Goal: Information Seeking & Learning: Learn about a topic

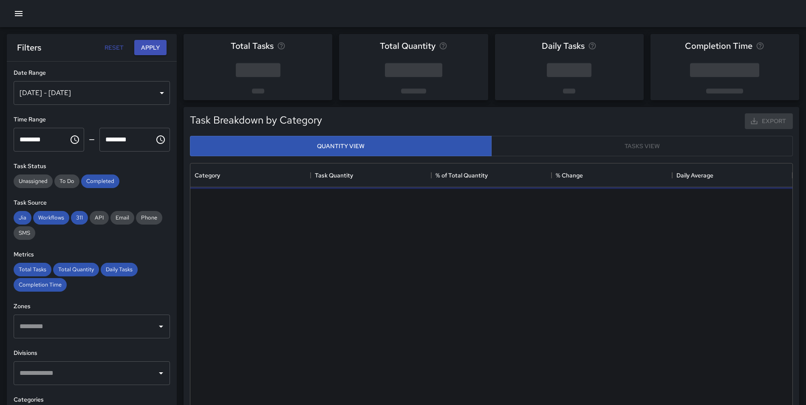
scroll to position [248, 596]
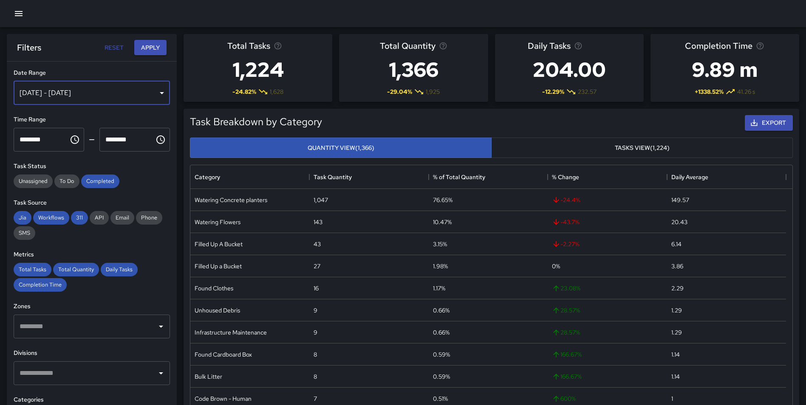
click at [132, 97] on div "[DATE] - [DATE]" at bounding box center [92, 93] width 156 height 24
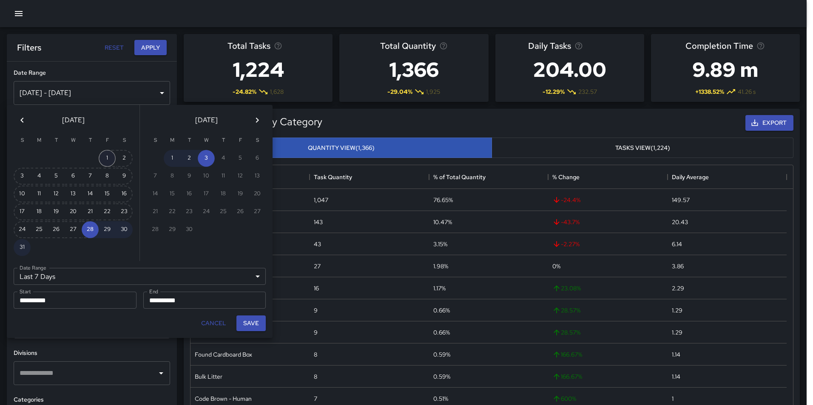
click at [105, 156] on button "1" at bounding box center [107, 158] width 17 height 17
type input "******"
type input "**********"
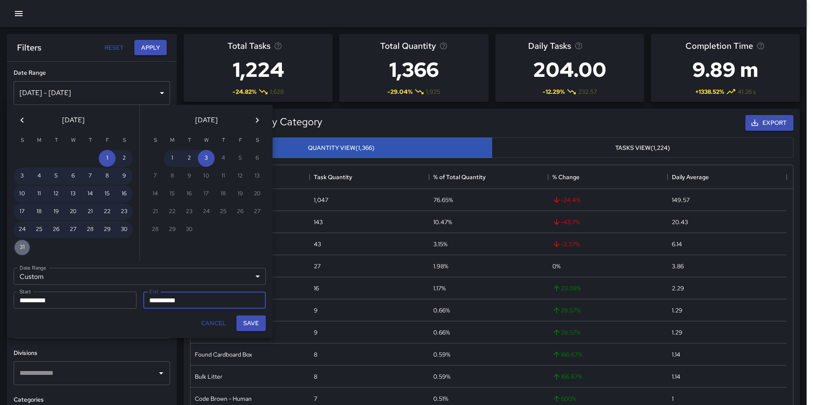
click at [24, 247] on button "31" at bounding box center [22, 247] width 17 height 17
type input "**********"
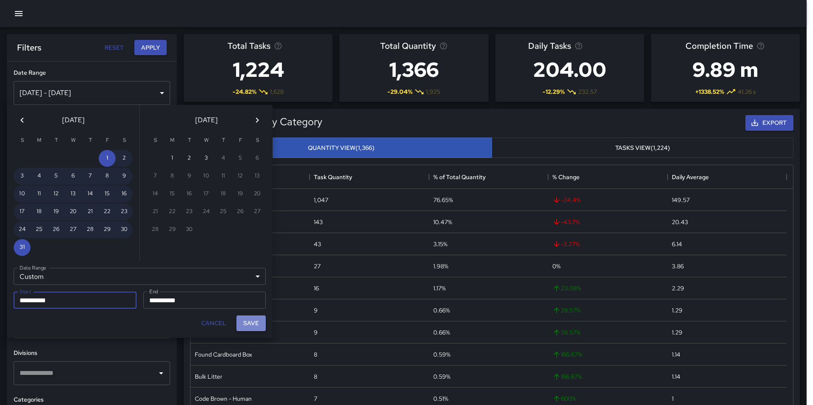
click at [251, 320] on button "Save" at bounding box center [250, 324] width 29 height 16
type input "**********"
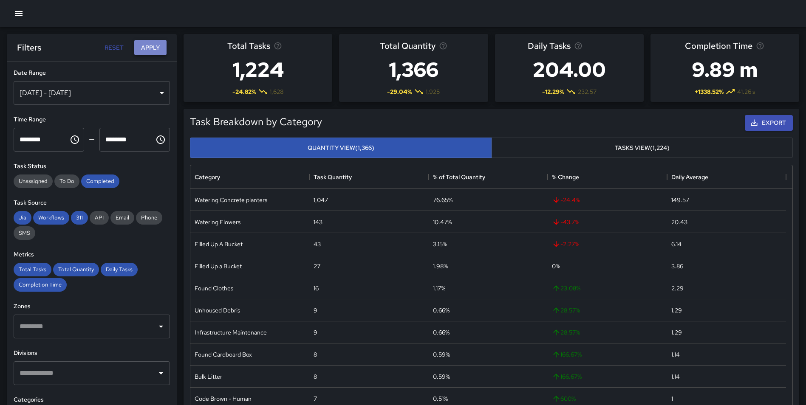
click at [150, 41] on button "Apply" at bounding box center [150, 48] width 32 height 16
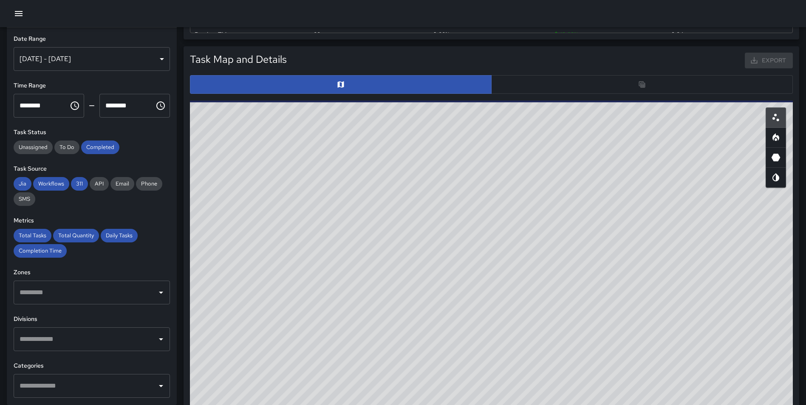
scroll to position [409, 0]
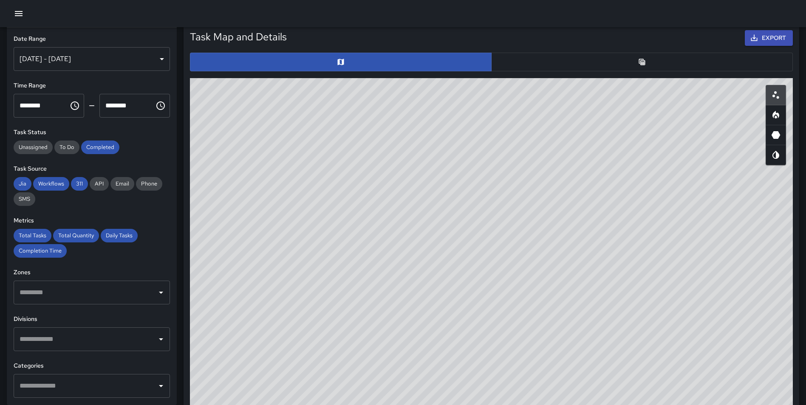
click at [597, 60] on button "button" at bounding box center [642, 62] width 302 height 19
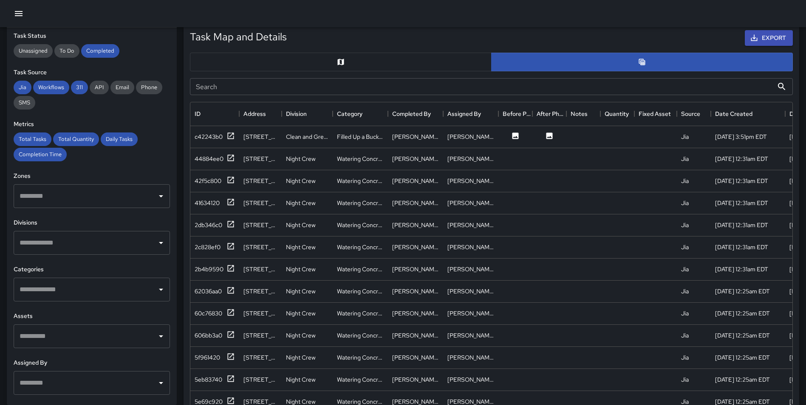
scroll to position [99, 0]
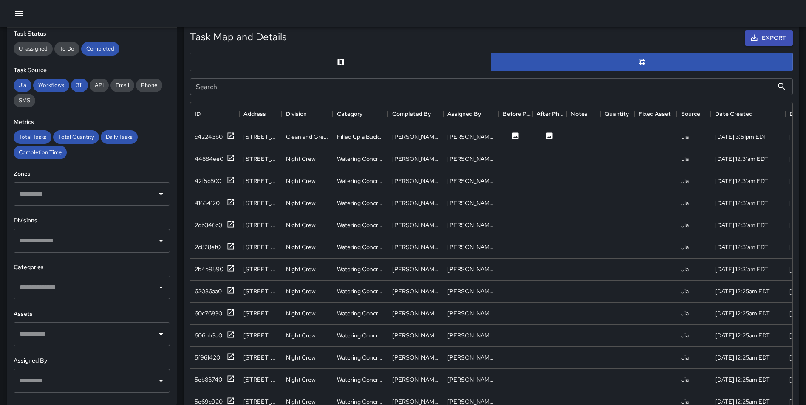
click at [97, 241] on input "text" at bounding box center [85, 241] width 136 height 16
type input "********"
click at [96, 262] on li "Unhoused Outreach Teams" at bounding box center [89, 267] width 150 height 23
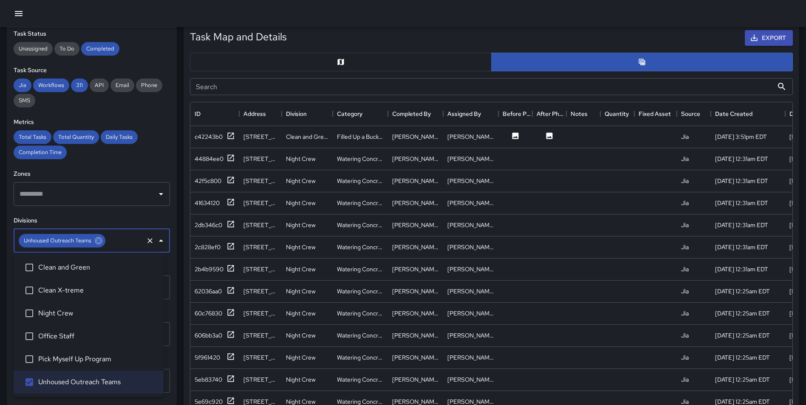
click at [182, 210] on div "Task Map and Details Export Search Search ID Address Division Category Complete…" at bounding box center [488, 229] width 623 height 425
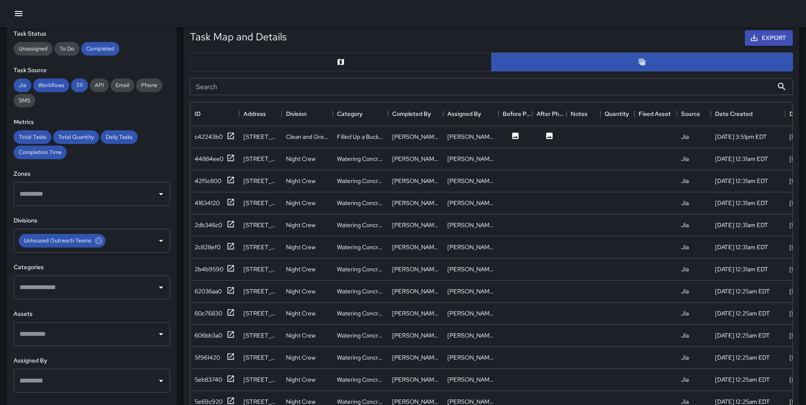
scroll to position [0, 0]
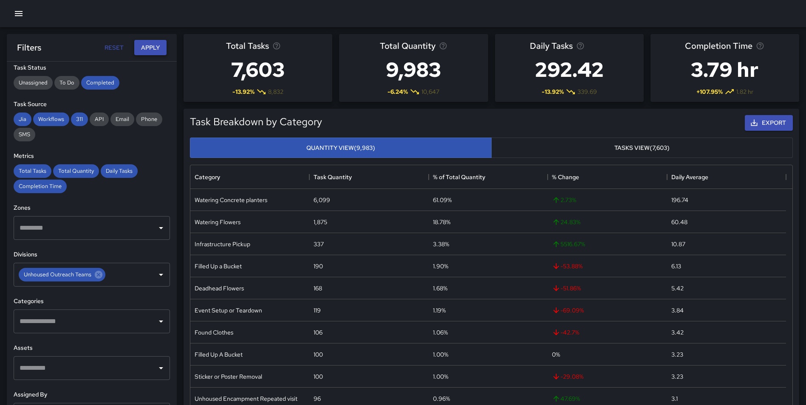
click at [152, 52] on button "Apply" at bounding box center [150, 48] width 32 height 16
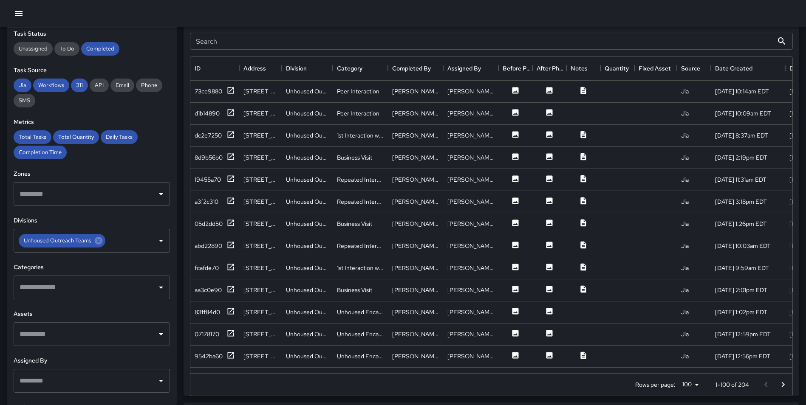
scroll to position [432, 0]
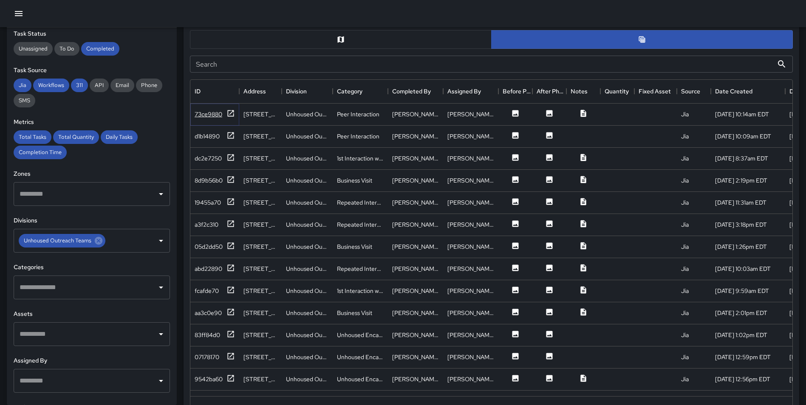
click at [230, 113] on icon at bounding box center [231, 113] width 6 height 6
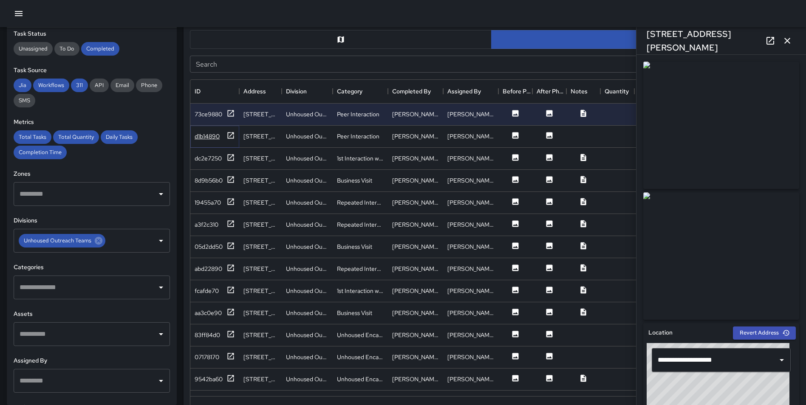
click at [231, 135] on icon at bounding box center [231, 135] width 6 height 6
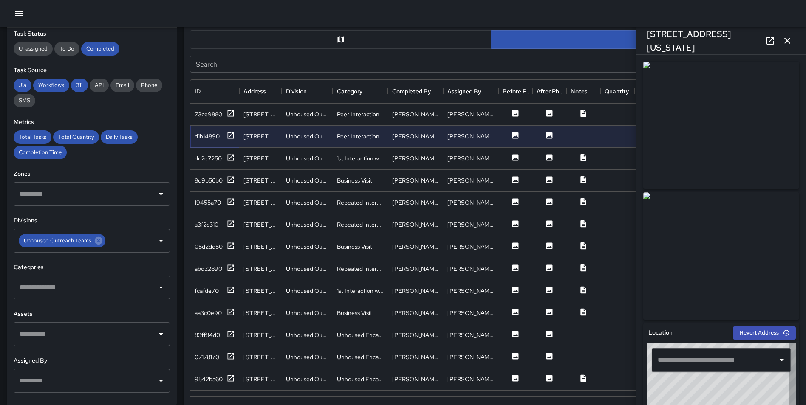
type input "**********"
click at [231, 160] on icon at bounding box center [231, 157] width 6 height 6
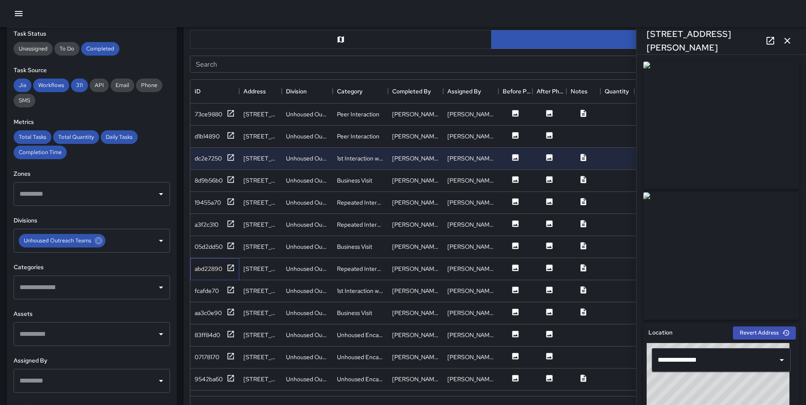
click at [227, 262] on div "abd22890" at bounding box center [214, 269] width 49 height 22
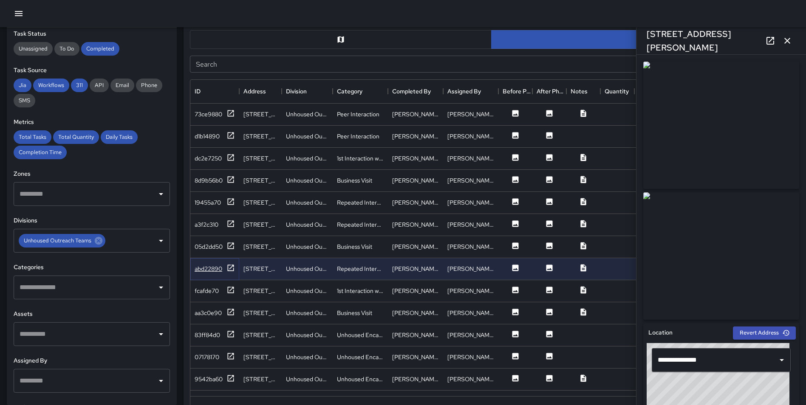
click at [230, 269] on icon at bounding box center [231, 268] width 9 height 9
click at [232, 292] on icon at bounding box center [231, 290] width 9 height 9
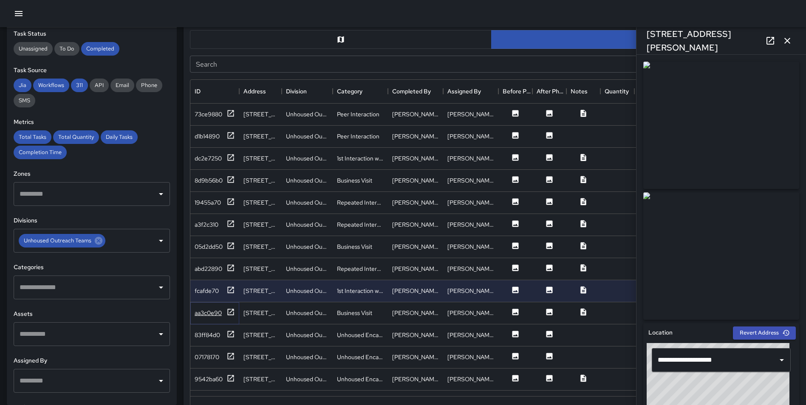
click at [230, 312] on icon at bounding box center [231, 312] width 9 height 9
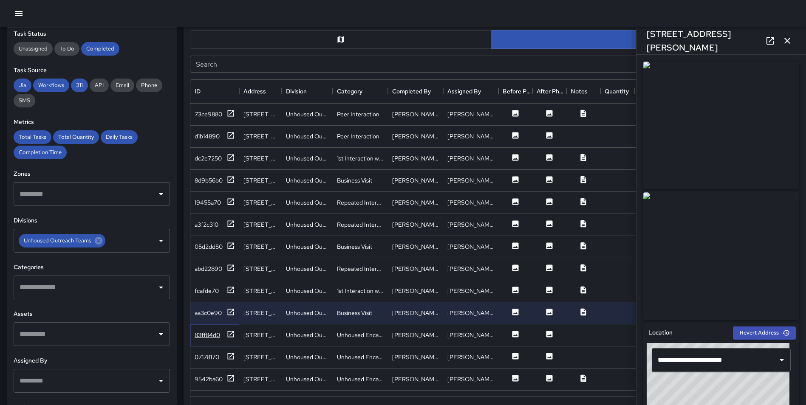
click at [226, 334] on div "83ff84d0" at bounding box center [215, 335] width 40 height 11
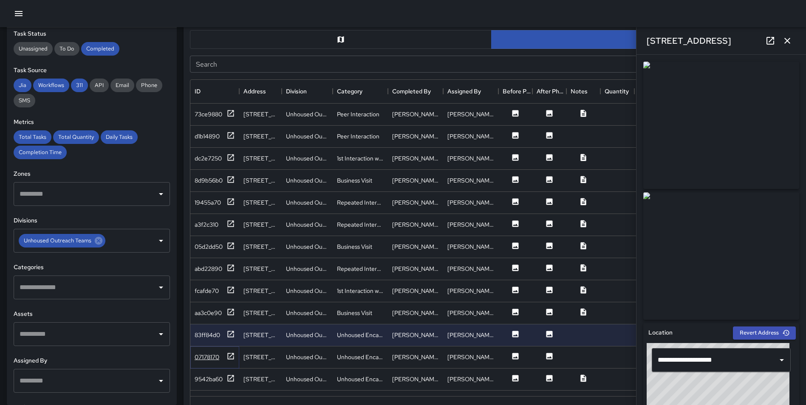
click at [229, 357] on icon at bounding box center [231, 356] width 9 height 9
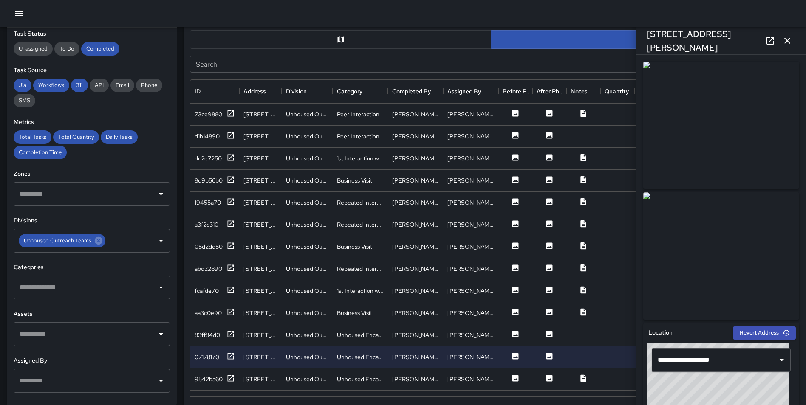
scroll to position [409, 0]
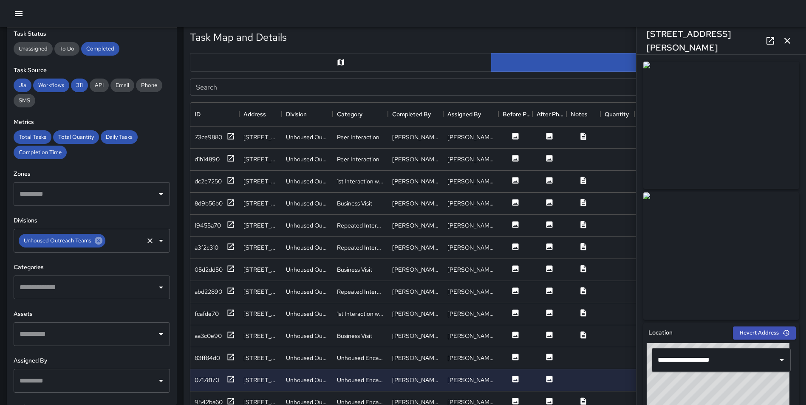
click at [96, 242] on icon at bounding box center [98, 240] width 9 height 9
click at [63, 280] on input "text" at bounding box center [85, 288] width 136 height 16
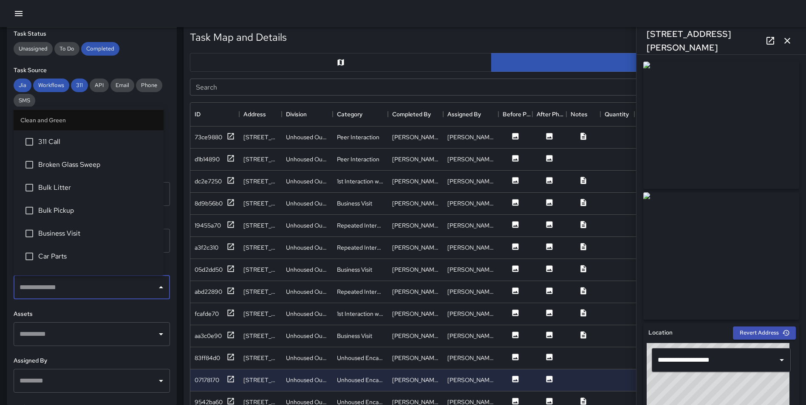
click at [54, 289] on input "text" at bounding box center [85, 288] width 136 height 16
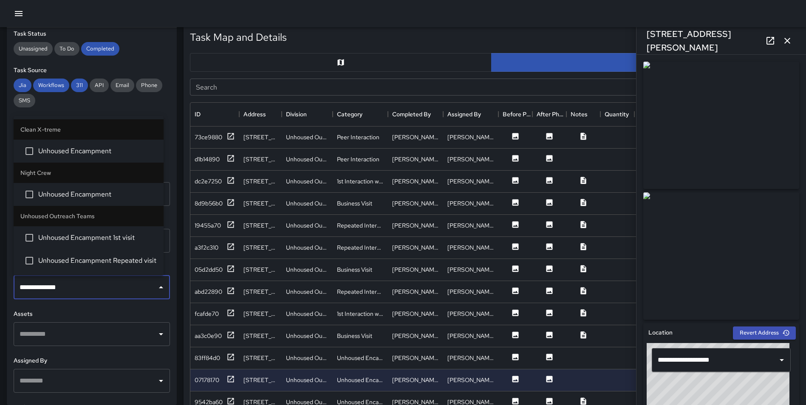
type input "**********"
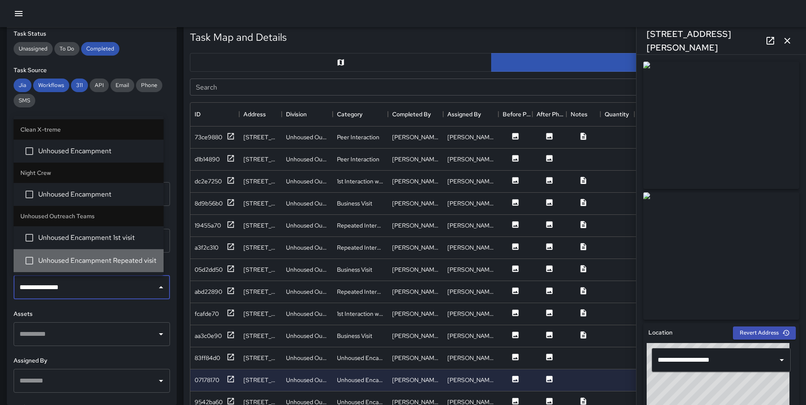
click at [64, 262] on span "Unhoused Encampment Repeated visit" at bounding box center [97, 261] width 119 height 10
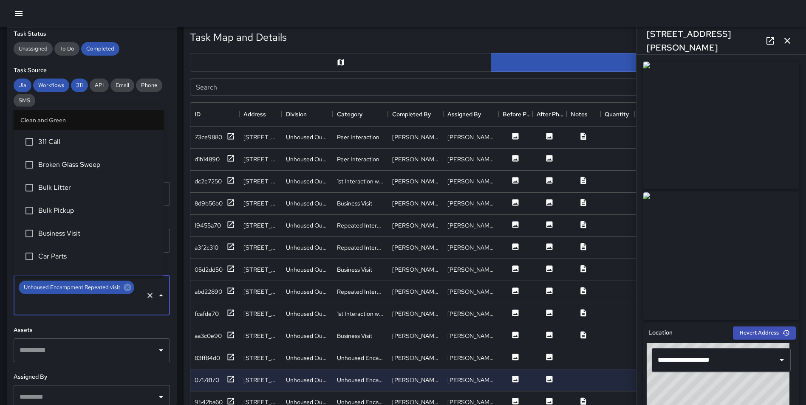
scroll to position [2688, 0]
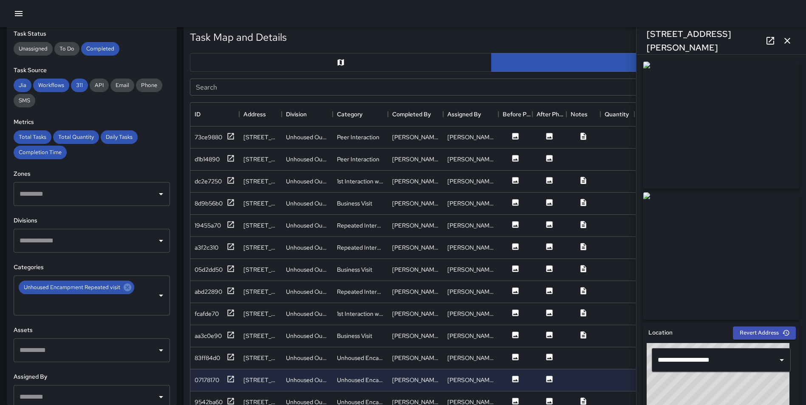
click at [181, 152] on div "Task Map and Details Export Search Search ID Address Division Category Complete…" at bounding box center [488, 229] width 623 height 425
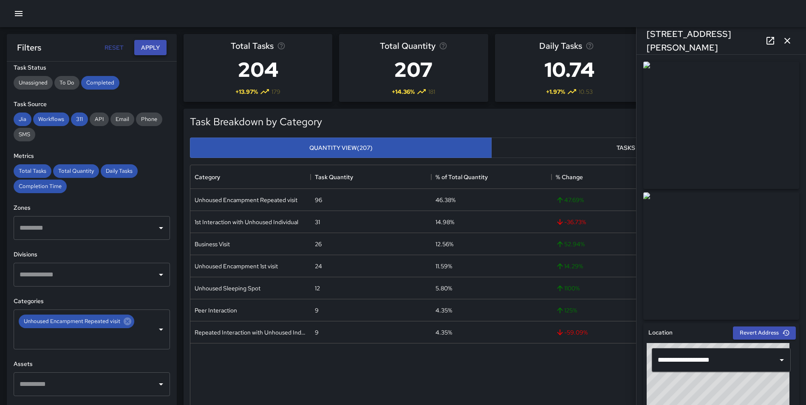
click at [145, 44] on button "Apply" at bounding box center [150, 48] width 32 height 16
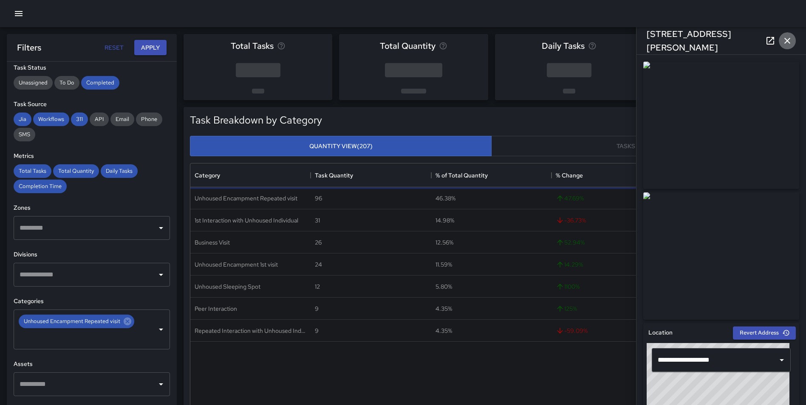
click at [788, 37] on icon "button" at bounding box center [787, 41] width 10 height 10
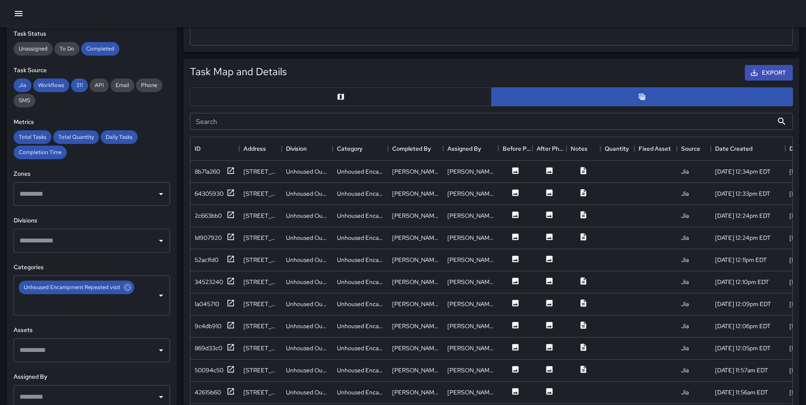
scroll to position [396, 0]
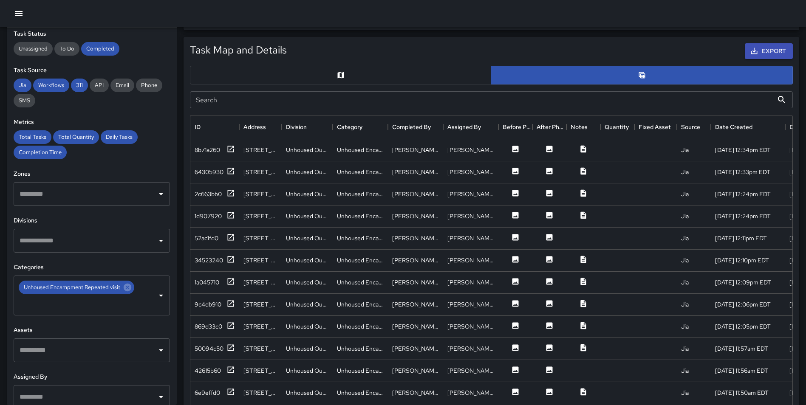
click at [388, 77] on button "button" at bounding box center [341, 75] width 302 height 19
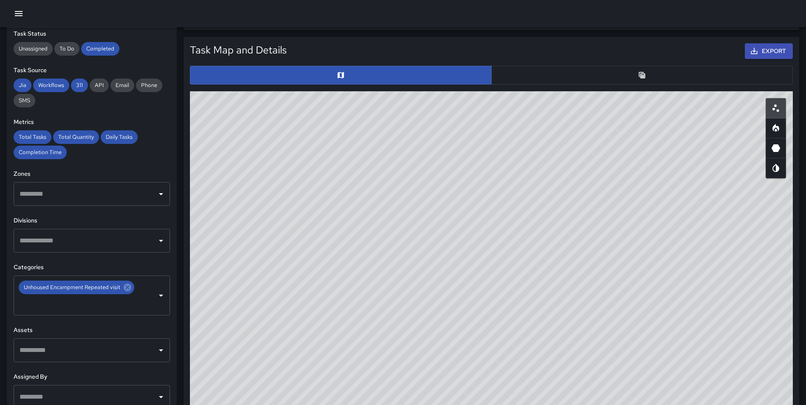
click at [779, 130] on icon "Heatmap" at bounding box center [776, 128] width 10 height 10
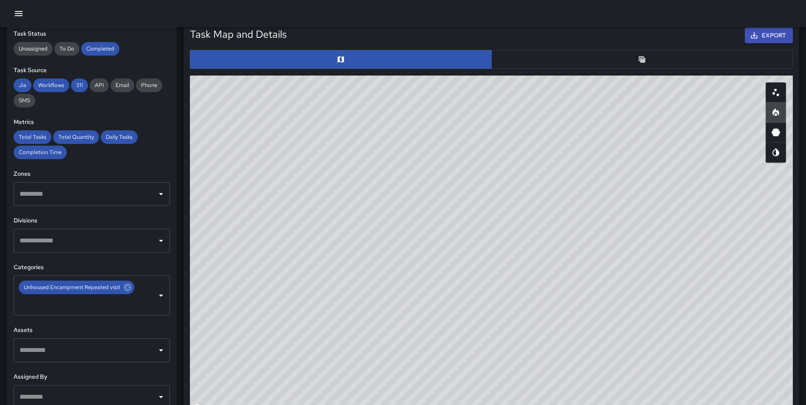
scroll to position [402, 0]
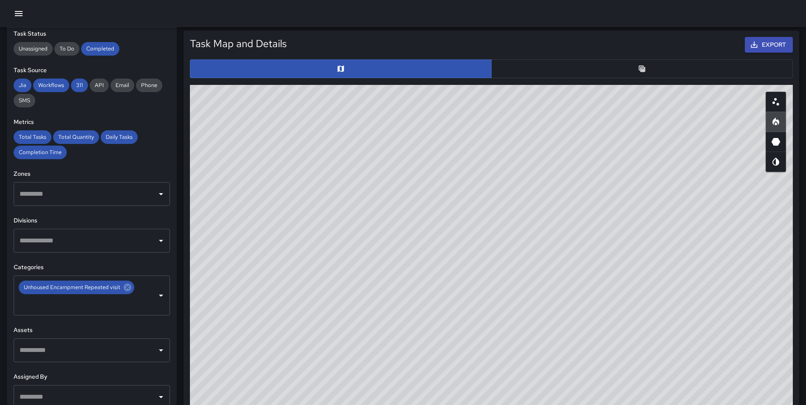
type button "heatmap"
drag, startPoint x: 471, startPoint y: 223, endPoint x: 462, endPoint y: 301, distance: 78.3
click at [438, 318] on div "© Mapbox © OpenStreetMap Improve this map" at bounding box center [491, 255] width 603 height 340
drag, startPoint x: 476, startPoint y: 227, endPoint x: 482, endPoint y: 375, distance: 148.4
click at [477, 377] on div "© Mapbox © OpenStreetMap Improve this map" at bounding box center [491, 255] width 603 height 340
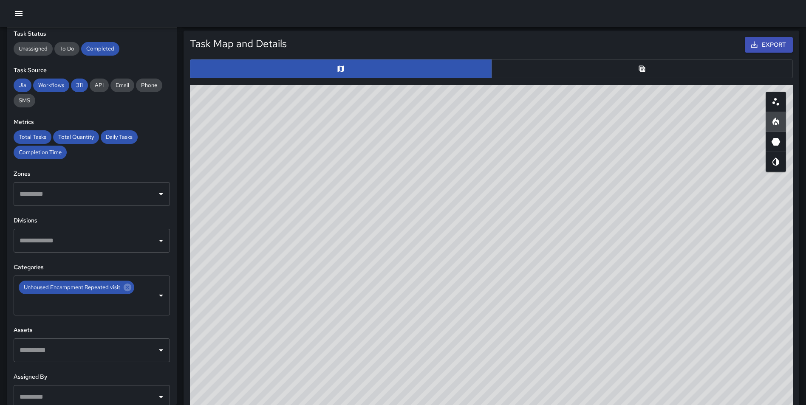
drag, startPoint x: 564, startPoint y: 289, endPoint x: 796, endPoint y: 232, distance: 238.6
click at [550, 294] on div "© Mapbox © OpenStreetMap Improve this map" at bounding box center [491, 255] width 603 height 340
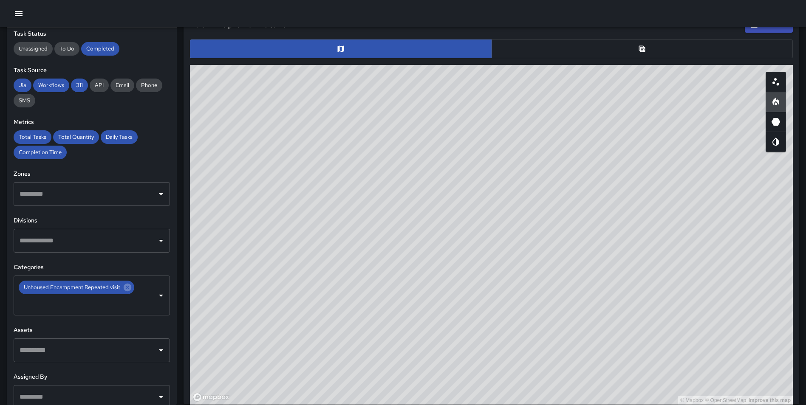
scroll to position [437, 0]
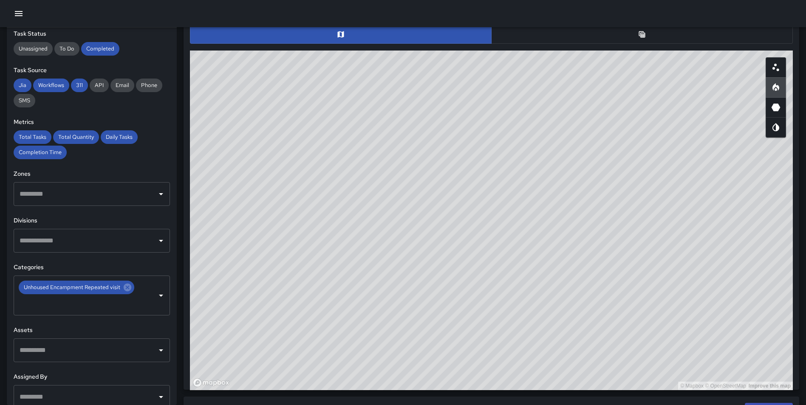
drag, startPoint x: 594, startPoint y: 204, endPoint x: 597, endPoint y: 235, distance: 31.6
click at [597, 235] on div "© Mapbox © OpenStreetMap Improve this map" at bounding box center [491, 221] width 603 height 340
drag, startPoint x: 543, startPoint y: 204, endPoint x: 526, endPoint y: 207, distance: 16.8
click at [526, 207] on div "© Mapbox © OpenStreetMap Improve this map" at bounding box center [491, 221] width 603 height 340
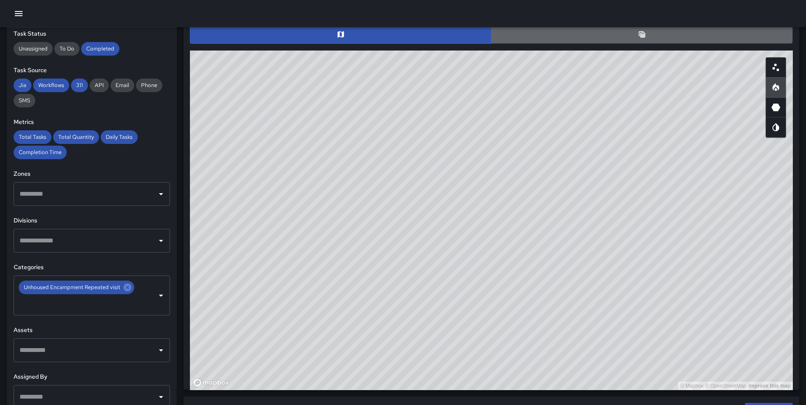
click at [652, 35] on button "button" at bounding box center [642, 34] width 302 height 19
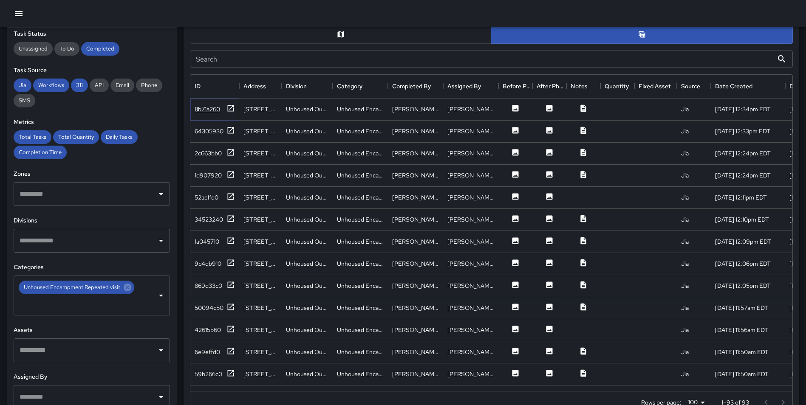
click at [230, 105] on icon at bounding box center [231, 108] width 6 height 6
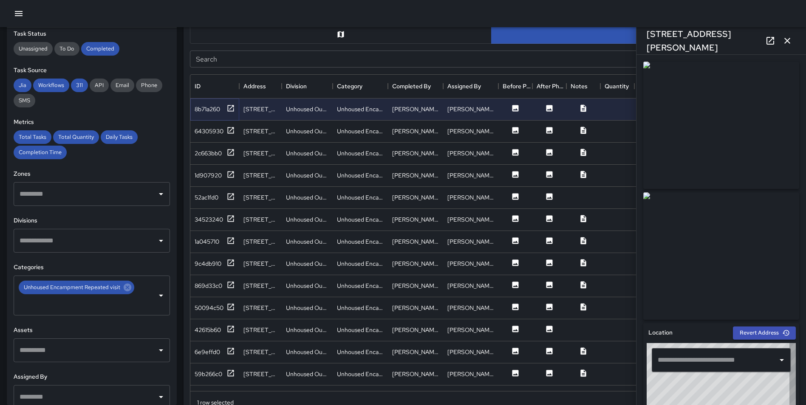
type input "**********"
click at [229, 128] on icon at bounding box center [231, 130] width 9 height 9
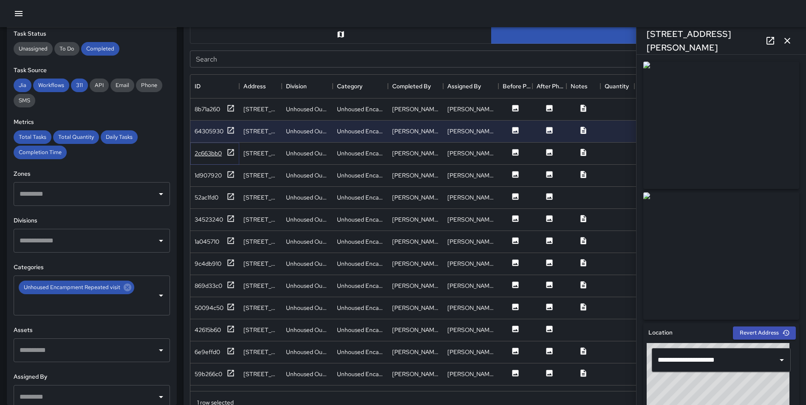
click at [230, 152] on icon at bounding box center [231, 152] width 9 height 9
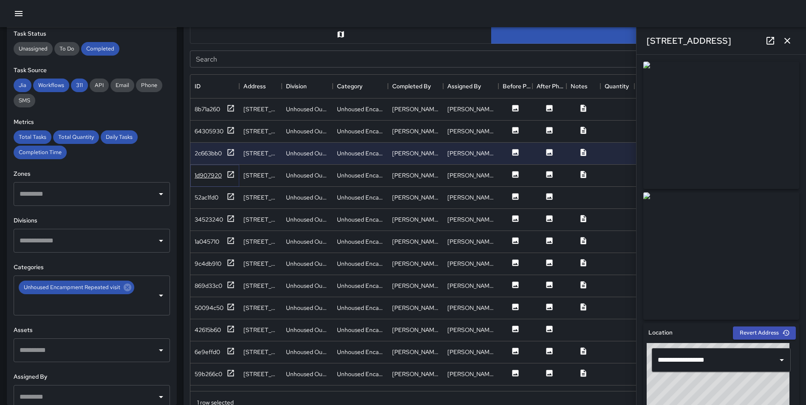
click at [232, 173] on icon at bounding box center [231, 174] width 6 height 6
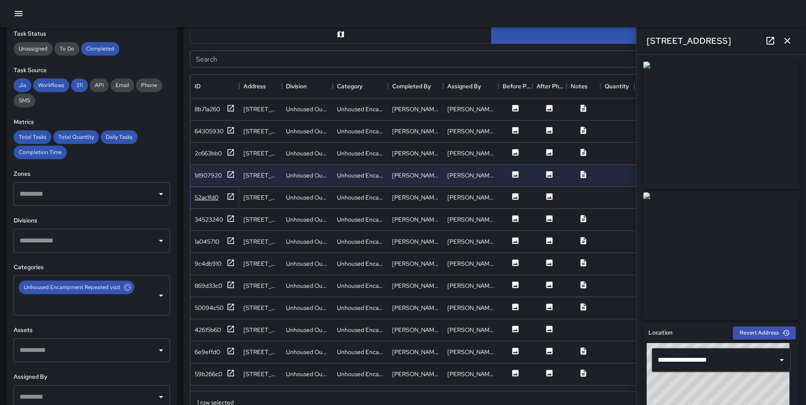
click at [231, 195] on icon at bounding box center [231, 197] width 9 height 9
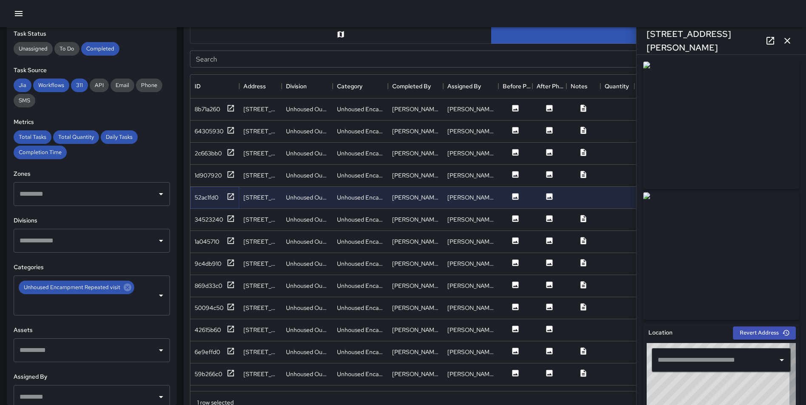
type input "**********"
click at [227, 219] on icon at bounding box center [231, 219] width 9 height 9
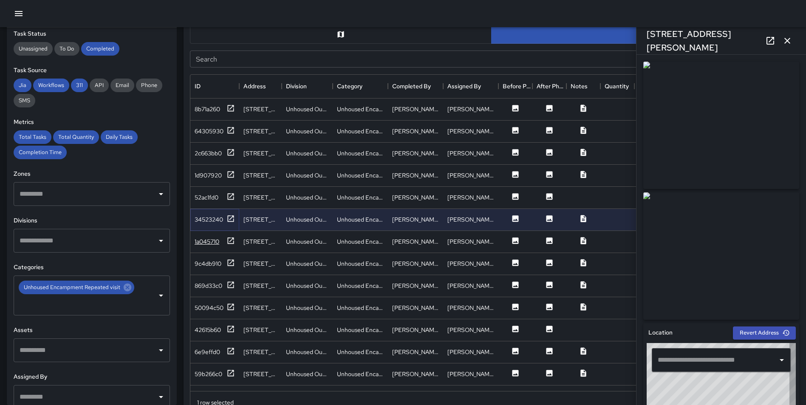
type input "**********"
click at [230, 241] on icon at bounding box center [231, 241] width 9 height 9
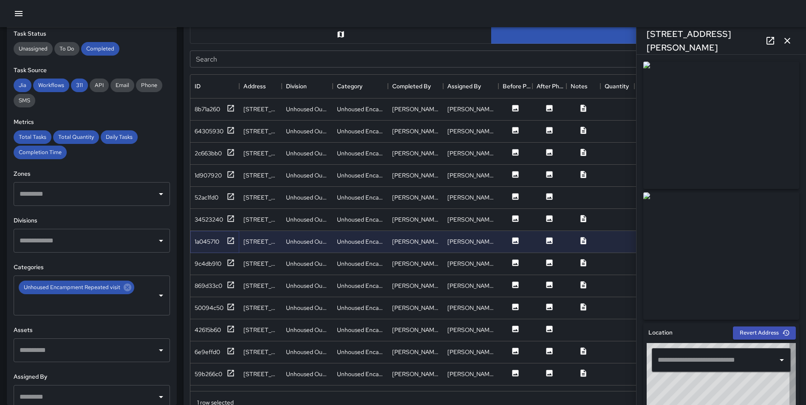
type input "**********"
drag, startPoint x: 230, startPoint y: 263, endPoint x: 627, endPoint y: 155, distance: 411.0
click at [627, 156] on div "8b71a260 [STREET_ADDRESS][PERSON_NAME] Unhoused Outreach Teams Unhoused Encampm…" at bounding box center [567, 276] width 754 height 354
click at [230, 262] on icon at bounding box center [231, 263] width 9 height 9
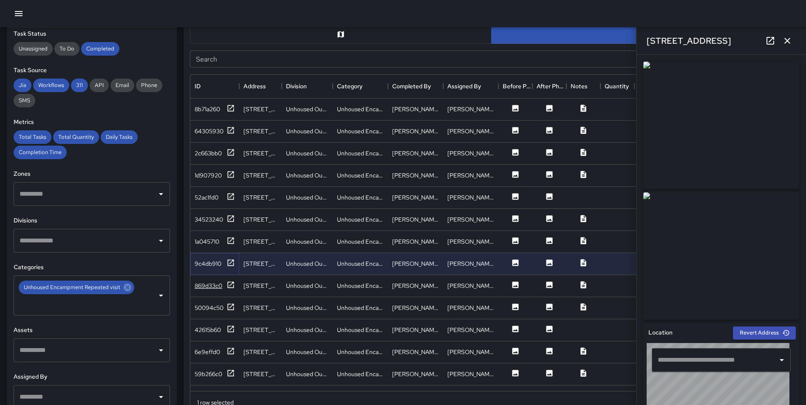
type input "**********"
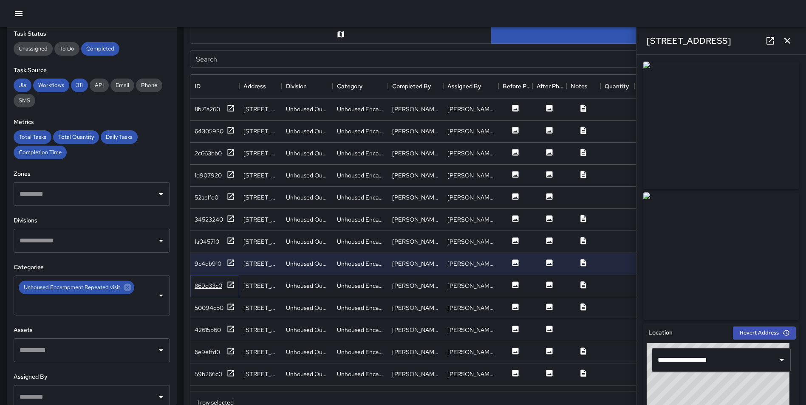
click at [230, 283] on icon at bounding box center [231, 285] width 9 height 9
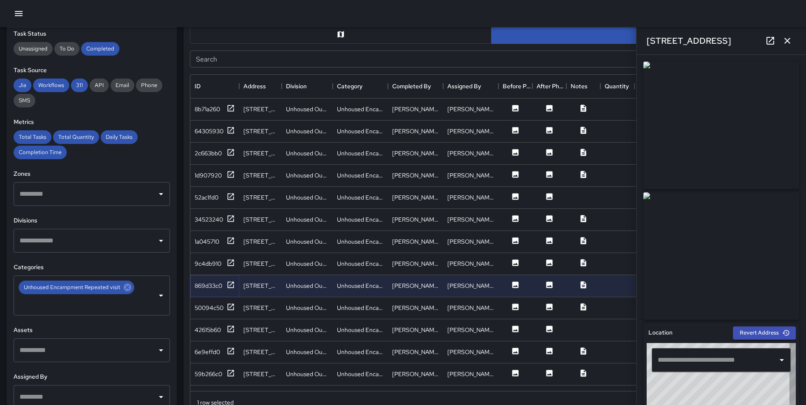
type input "**********"
click at [785, 43] on icon "button" at bounding box center [788, 41] width 6 height 6
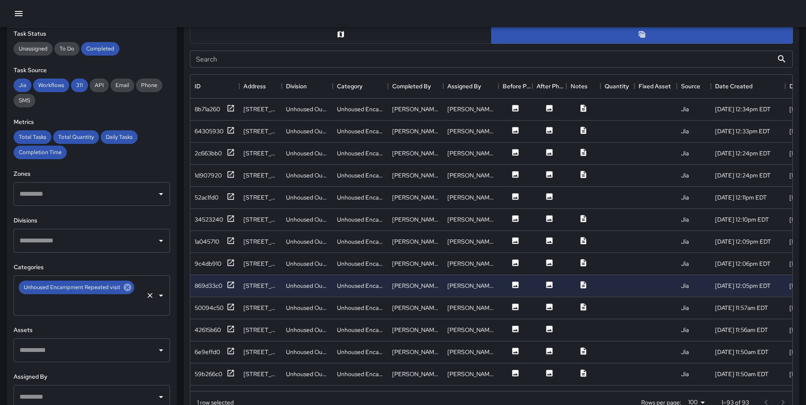
click at [127, 288] on icon at bounding box center [127, 287] width 9 height 9
click at [68, 299] on div "​" at bounding box center [92, 288] width 156 height 24
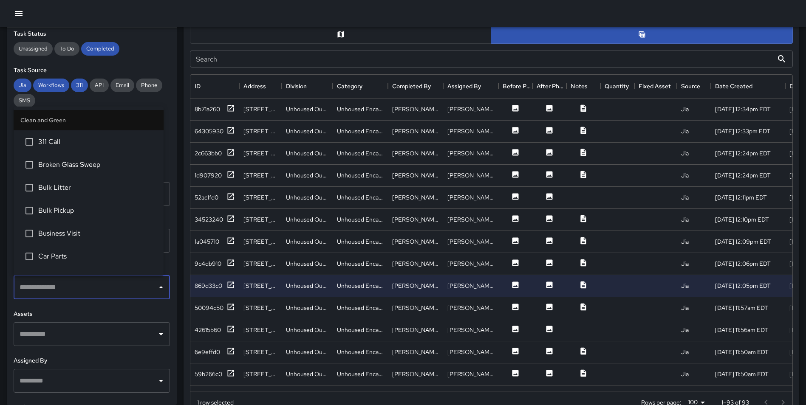
click at [51, 289] on input "text" at bounding box center [85, 288] width 136 height 16
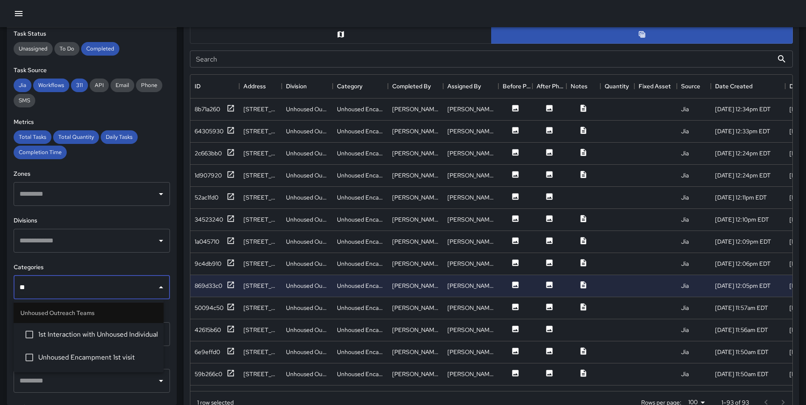
type input "***"
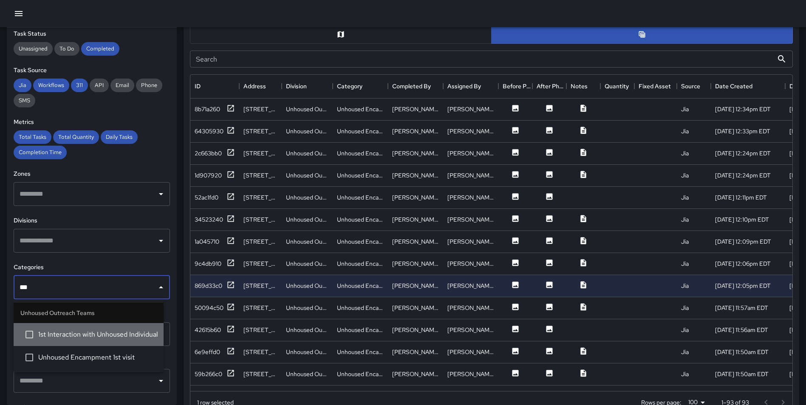
click at [100, 343] on li "1st Interaction with Unhoused Individual" at bounding box center [89, 334] width 150 height 23
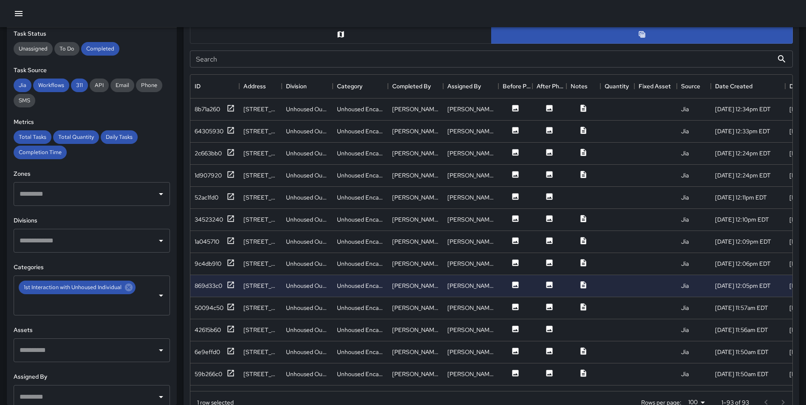
click at [180, 270] on div "Task Map and Details Export Search Search ID Address Division Category Complete…" at bounding box center [488, 201] width 623 height 425
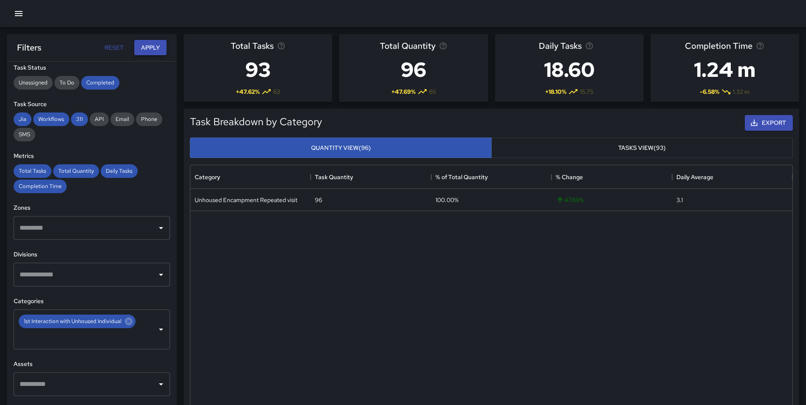
click at [150, 44] on button "Apply" at bounding box center [150, 48] width 32 height 16
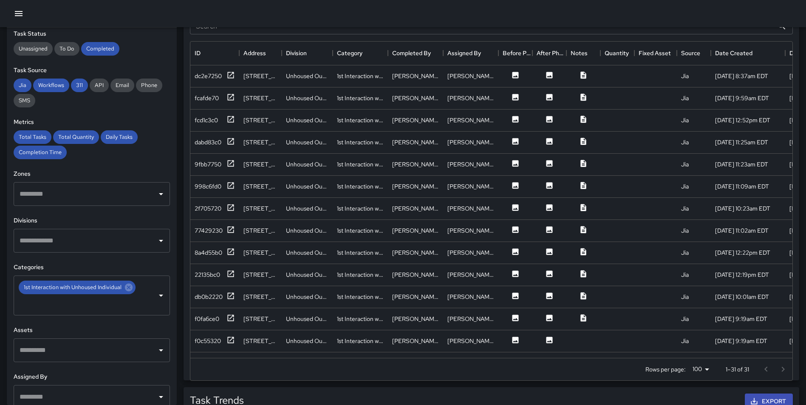
scroll to position [366, 0]
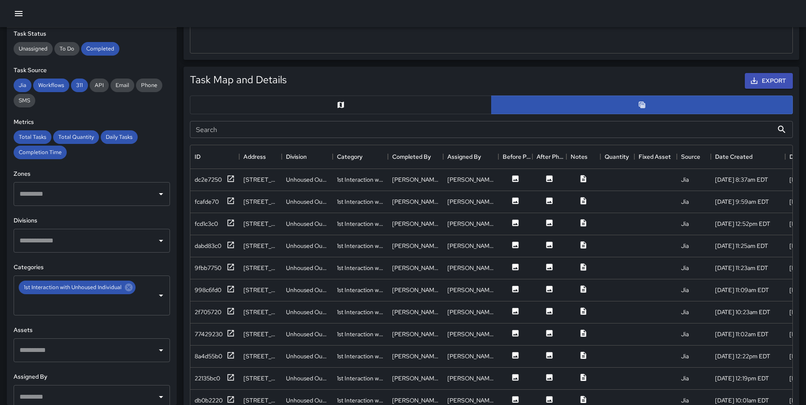
click at [384, 107] on button "button" at bounding box center [341, 105] width 302 height 19
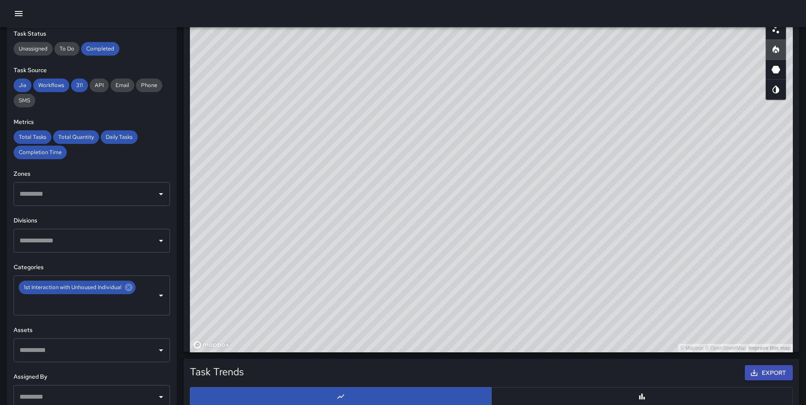
scroll to position [490, 0]
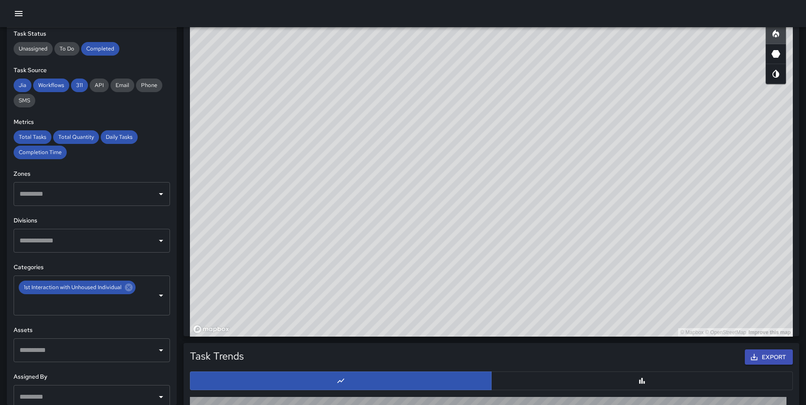
type button "map"
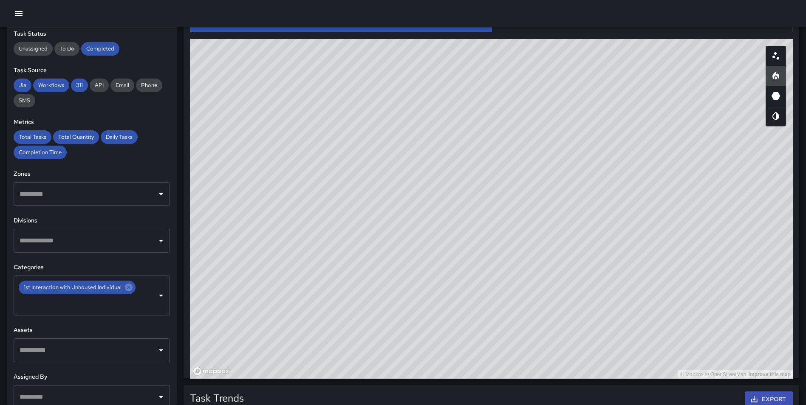
scroll to position [445, 0]
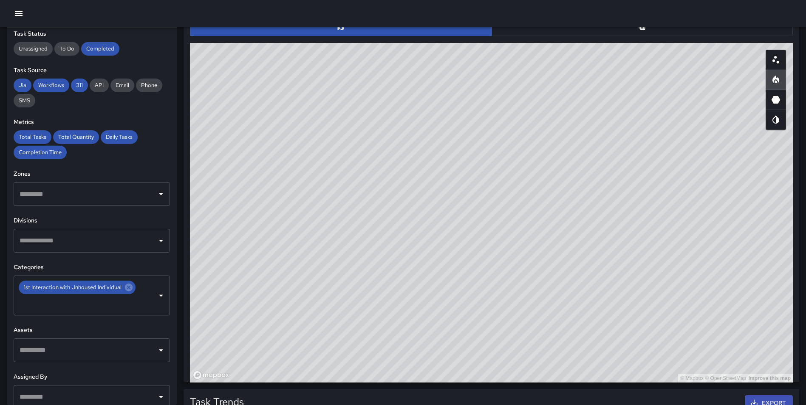
click at [660, 29] on button "button" at bounding box center [642, 26] width 302 height 19
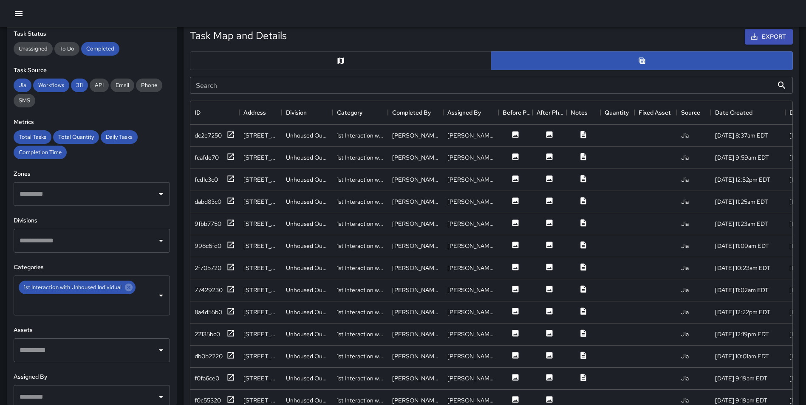
scroll to position [408, 0]
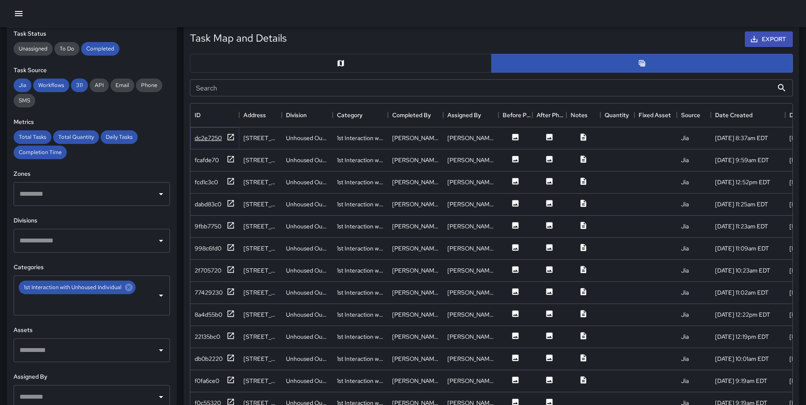
click at [229, 136] on icon at bounding box center [231, 137] width 9 height 9
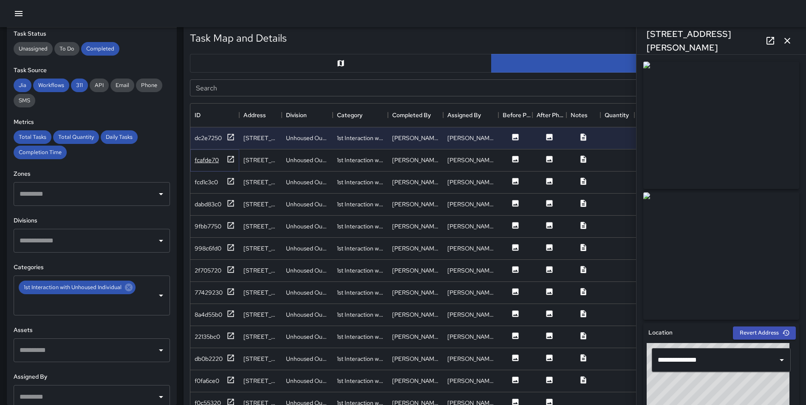
click at [233, 160] on icon at bounding box center [231, 159] width 6 height 6
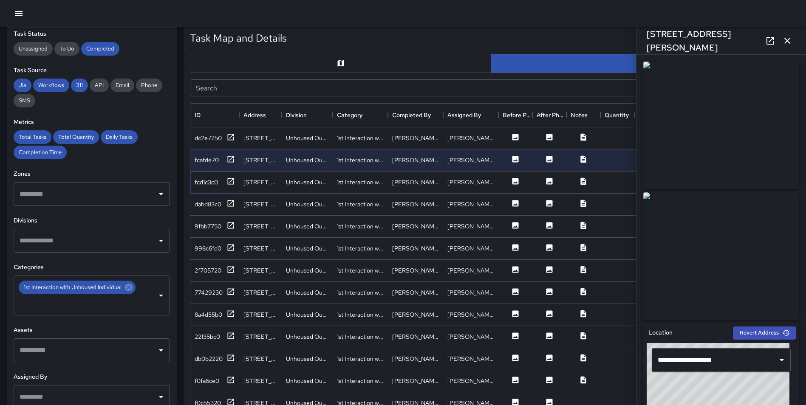
click at [229, 179] on icon at bounding box center [231, 181] width 6 height 6
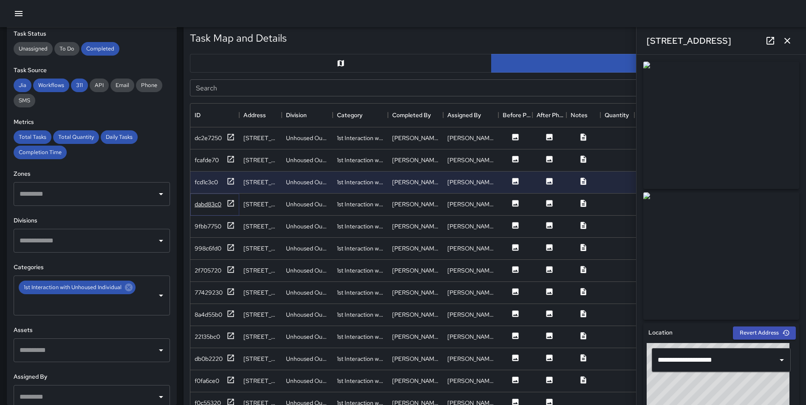
click at [232, 201] on icon at bounding box center [231, 203] width 6 height 6
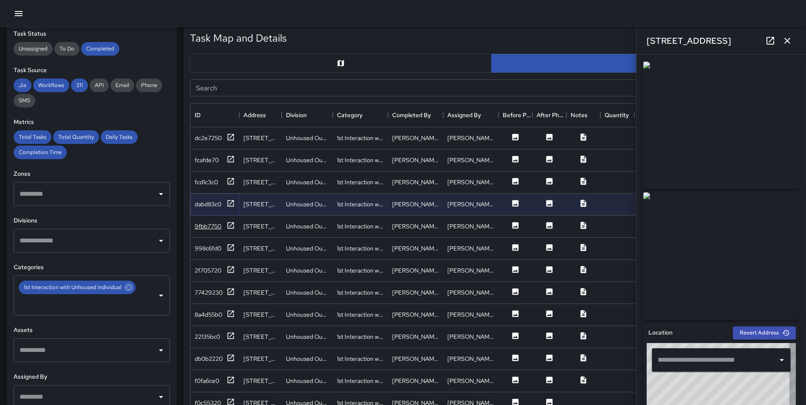
type input "**********"
click at [230, 224] on icon at bounding box center [231, 225] width 9 height 9
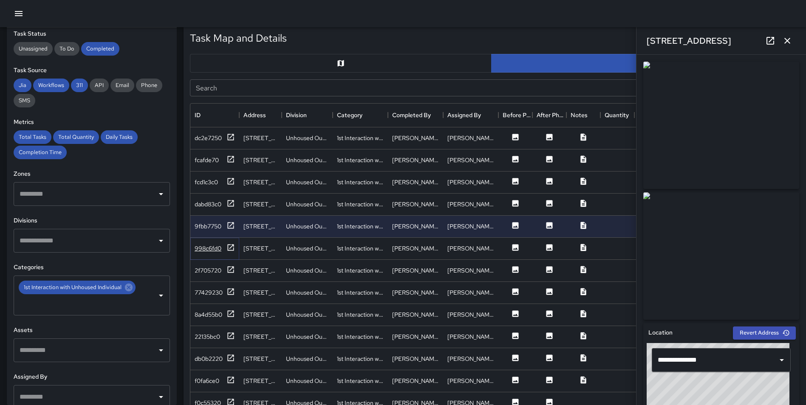
click at [230, 246] on icon at bounding box center [231, 248] width 9 height 9
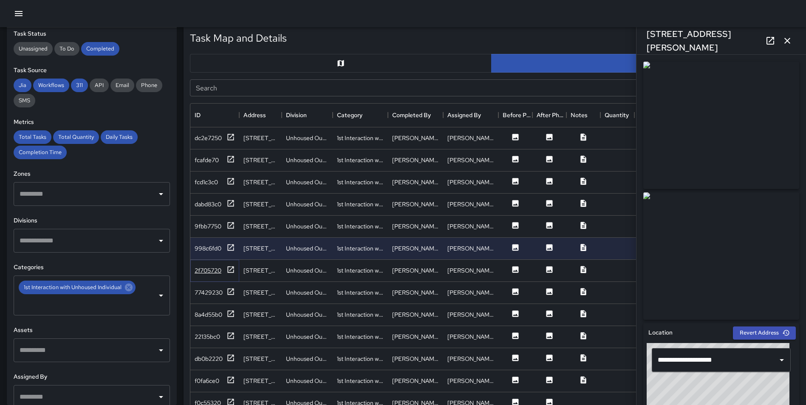
drag, startPoint x: 228, startPoint y: 267, endPoint x: 232, endPoint y: 274, distance: 7.8
click at [229, 267] on icon at bounding box center [231, 269] width 6 height 6
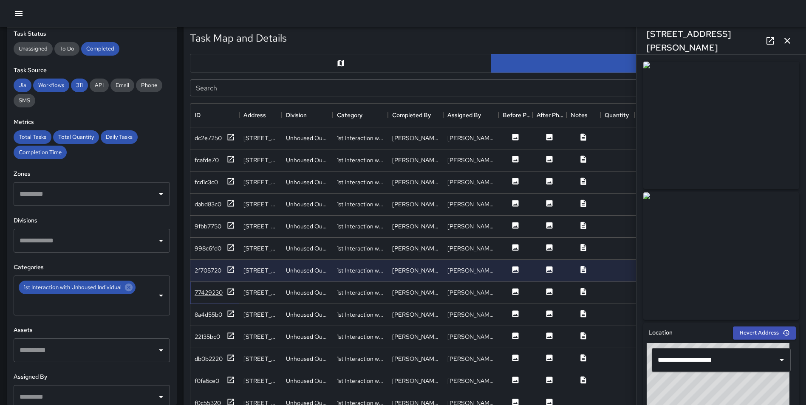
click at [231, 291] on icon at bounding box center [231, 292] width 9 height 9
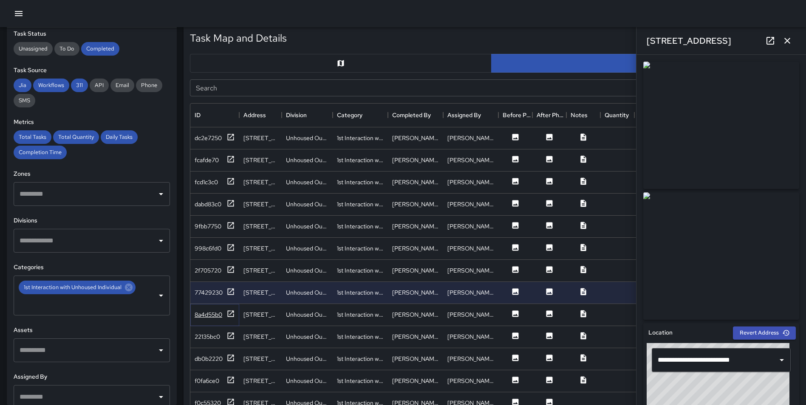
click at [224, 310] on div "8a4d55b0" at bounding box center [215, 315] width 40 height 11
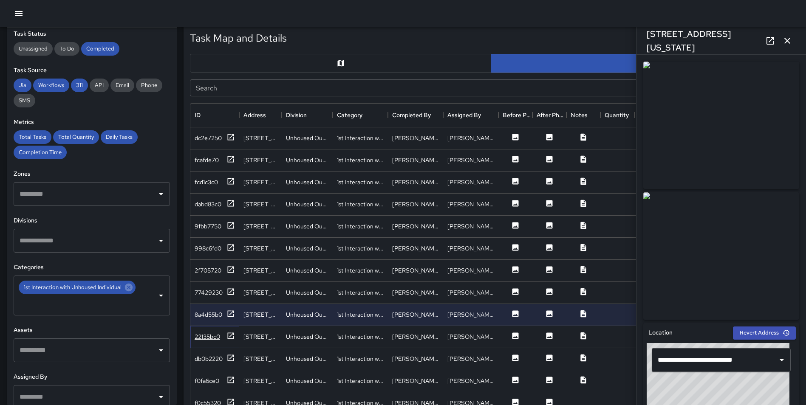
click at [230, 334] on icon at bounding box center [231, 336] width 9 height 9
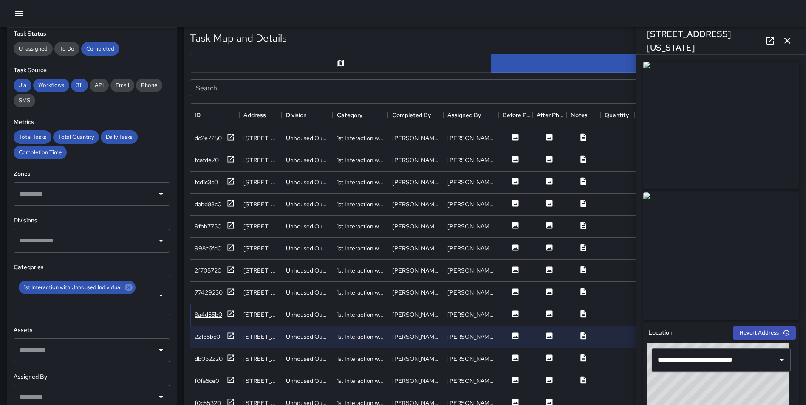
click at [229, 312] on icon at bounding box center [231, 314] width 9 height 9
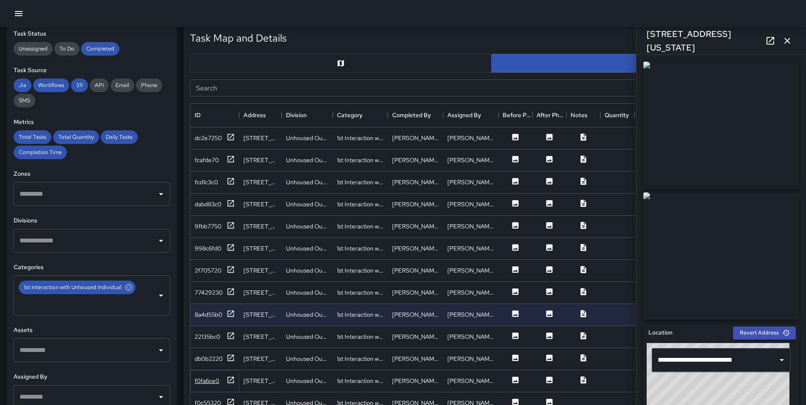
click at [233, 379] on icon at bounding box center [231, 380] width 6 height 6
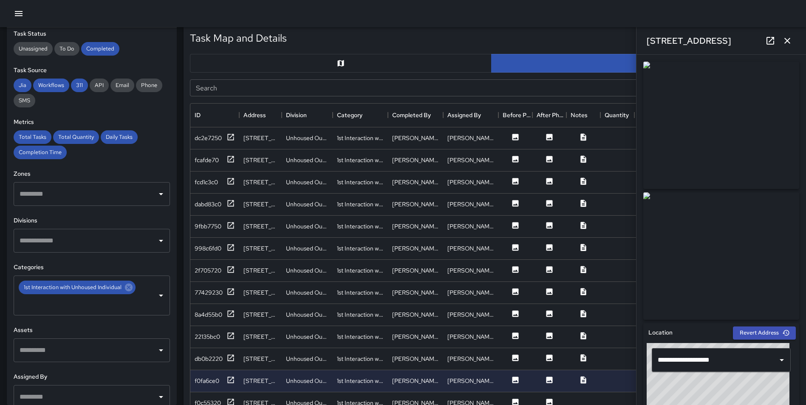
click at [788, 37] on icon "button" at bounding box center [787, 41] width 10 height 10
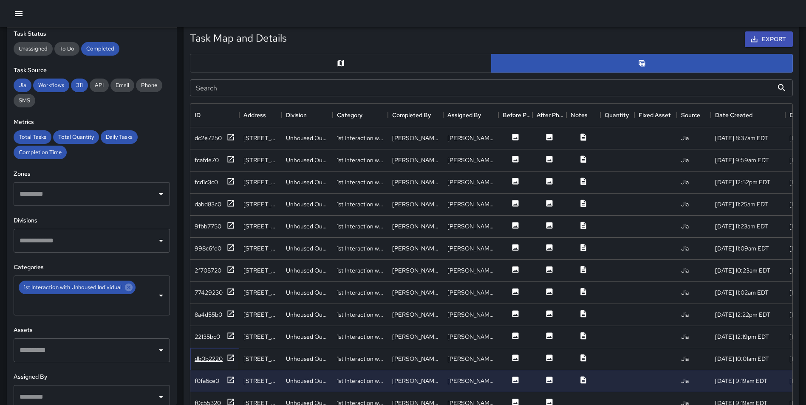
click at [227, 357] on icon at bounding box center [231, 358] width 9 height 9
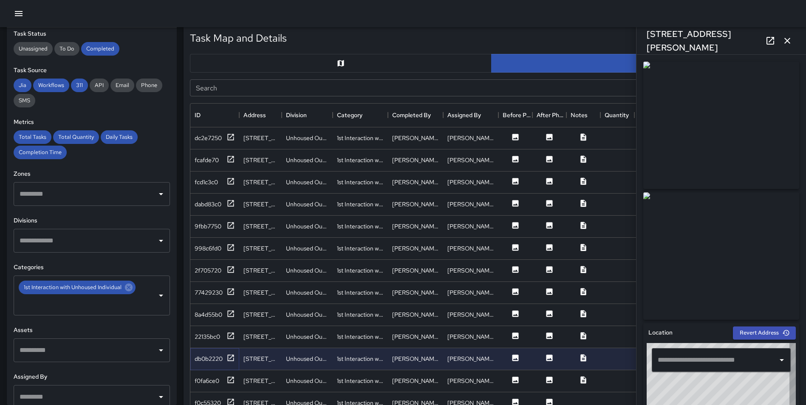
type input "**********"
click at [233, 136] on icon at bounding box center [231, 137] width 9 height 9
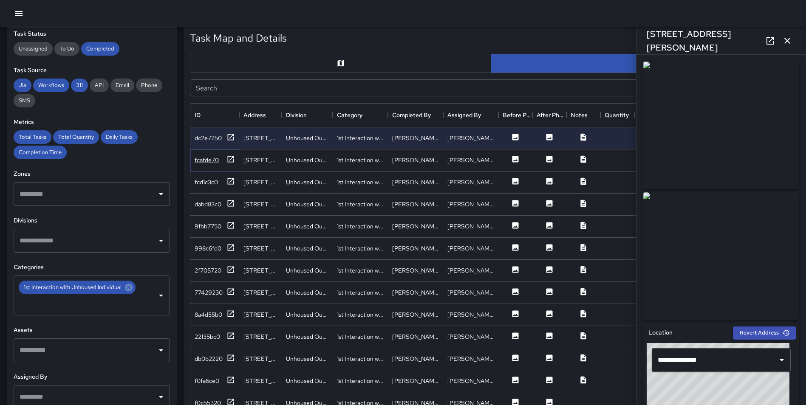
click at [233, 163] on icon at bounding box center [231, 159] width 9 height 9
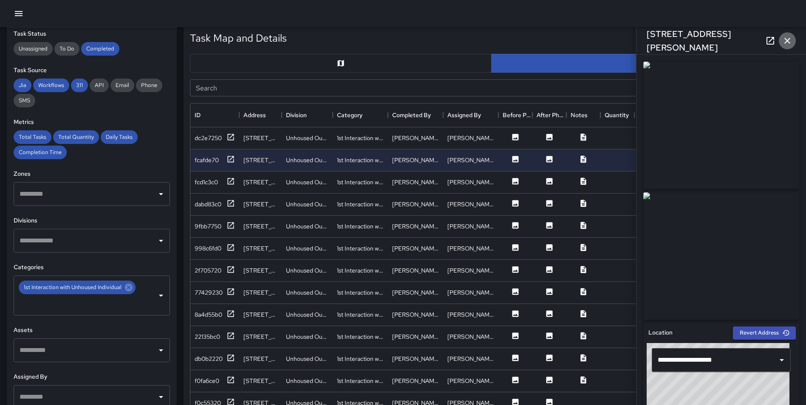
click at [789, 42] on icon "button" at bounding box center [787, 41] width 10 height 10
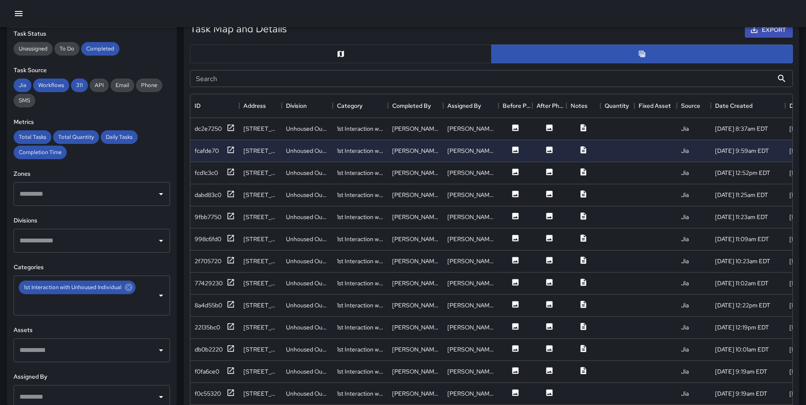
scroll to position [432, 0]
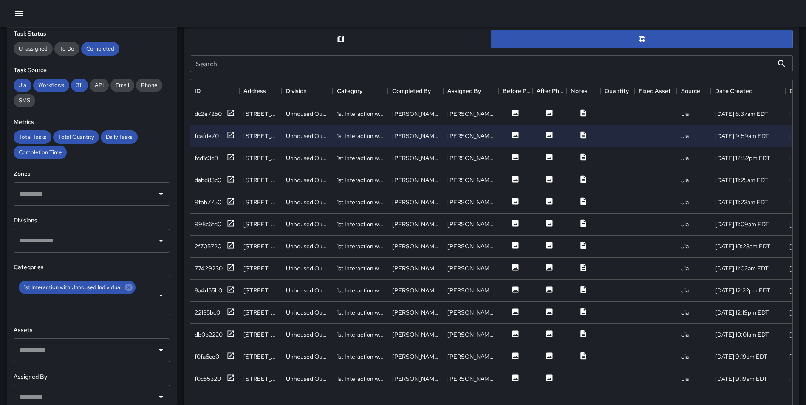
drag, startPoint x: 793, startPoint y: 166, endPoint x: 791, endPoint y: 178, distance: 12.5
click at [791, 178] on div "ID Address Division Category Completed By Assigned By Before Photo After Photo …" at bounding box center [491, 249] width 603 height 340
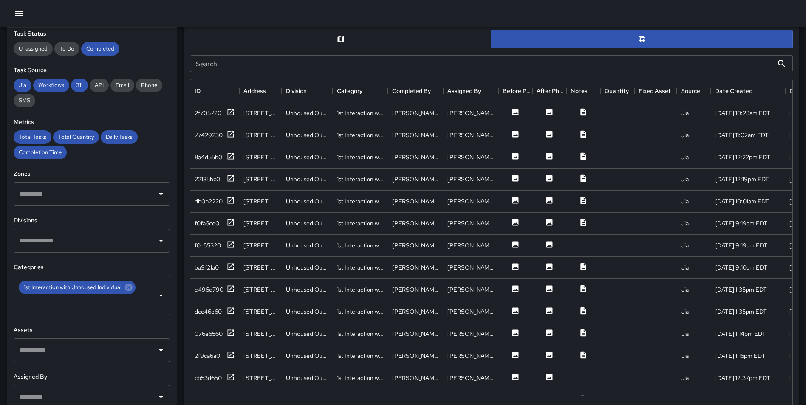
scroll to position [157, 0]
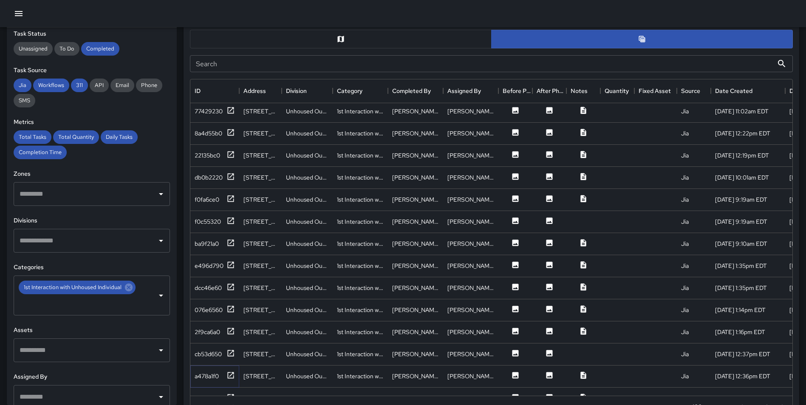
drag, startPoint x: 228, startPoint y: 375, endPoint x: 233, endPoint y: 366, distance: 11.0
click at [230, 376] on icon at bounding box center [231, 375] width 9 height 9
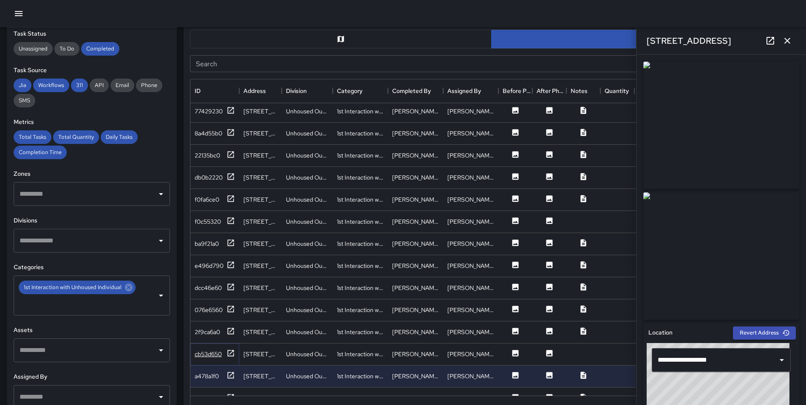
click at [232, 351] on icon at bounding box center [231, 353] width 9 height 9
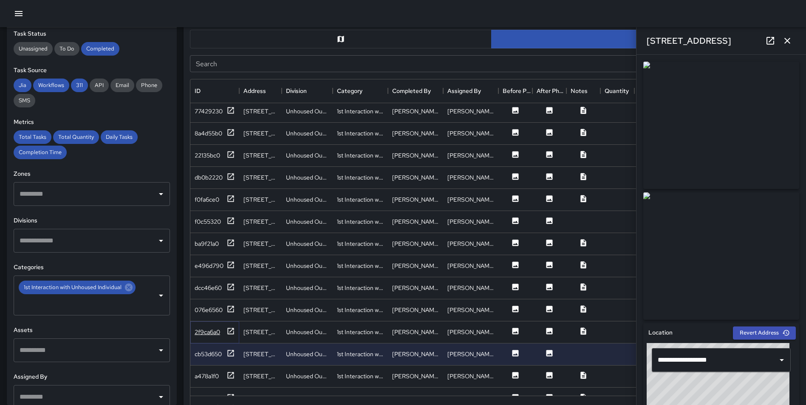
click at [230, 329] on icon at bounding box center [231, 331] width 9 height 9
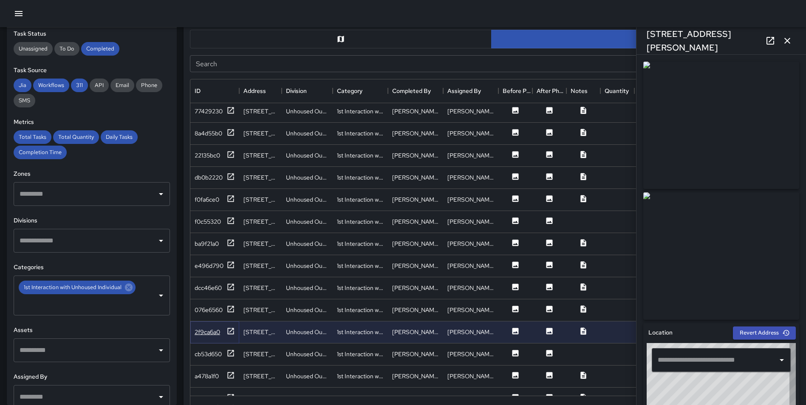
type input "**********"
click at [232, 307] on icon at bounding box center [231, 309] width 6 height 6
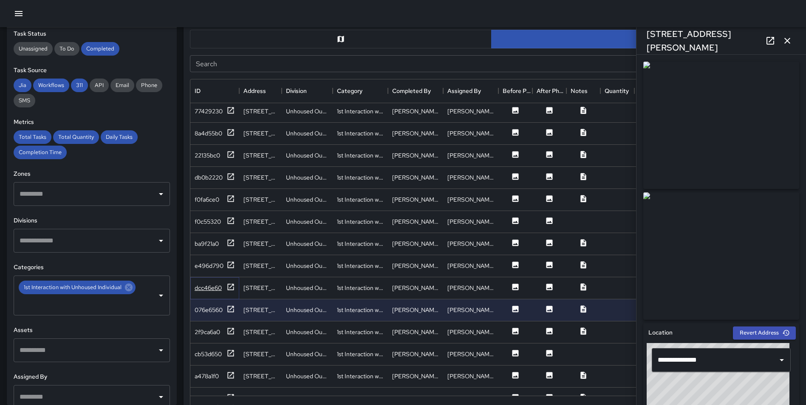
click at [233, 287] on icon at bounding box center [231, 287] width 6 height 6
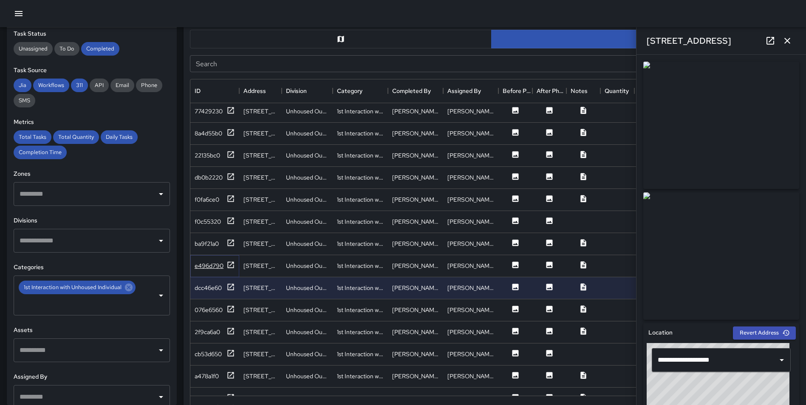
click at [230, 262] on icon at bounding box center [231, 265] width 6 height 6
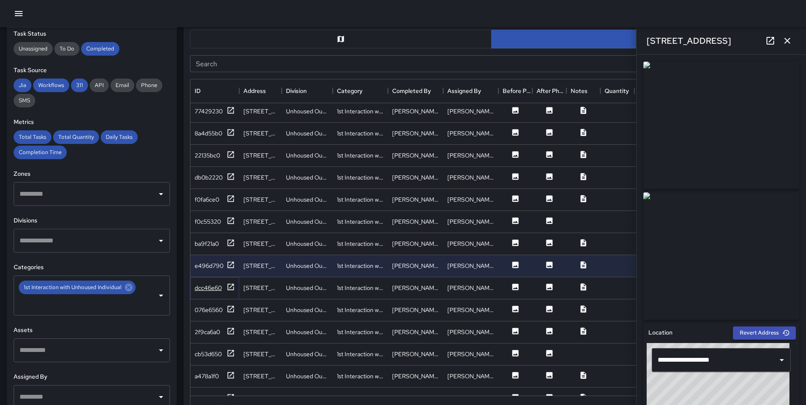
click at [230, 287] on icon at bounding box center [231, 287] width 9 height 9
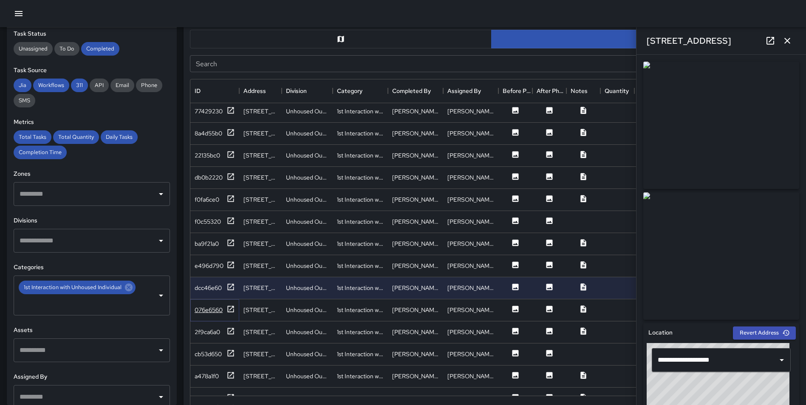
click at [232, 308] on icon at bounding box center [231, 309] width 6 height 6
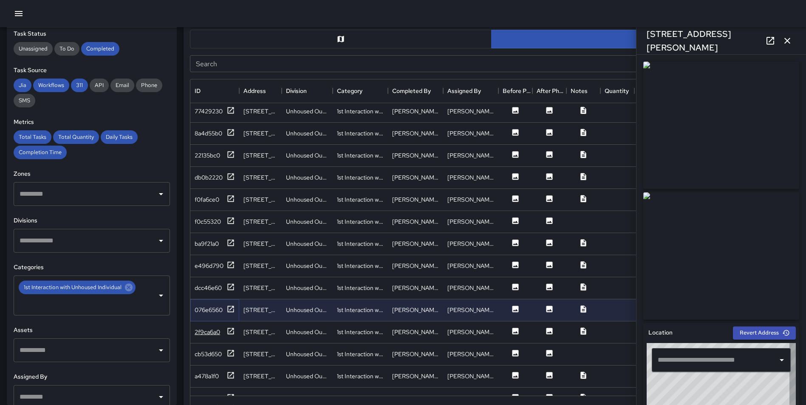
type input "**********"
click at [231, 373] on icon at bounding box center [231, 375] width 9 height 9
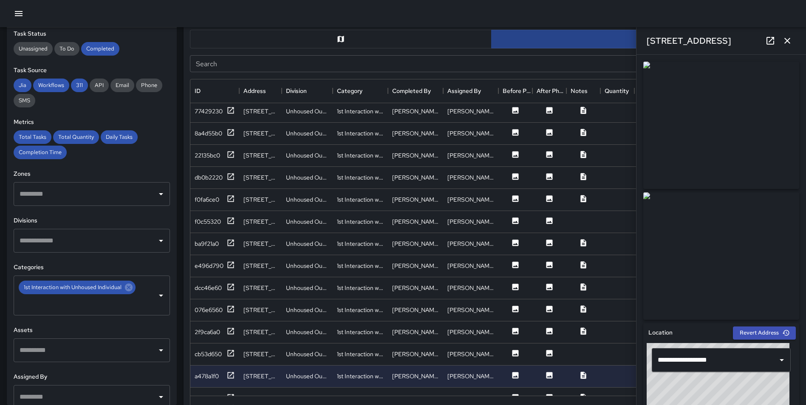
click at [786, 43] on icon "button" at bounding box center [788, 41] width 6 height 6
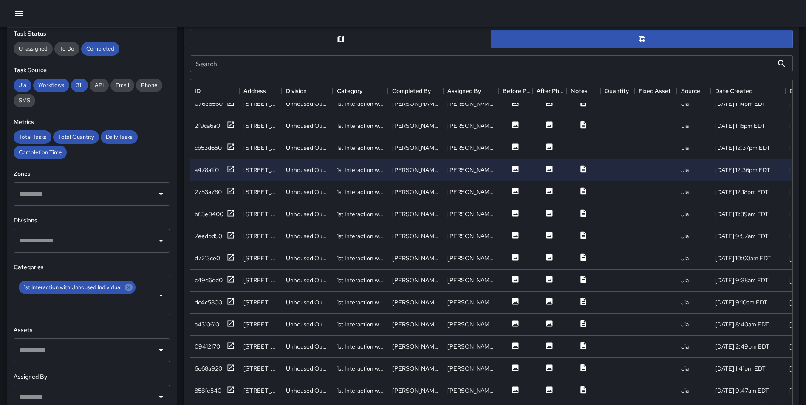
scroll to position [381, 0]
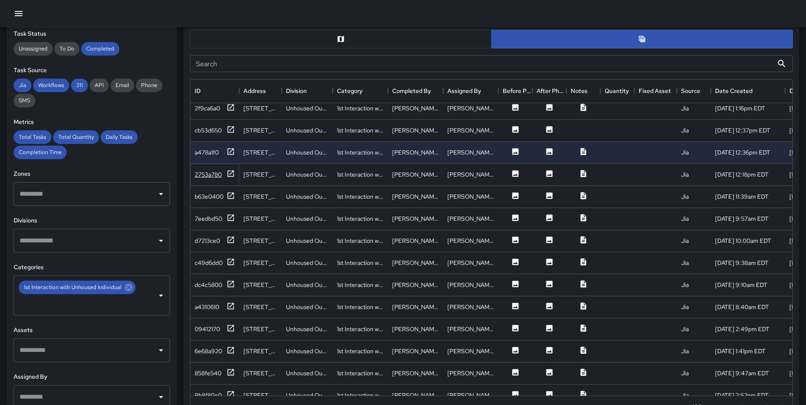
click at [230, 173] on icon at bounding box center [231, 174] width 9 height 9
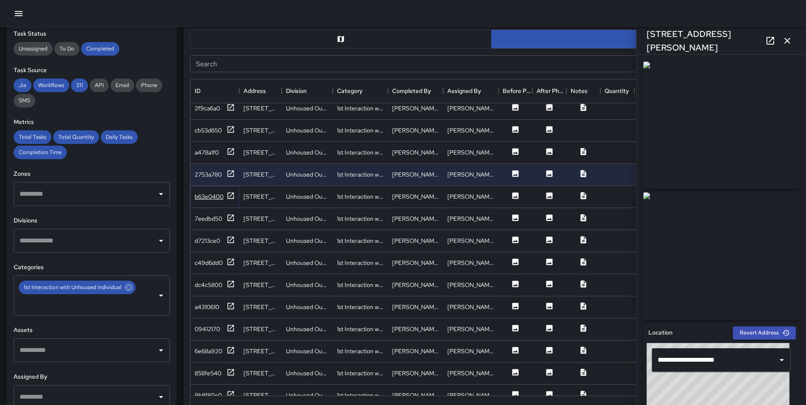
click at [231, 196] on icon at bounding box center [231, 196] width 9 height 9
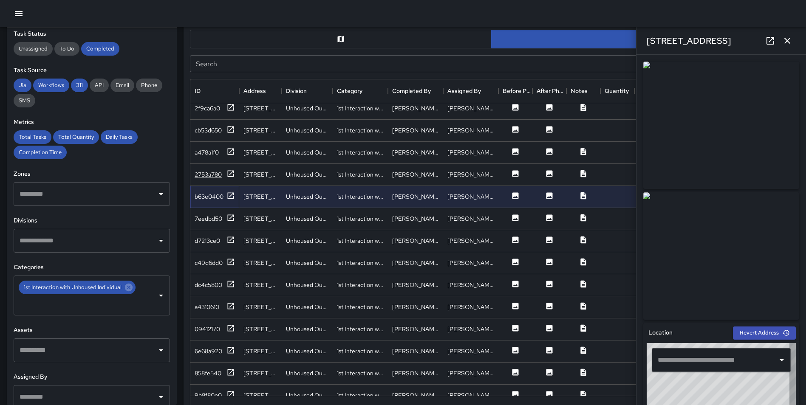
type input "**********"
click at [230, 174] on icon at bounding box center [231, 173] width 6 height 6
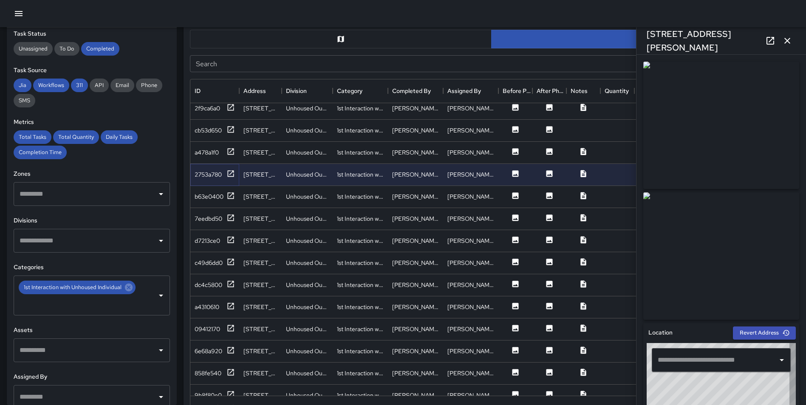
type input "**********"
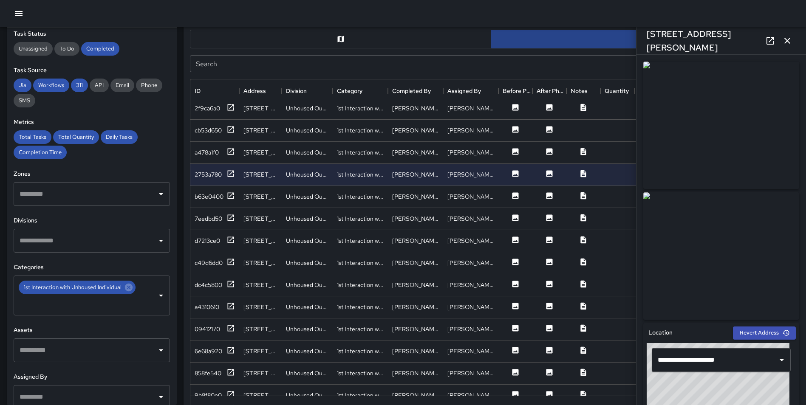
click at [791, 40] on icon "button" at bounding box center [787, 41] width 10 height 10
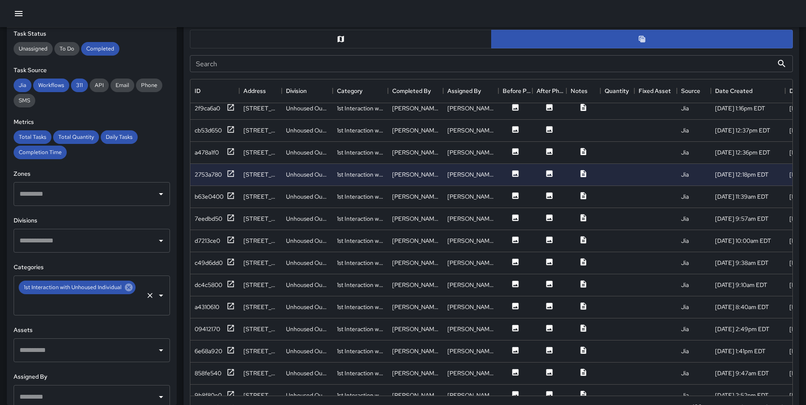
click at [131, 288] on icon at bounding box center [129, 288] width 8 height 8
click at [82, 295] on input "text" at bounding box center [85, 288] width 136 height 16
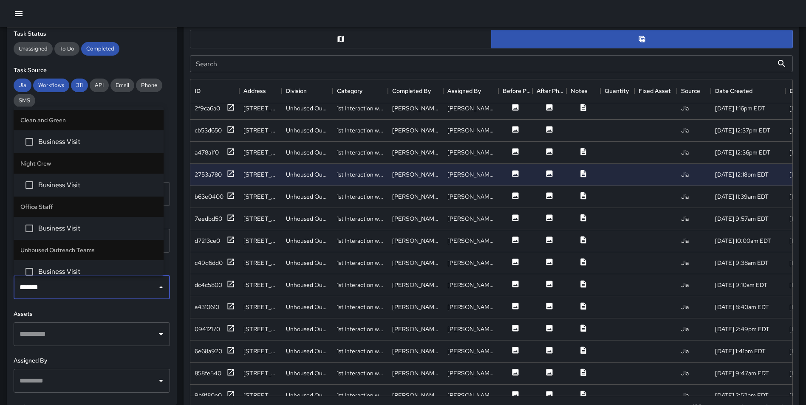
type input "********"
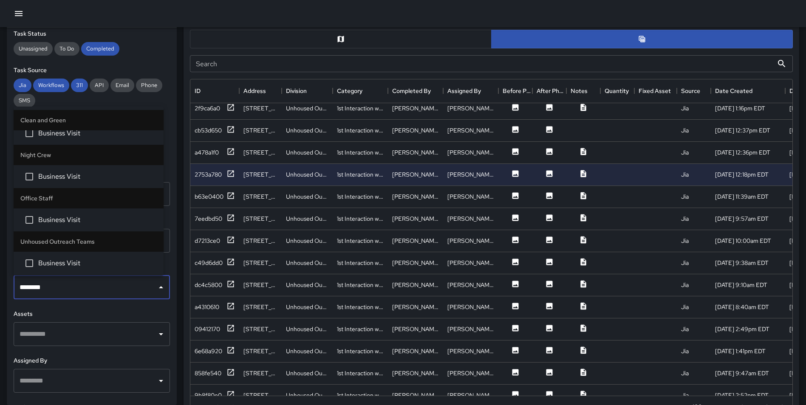
scroll to position [11, 0]
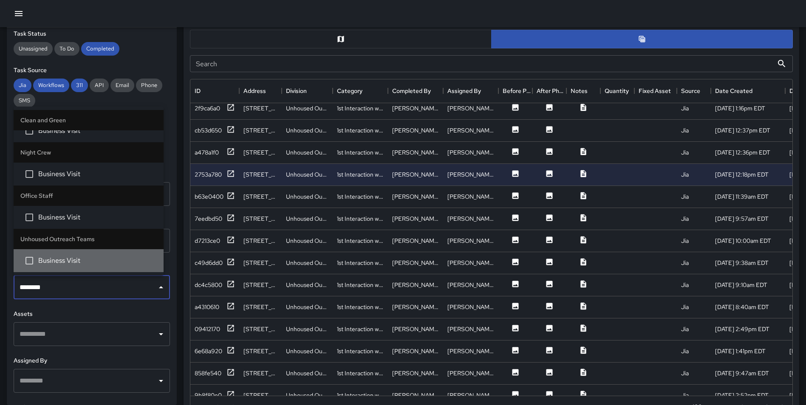
click at [91, 254] on li "Business Visit" at bounding box center [89, 260] width 150 height 23
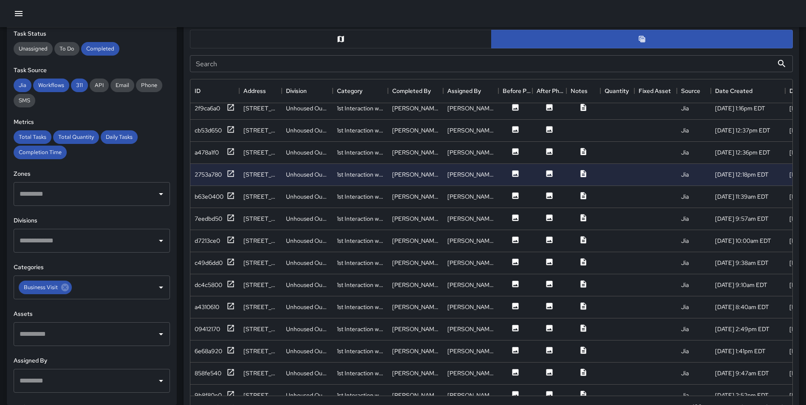
click at [170, 174] on div "**********" at bounding box center [92, 217] width 170 height 378
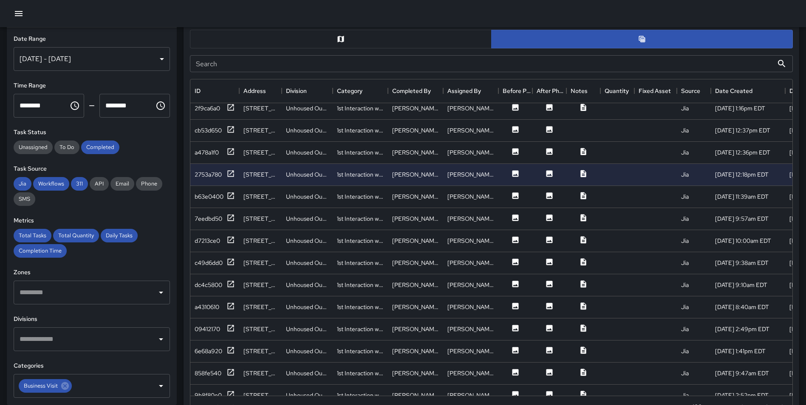
scroll to position [0, 0]
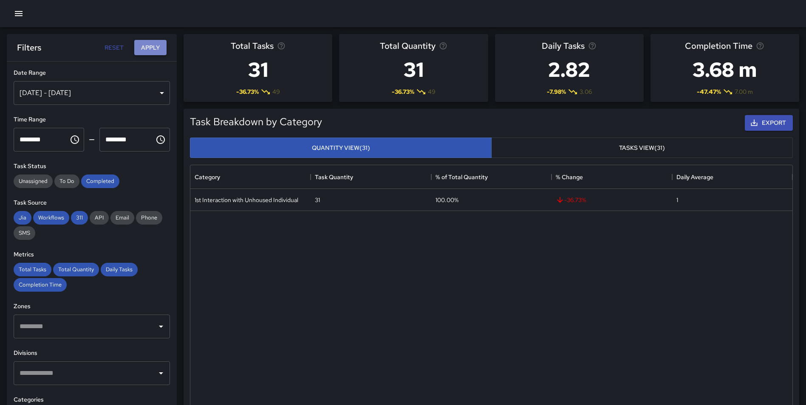
click at [151, 47] on button "Apply" at bounding box center [150, 48] width 32 height 16
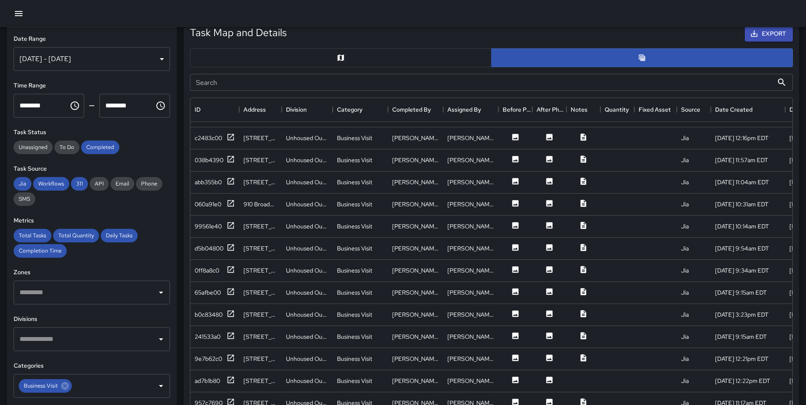
scroll to position [410, 0]
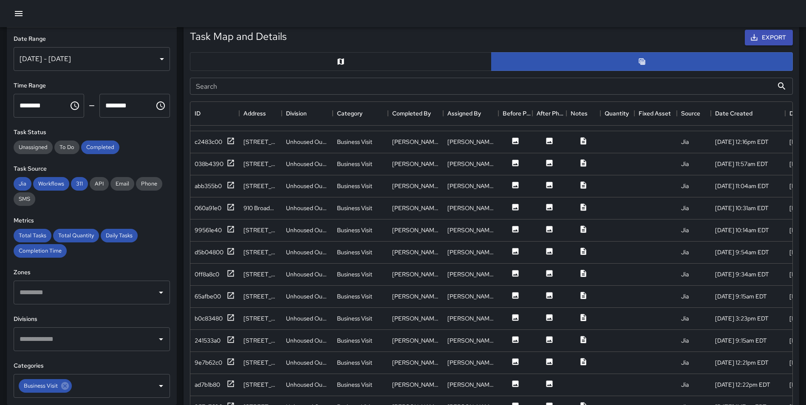
click at [327, 58] on button "button" at bounding box center [341, 61] width 302 height 19
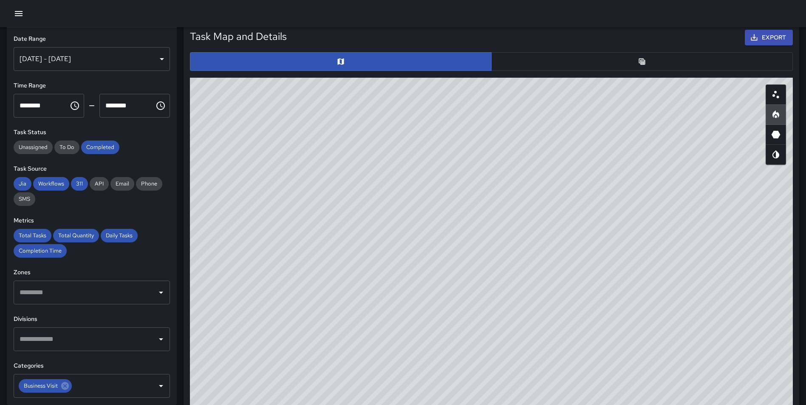
drag, startPoint x: 584, startPoint y: 239, endPoint x: 683, endPoint y: 230, distance: 98.6
click at [627, 248] on div "© Mapbox © OpenStreetMap Improve this map" at bounding box center [491, 248] width 603 height 340
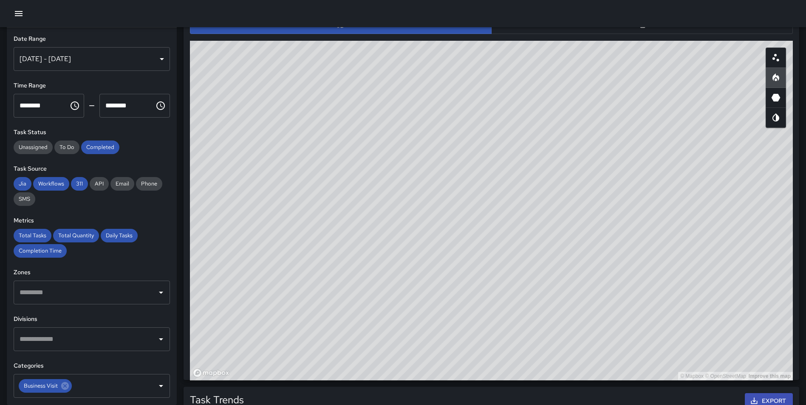
scroll to position [454, 0]
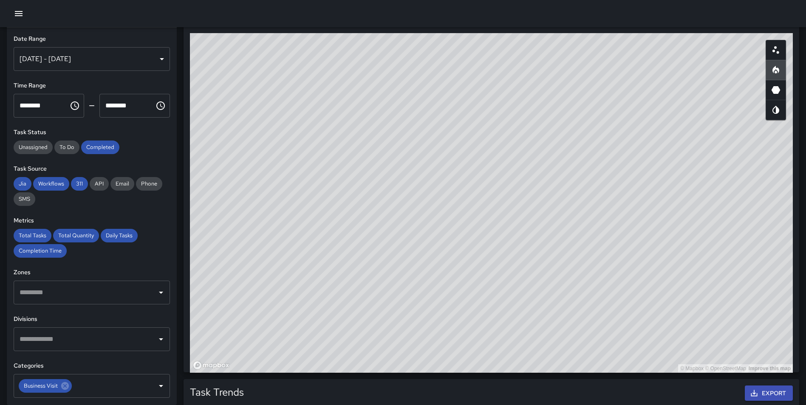
drag, startPoint x: 692, startPoint y: 199, endPoint x: 694, endPoint y: 195, distance: 5.0
click at [694, 195] on div "© Mapbox © OpenStreetMap Improve this map" at bounding box center [491, 203] width 603 height 340
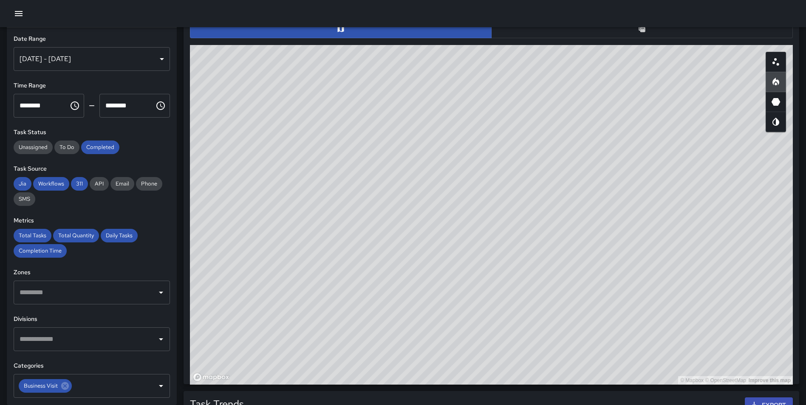
scroll to position [441, 0]
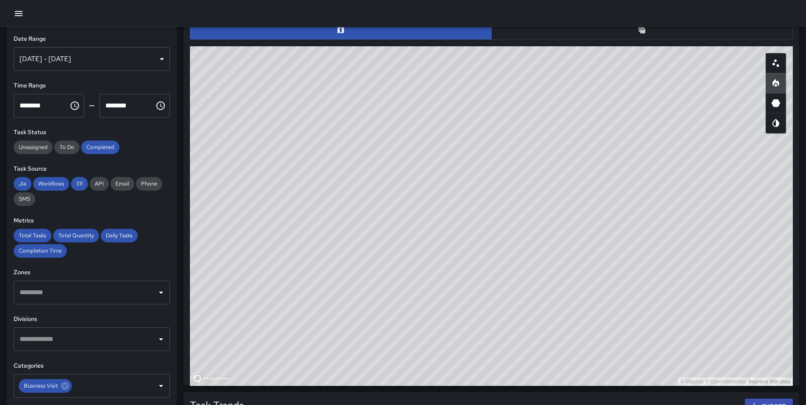
drag, startPoint x: 621, startPoint y: 253, endPoint x: 616, endPoint y: 268, distance: 15.5
click at [616, 268] on div "© Mapbox © OpenStreetMap Improve this map" at bounding box center [491, 216] width 603 height 340
click at [646, 37] on button "button" at bounding box center [642, 30] width 302 height 19
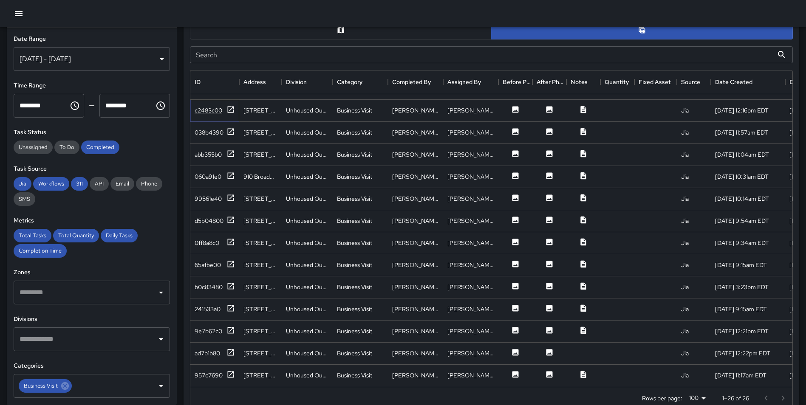
click at [228, 106] on icon at bounding box center [231, 109] width 6 height 6
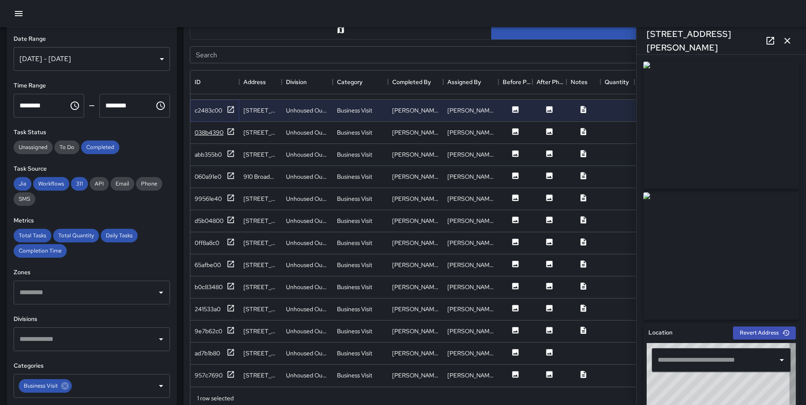
type input "**********"
click at [231, 128] on icon at bounding box center [231, 131] width 6 height 6
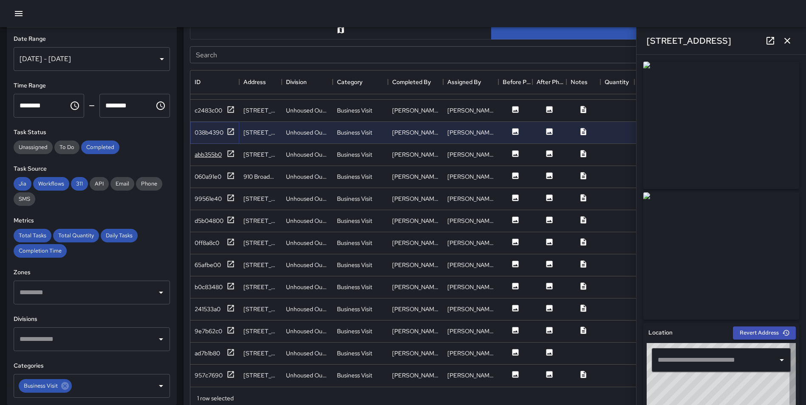
type input "**********"
click at [232, 150] on icon at bounding box center [231, 154] width 9 height 9
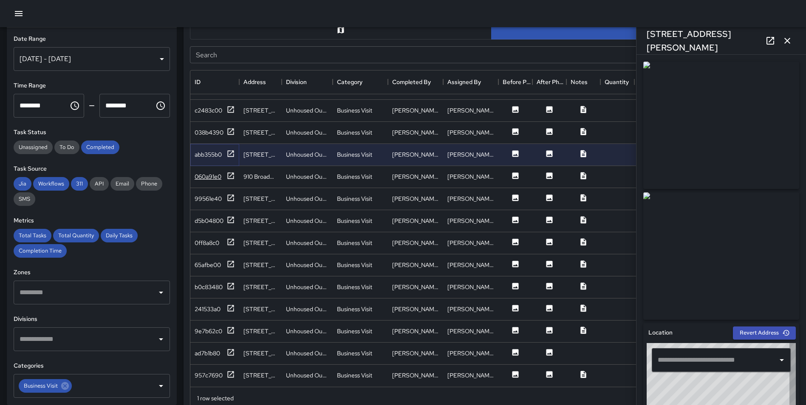
type input "**********"
click at [232, 172] on icon at bounding box center [231, 176] width 9 height 9
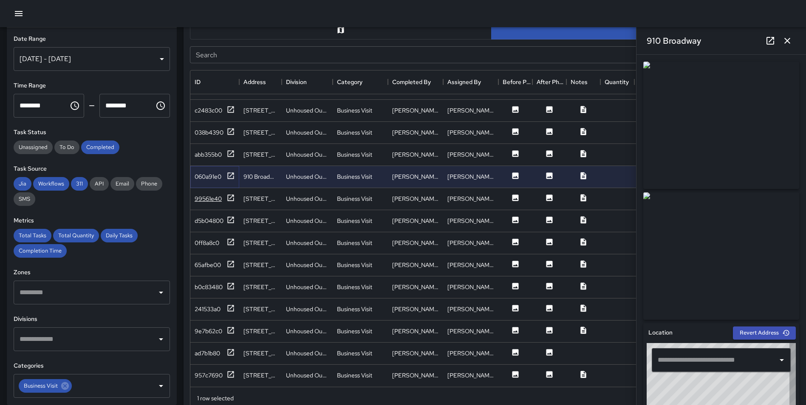
type input "**********"
click at [228, 195] on icon at bounding box center [231, 198] width 6 height 6
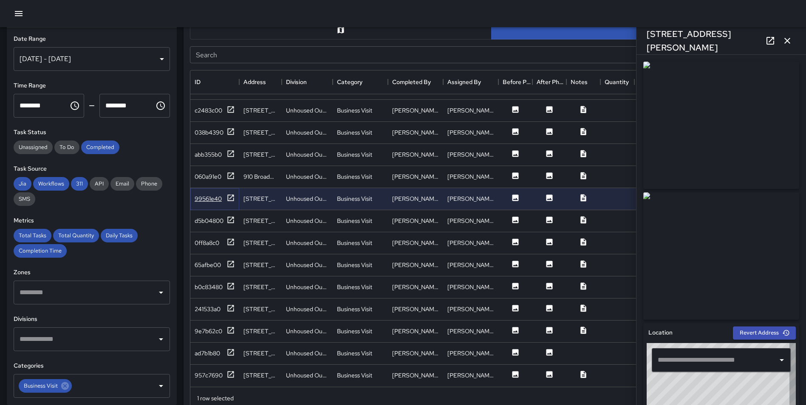
type input "**********"
click at [229, 172] on icon at bounding box center [231, 176] width 9 height 9
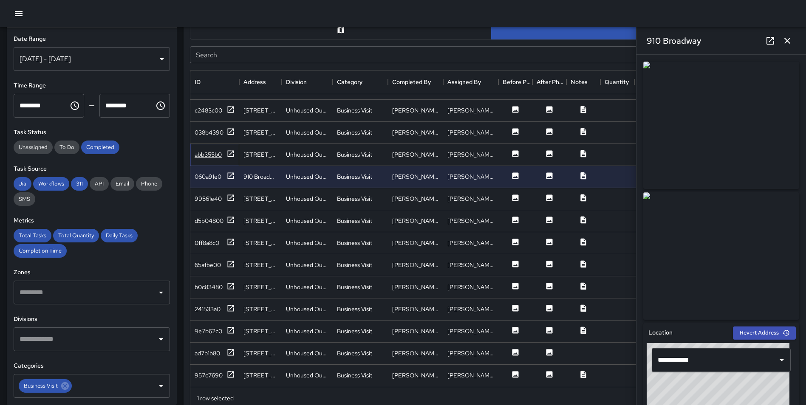
click at [233, 150] on icon at bounding box center [231, 153] width 6 height 6
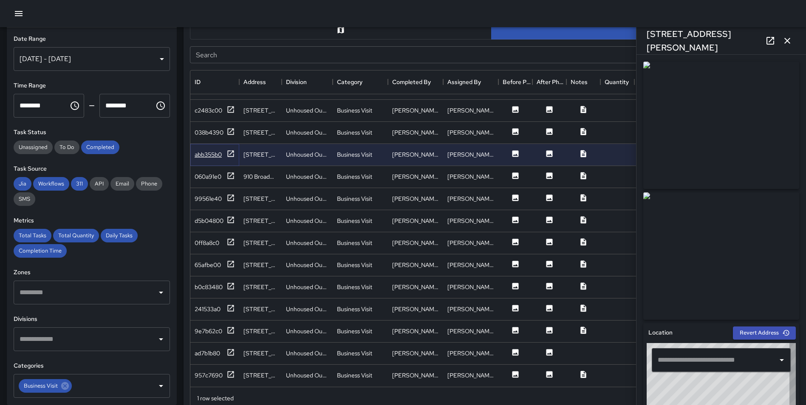
type input "**********"
click at [231, 371] on icon at bounding box center [231, 375] width 9 height 9
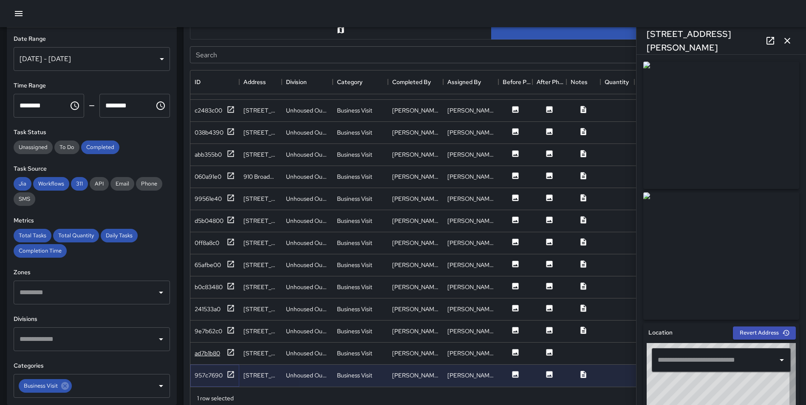
type input "**********"
click at [232, 349] on icon at bounding box center [231, 353] width 9 height 9
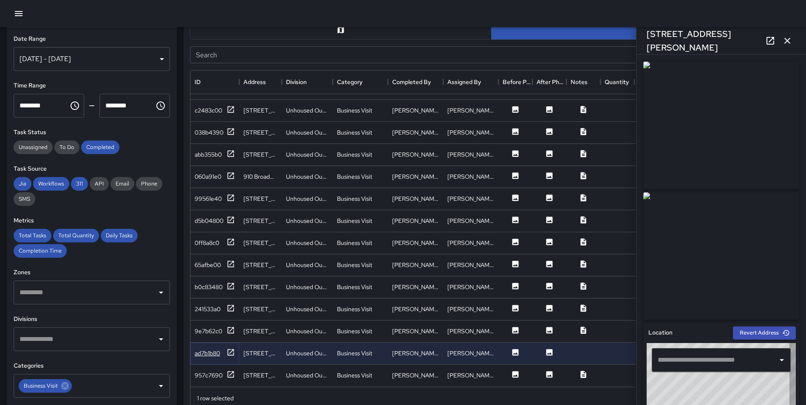
type input "**********"
click at [230, 326] on icon at bounding box center [231, 330] width 9 height 9
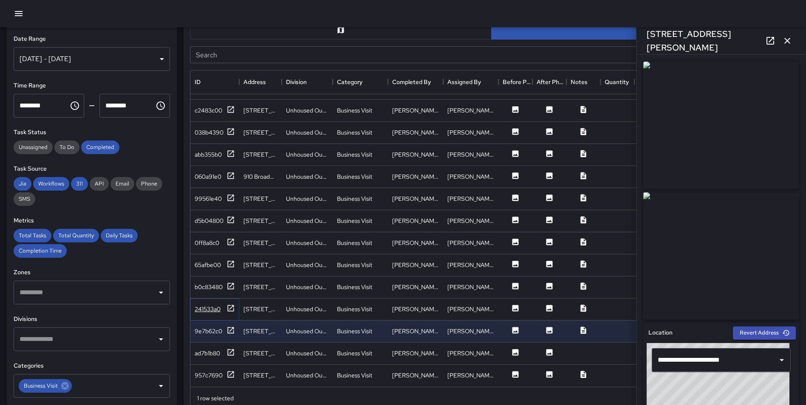
click at [229, 304] on icon at bounding box center [231, 308] width 9 height 9
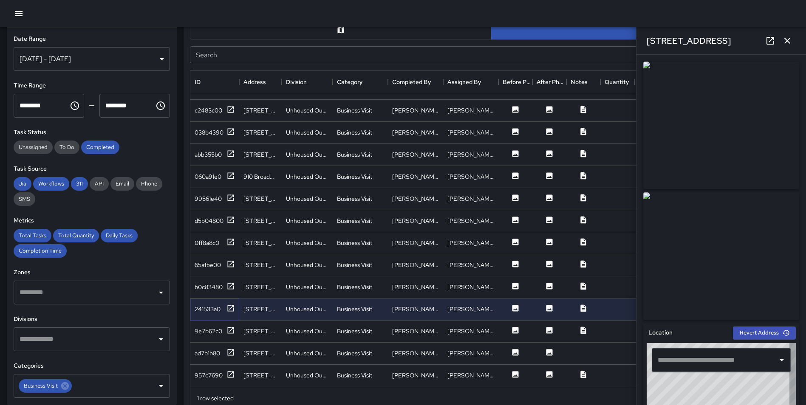
type input "**********"
click at [783, 40] on icon "button" at bounding box center [787, 41] width 10 height 10
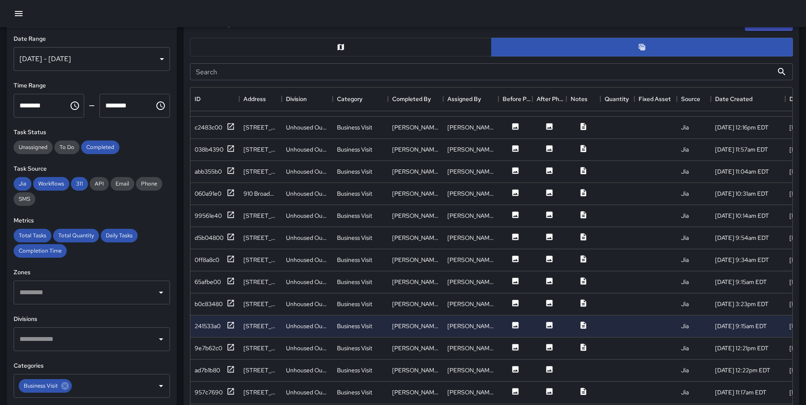
scroll to position [449, 0]
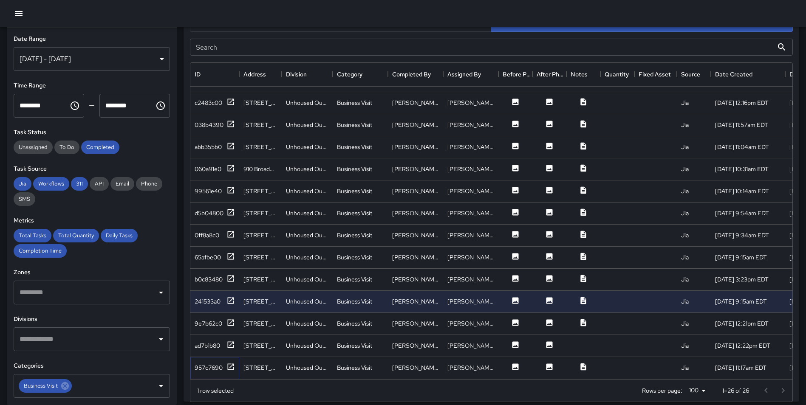
click at [231, 363] on icon at bounding box center [231, 367] width 9 height 9
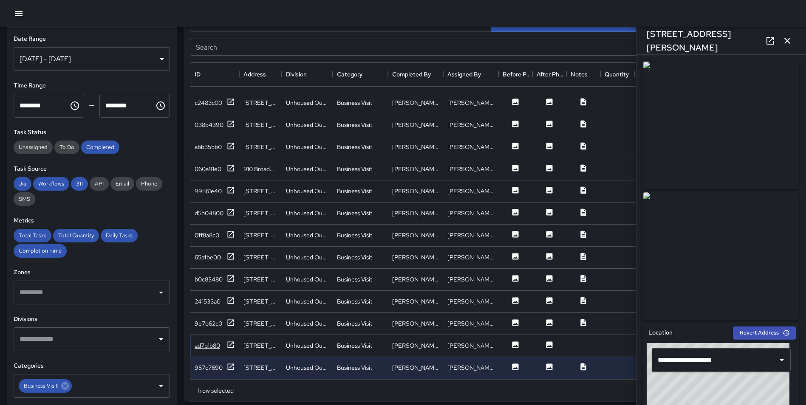
click at [231, 342] on icon at bounding box center [231, 345] width 6 height 6
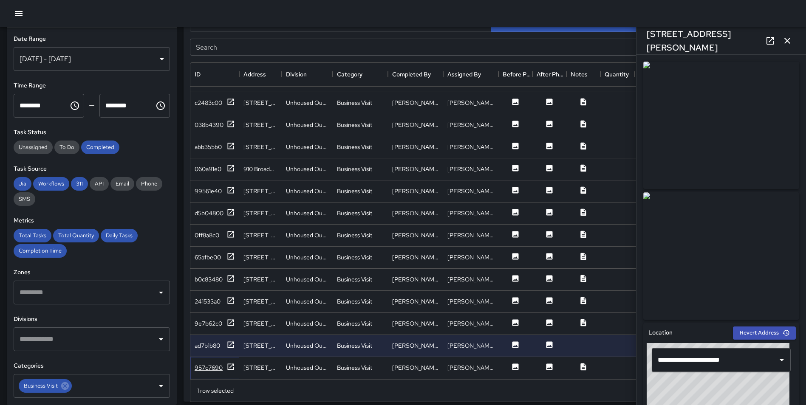
click at [230, 363] on icon at bounding box center [231, 367] width 9 height 9
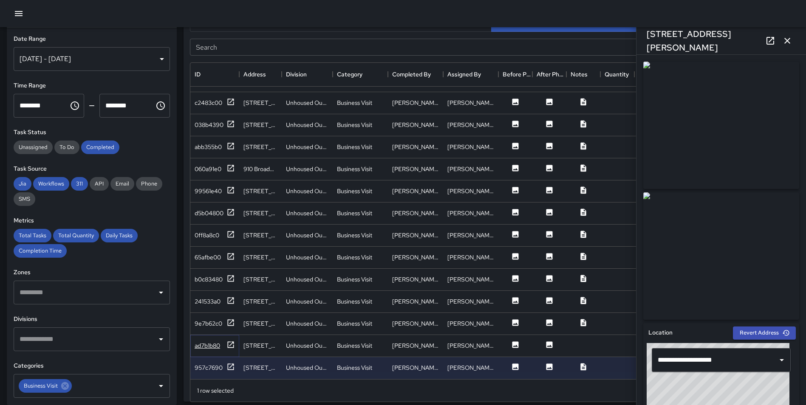
click at [229, 341] on icon at bounding box center [231, 345] width 9 height 9
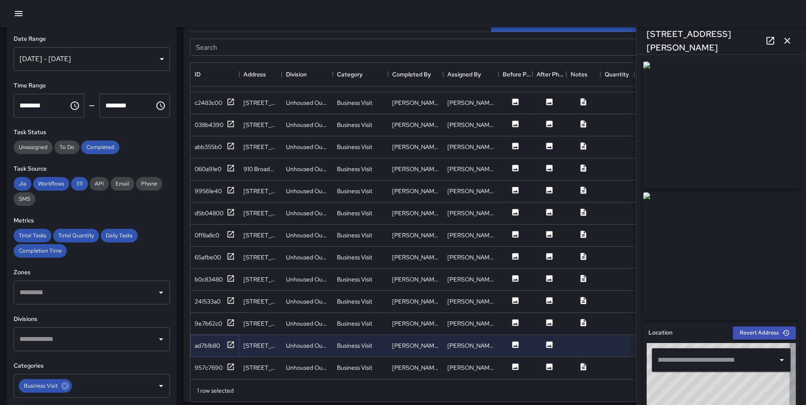
type input "**********"
click at [791, 41] on icon "button" at bounding box center [787, 41] width 10 height 10
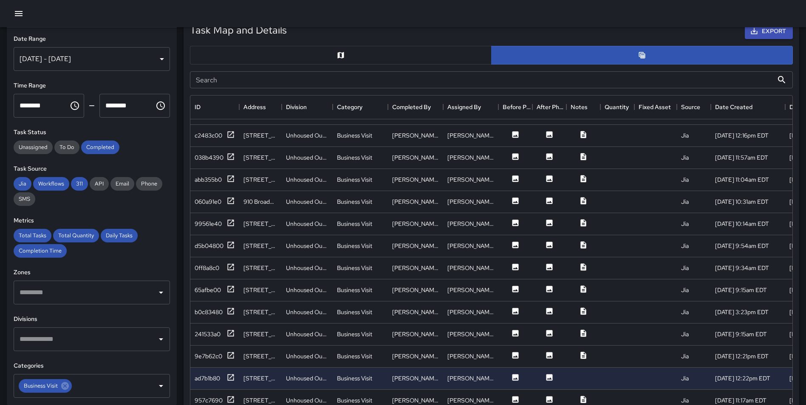
scroll to position [391, 0]
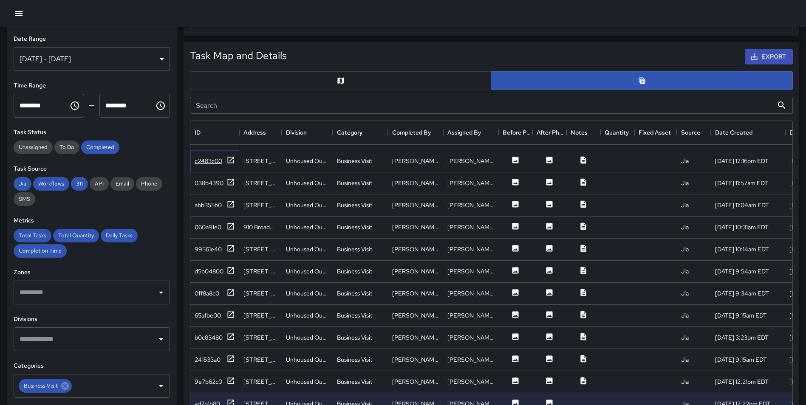
click at [227, 156] on icon at bounding box center [231, 160] width 9 height 9
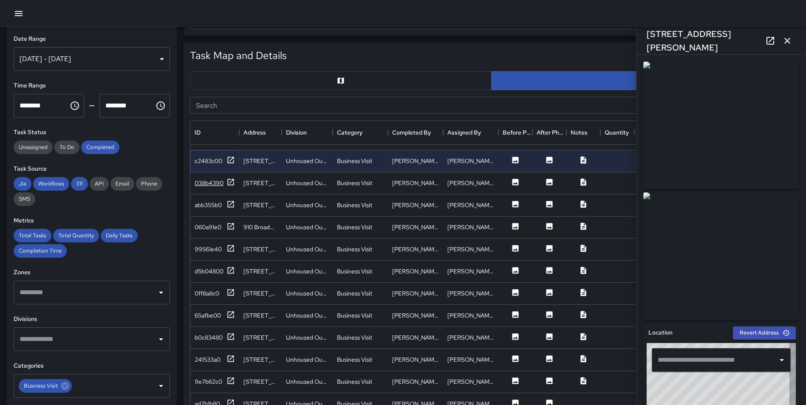
type input "**********"
click at [228, 179] on icon at bounding box center [231, 182] width 6 height 6
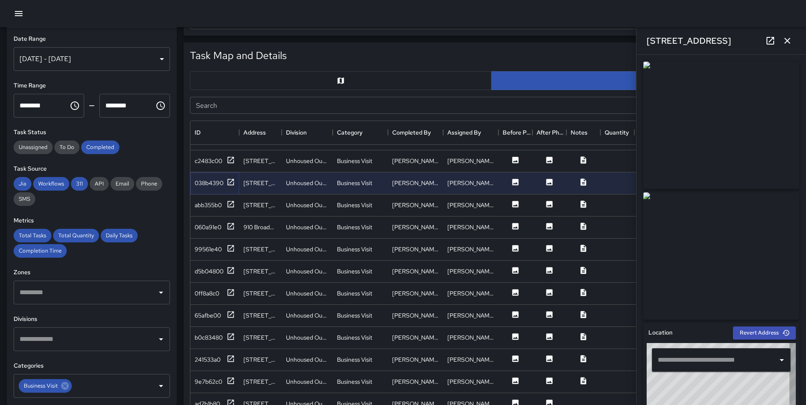
type input "**********"
click at [230, 200] on icon at bounding box center [231, 204] width 9 height 9
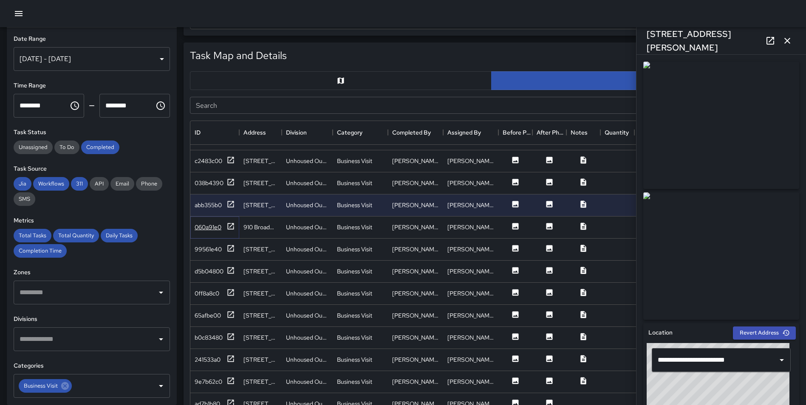
click at [231, 223] on icon at bounding box center [231, 226] width 6 height 6
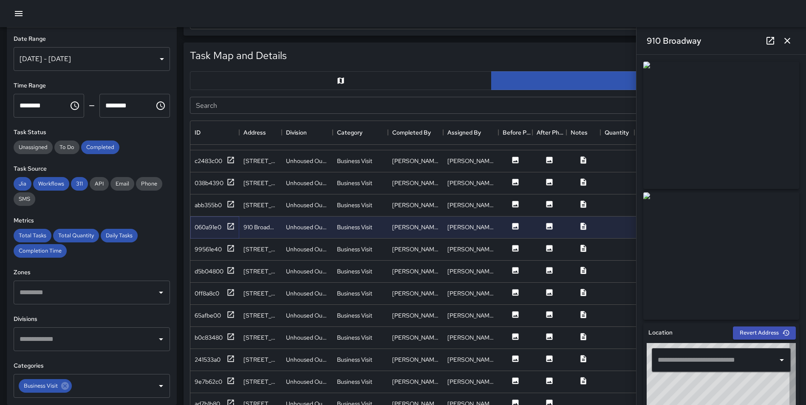
type input "**********"
click at [232, 244] on icon at bounding box center [231, 248] width 9 height 9
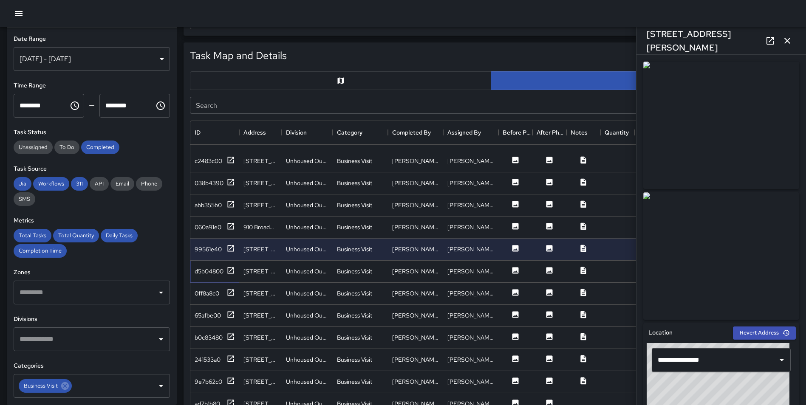
click at [232, 266] on icon at bounding box center [231, 270] width 9 height 9
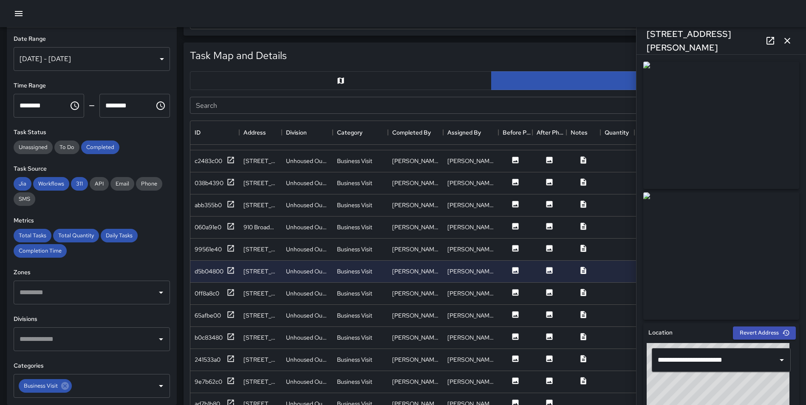
click at [49, 343] on input "text" at bounding box center [85, 340] width 136 height 16
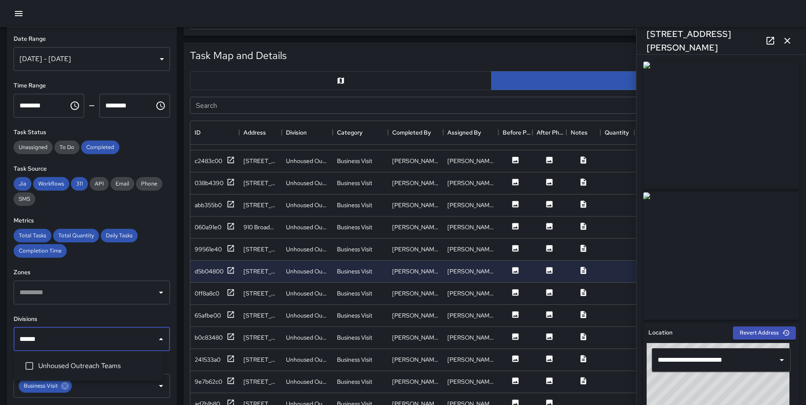
type input "******"
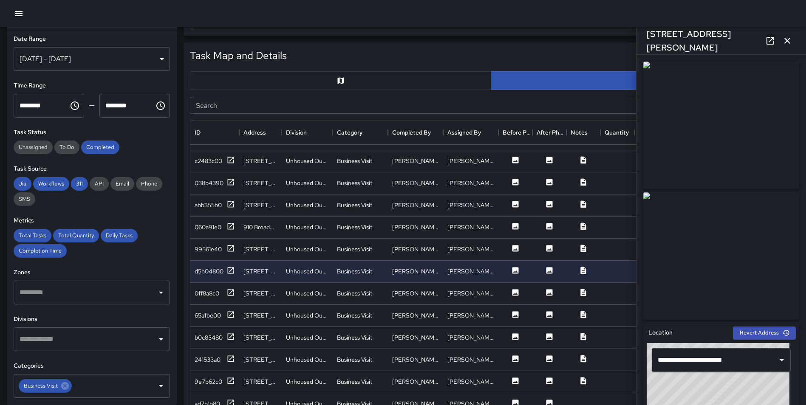
click at [169, 358] on div "**********" at bounding box center [92, 217] width 170 height 378
click at [61, 391] on icon at bounding box center [64, 386] width 9 height 9
click at [64, 385] on input "text" at bounding box center [85, 386] width 136 height 16
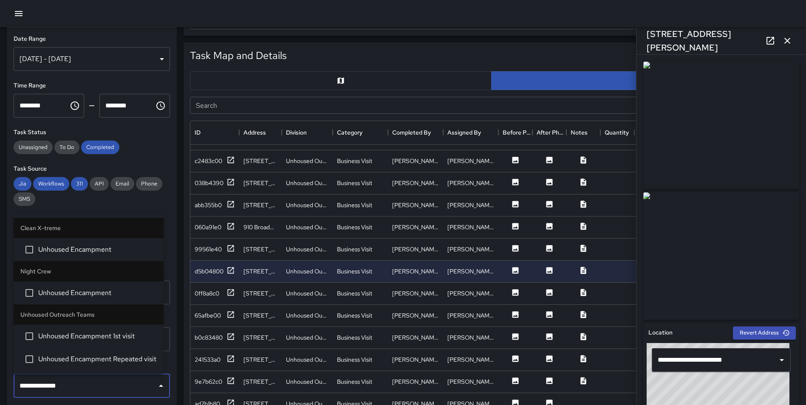
type input "**********"
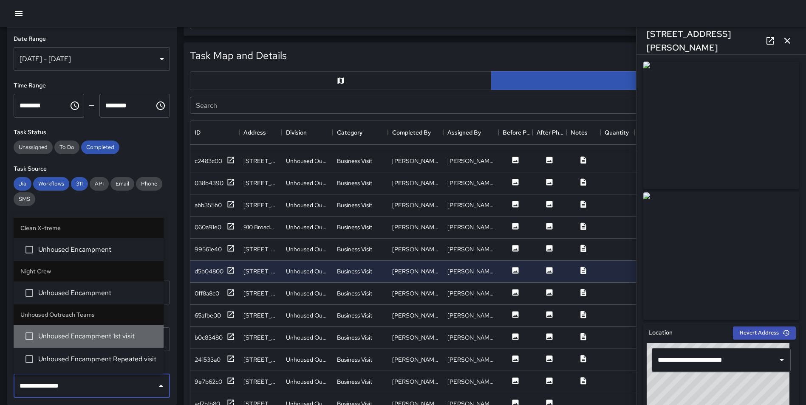
click at [74, 336] on span "Unhoused Encampment 1st visit" at bounding box center [97, 337] width 119 height 10
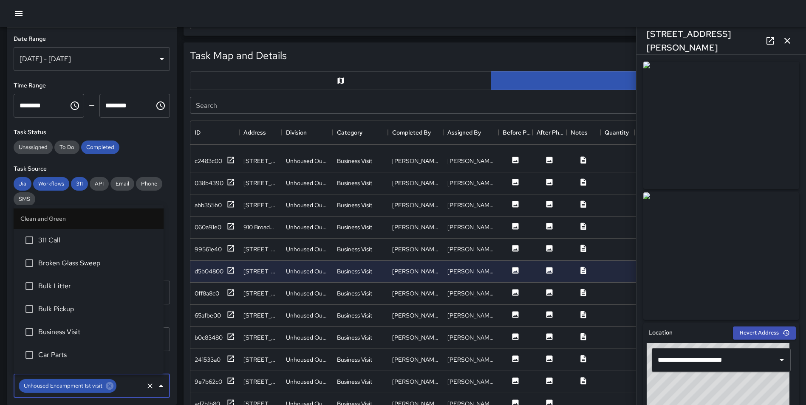
scroll to position [2665, 0]
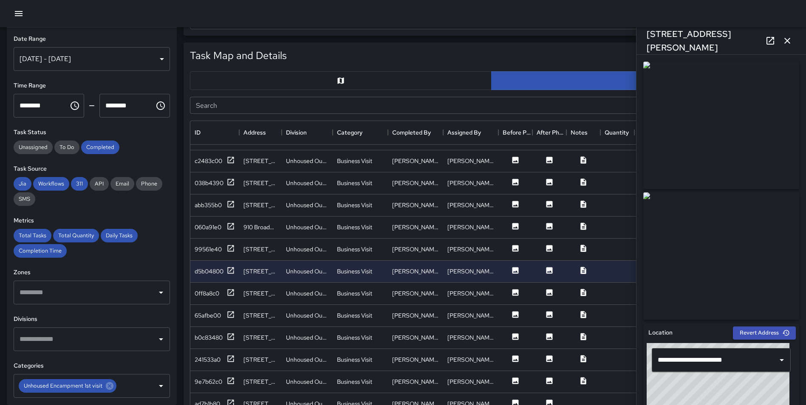
click at [182, 108] on div "Task Map and Details Export Search Search ID Address Division Category Complete…" at bounding box center [488, 248] width 623 height 425
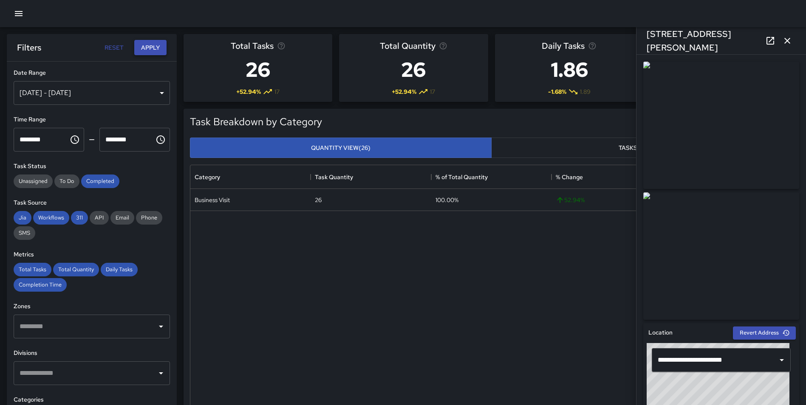
click at [152, 51] on button "Apply" at bounding box center [150, 48] width 32 height 16
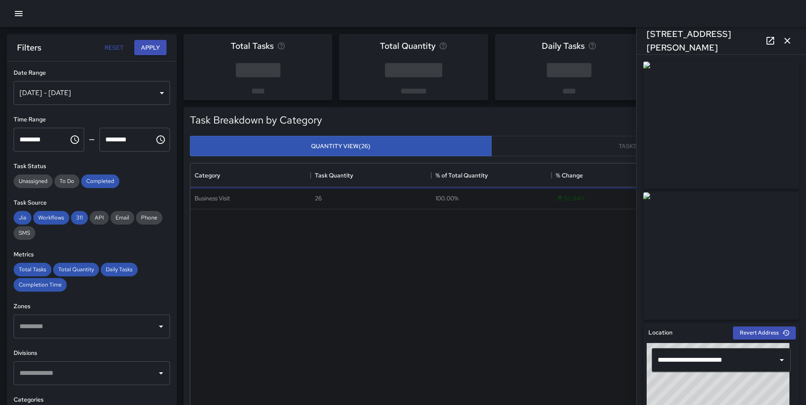
click at [787, 40] on icon "button" at bounding box center [788, 41] width 6 height 6
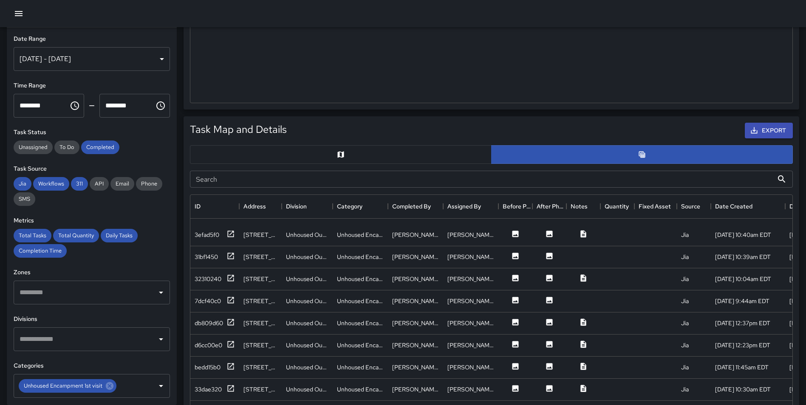
scroll to position [374, 0]
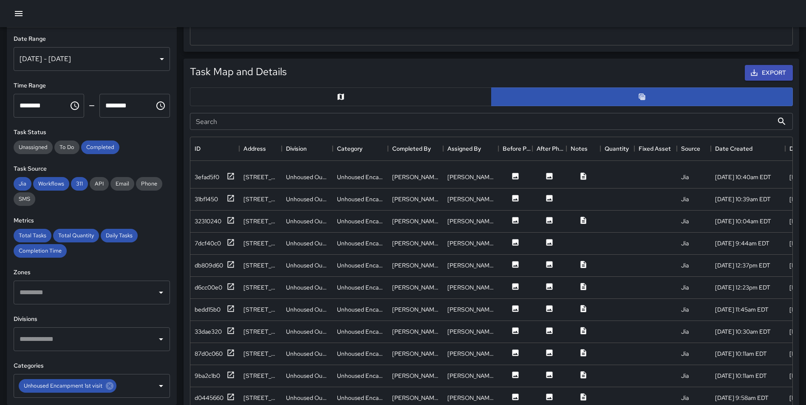
click at [345, 97] on button "button" at bounding box center [341, 97] width 302 height 19
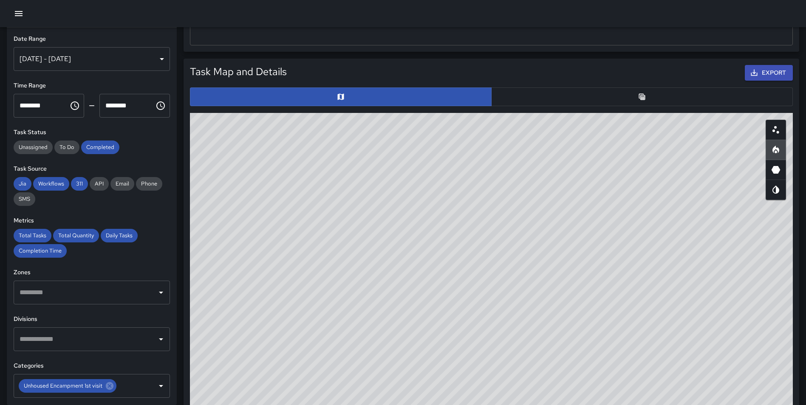
drag, startPoint x: 666, startPoint y: 306, endPoint x: 659, endPoint y: 370, distance: 63.6
click at [659, 370] on div "© Mapbox © OpenStreetMap Improve this map" at bounding box center [491, 283] width 603 height 340
drag, startPoint x: 651, startPoint y: 228, endPoint x: 620, endPoint y: 229, distance: 31.0
click at [620, 229] on div "© Mapbox © OpenStreetMap Improve this map" at bounding box center [491, 283] width 603 height 340
drag, startPoint x: 470, startPoint y: 302, endPoint x: 475, endPoint y: 306, distance: 6.9
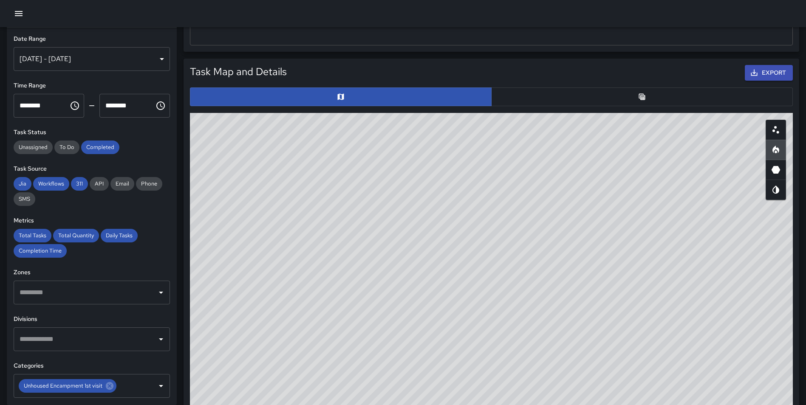
click at [475, 306] on div "© Mapbox © OpenStreetMap Improve this map" at bounding box center [491, 283] width 603 height 340
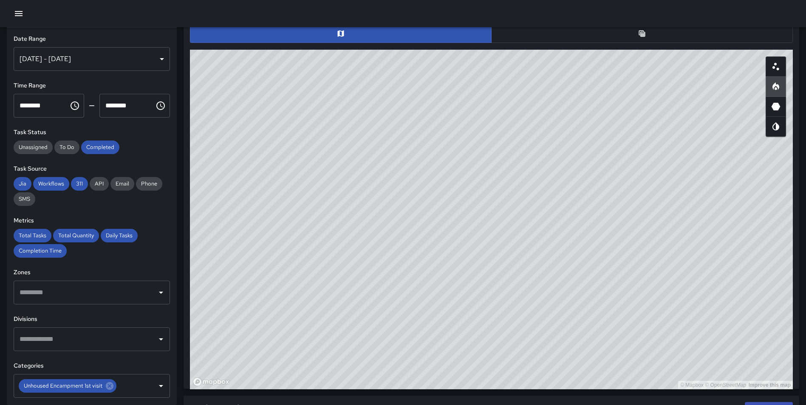
scroll to position [448, 0]
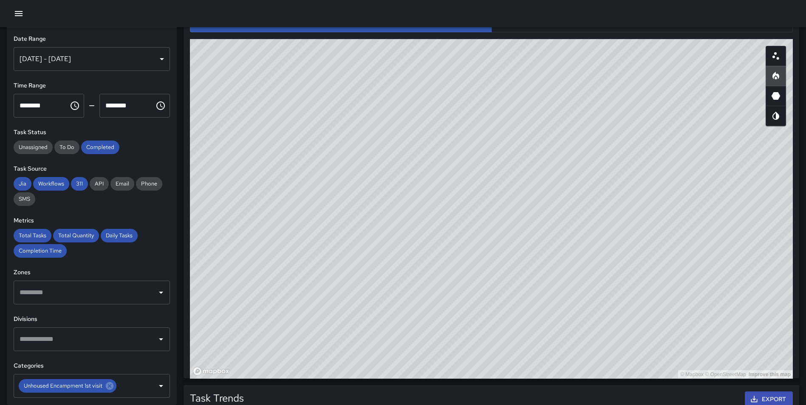
drag, startPoint x: 585, startPoint y: 194, endPoint x: 652, endPoint y: 247, distance: 85.6
click at [652, 247] on div "© Mapbox © OpenStreetMap Improve this map" at bounding box center [491, 209] width 603 height 340
drag, startPoint x: 676, startPoint y: 280, endPoint x: 683, endPoint y: 291, distance: 13.2
click at [683, 291] on div "© Mapbox © OpenStreetMap Improve this map" at bounding box center [491, 209] width 603 height 340
drag, startPoint x: 669, startPoint y: 224, endPoint x: 668, endPoint y: 234, distance: 9.9
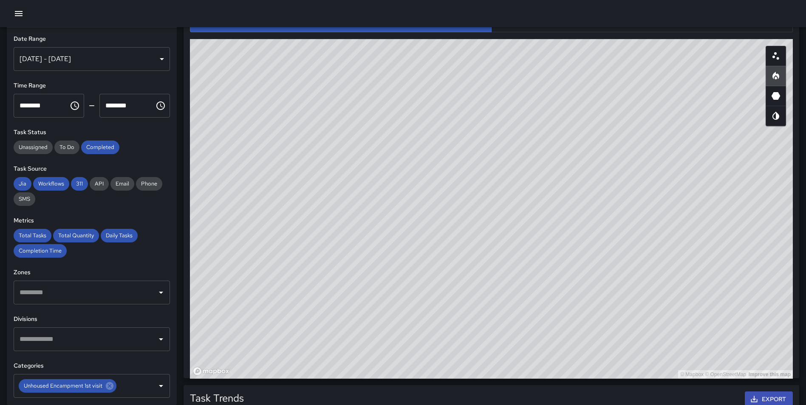
click at [668, 234] on div "© Mapbox © OpenStreetMap Improve this map" at bounding box center [491, 209] width 603 height 340
click at [805, 215] on div "Total Tasks 24 + 14.29 % 21 Total Quantity 24 + 14.29 % 21 Daily Tasks 6.00 + 7…" at bounding box center [491, 165] width 629 height 1172
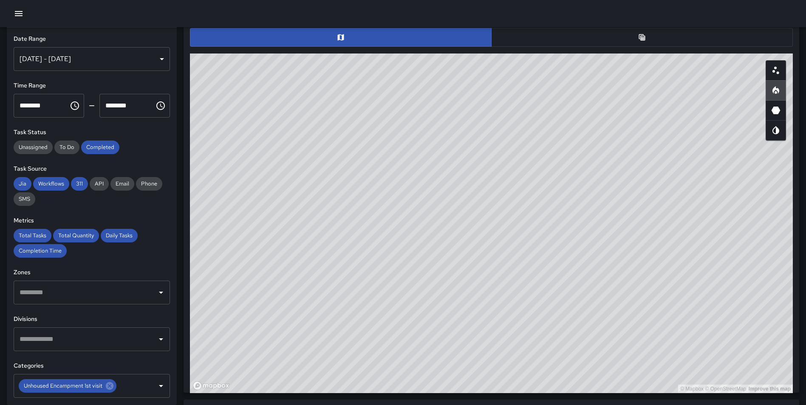
scroll to position [433, 0]
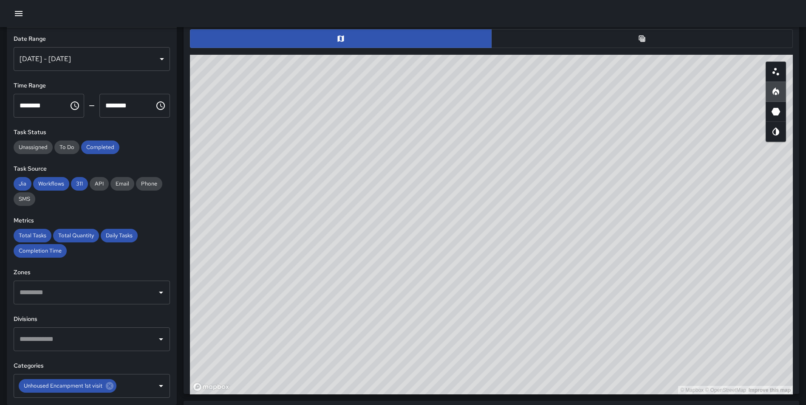
click at [636, 35] on button "button" at bounding box center [642, 38] width 302 height 19
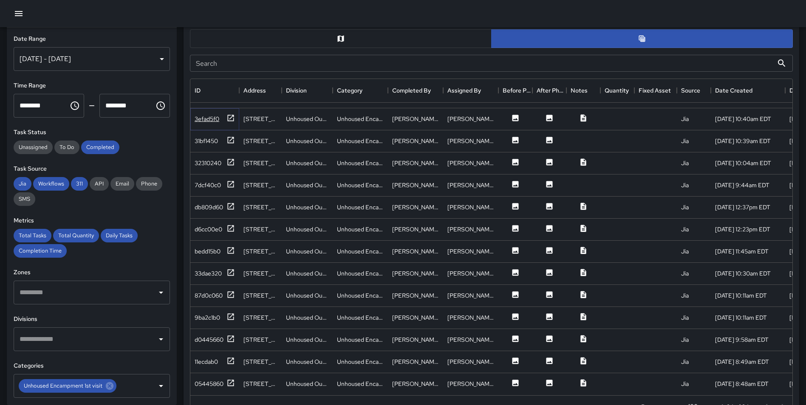
click at [228, 115] on icon at bounding box center [231, 118] width 6 height 6
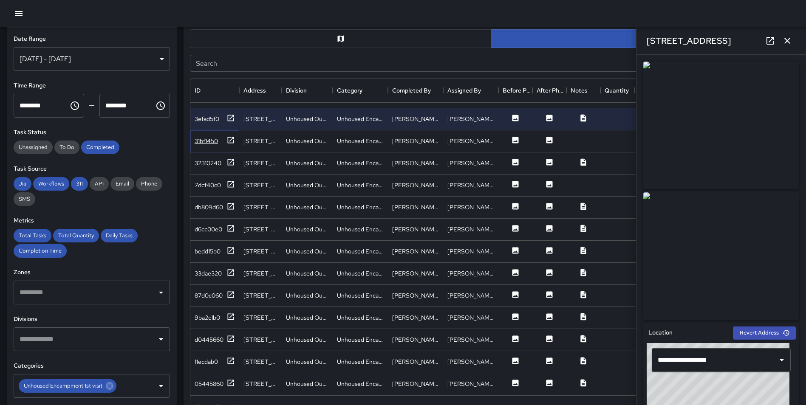
click at [228, 137] on icon at bounding box center [231, 140] width 6 height 6
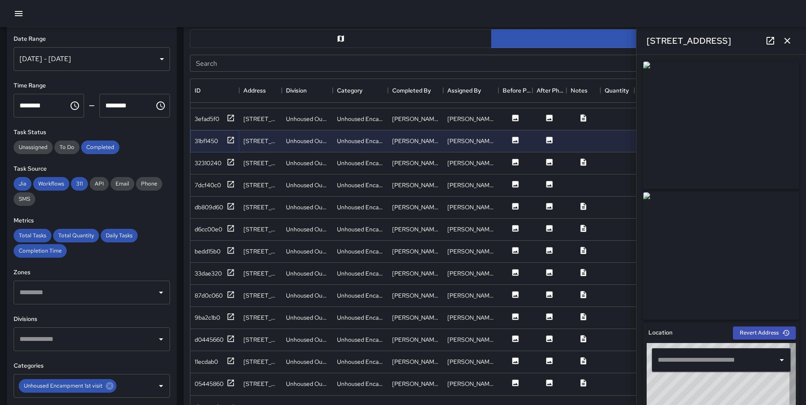
type input "**********"
click at [227, 158] on icon at bounding box center [231, 162] width 9 height 9
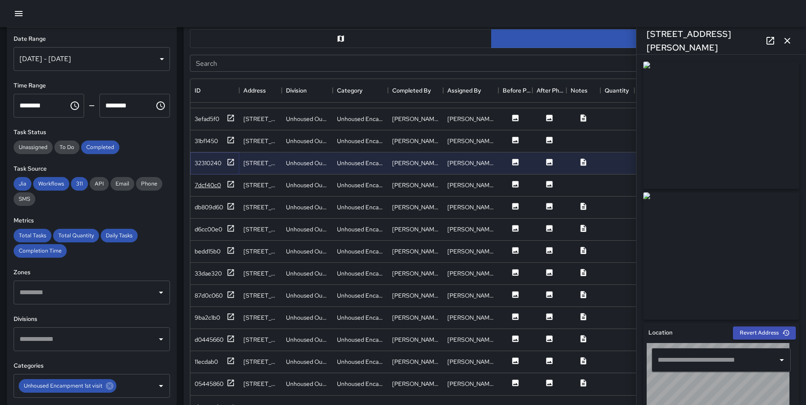
type input "**********"
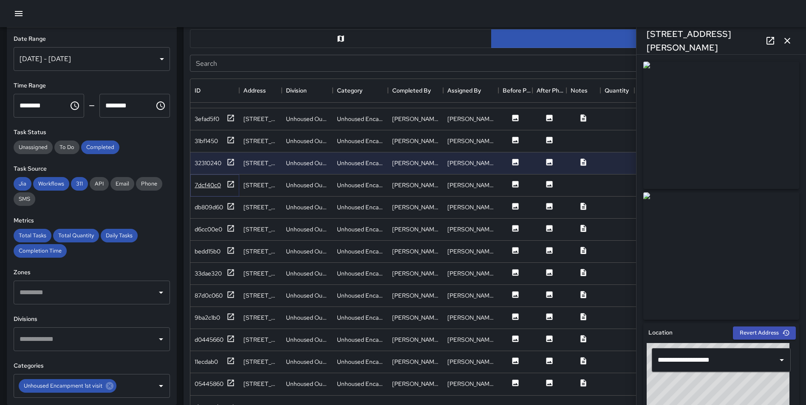
click at [228, 181] on icon at bounding box center [231, 184] width 6 height 6
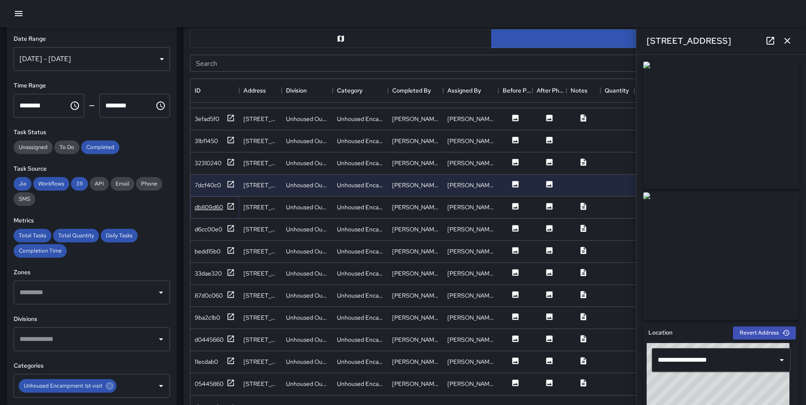
click at [226, 202] on div "db809d60" at bounding box center [215, 207] width 40 height 11
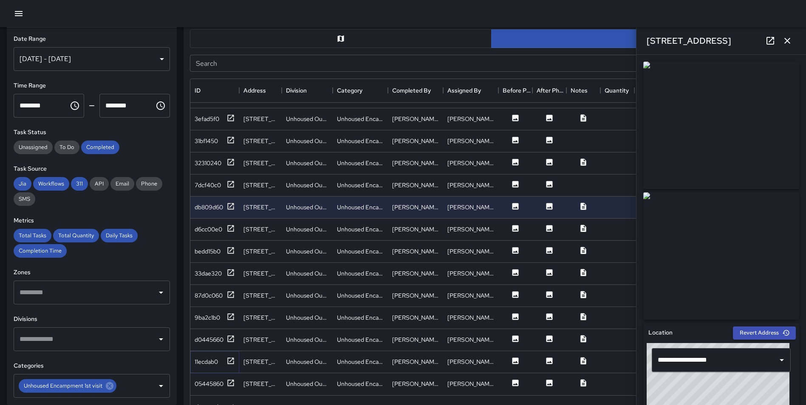
drag, startPoint x: 232, startPoint y: 354, endPoint x: 234, endPoint y: 341, distance: 12.9
click at [232, 357] on icon at bounding box center [231, 361] width 9 height 9
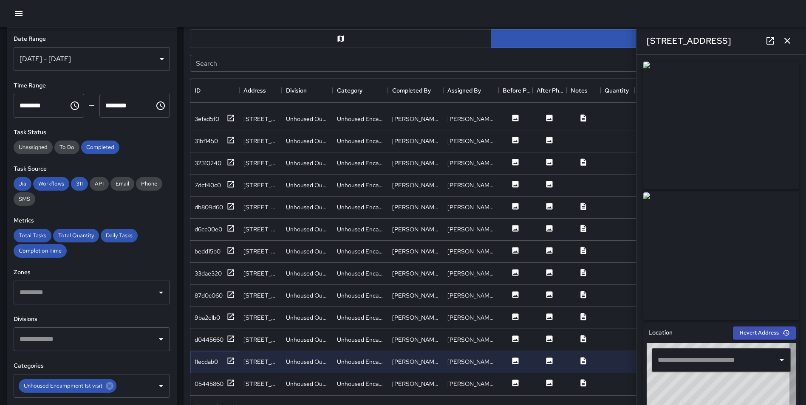
type input "**********"
click at [229, 224] on icon at bounding box center [231, 228] width 9 height 9
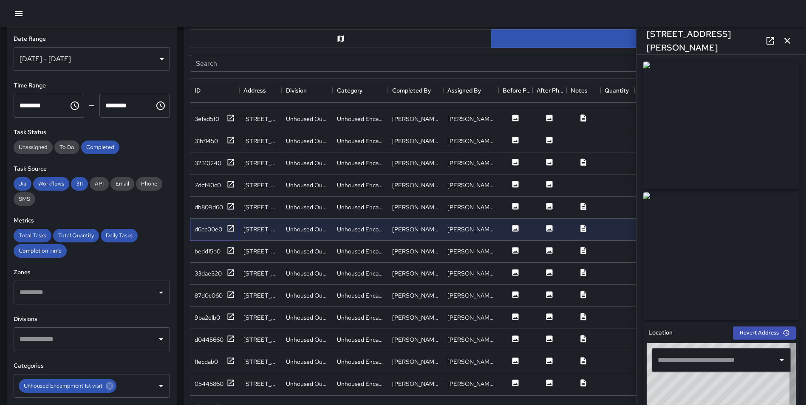
type input "**********"
click at [230, 247] on icon at bounding box center [231, 251] width 9 height 9
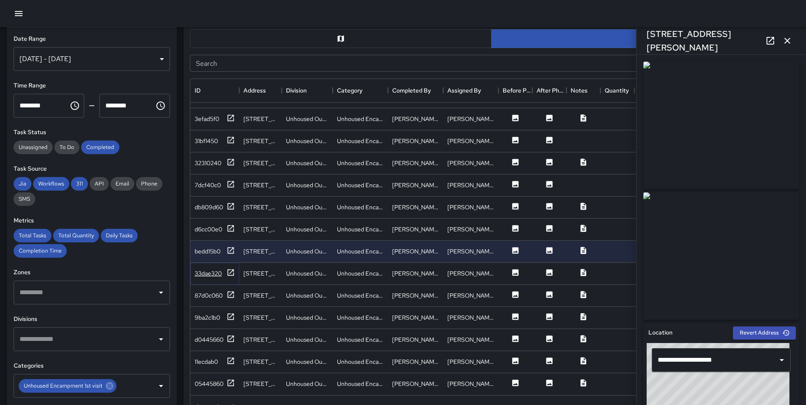
click at [230, 269] on icon at bounding box center [231, 273] width 9 height 9
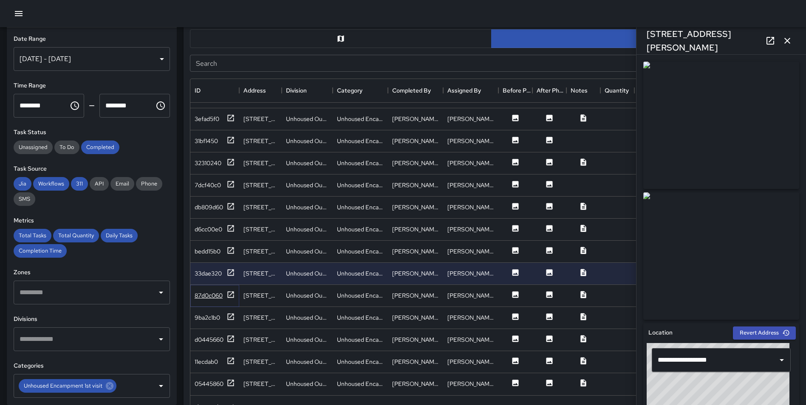
click at [232, 292] on icon at bounding box center [231, 295] width 6 height 6
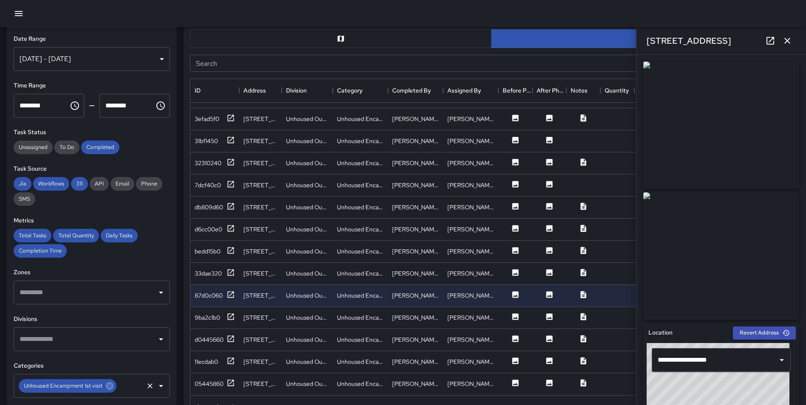
click at [108, 382] on icon at bounding box center [109, 386] width 9 height 9
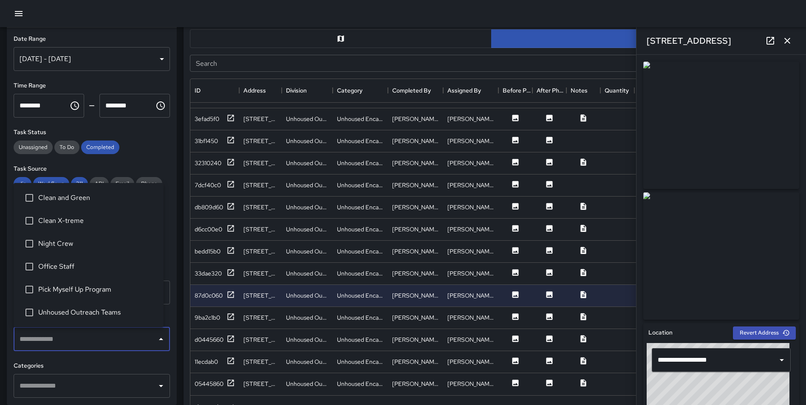
click at [59, 332] on input "text" at bounding box center [85, 340] width 136 height 16
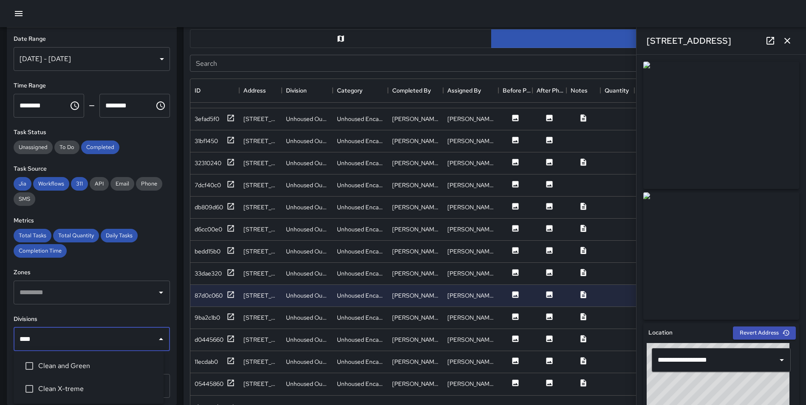
type input "*****"
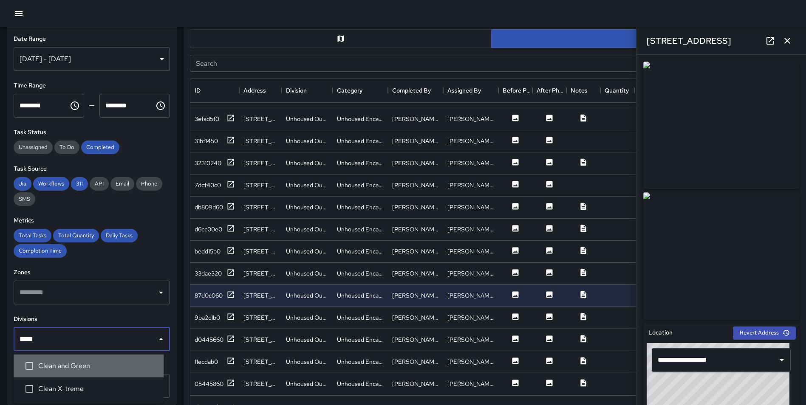
click at [74, 360] on li "Clean and Green" at bounding box center [89, 366] width 150 height 23
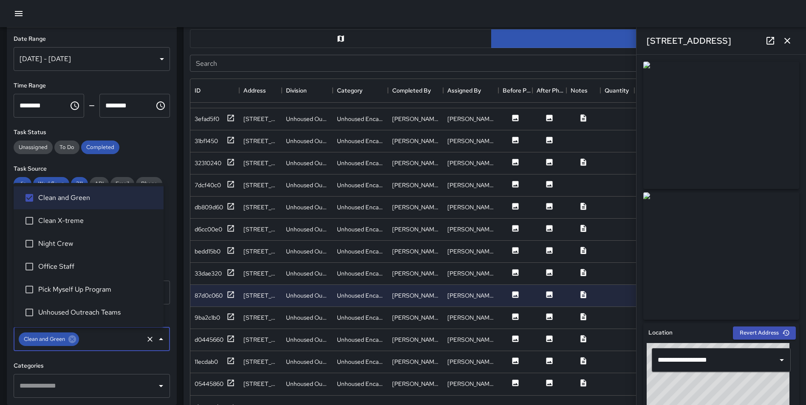
click at [169, 272] on div "**********" at bounding box center [92, 217] width 170 height 378
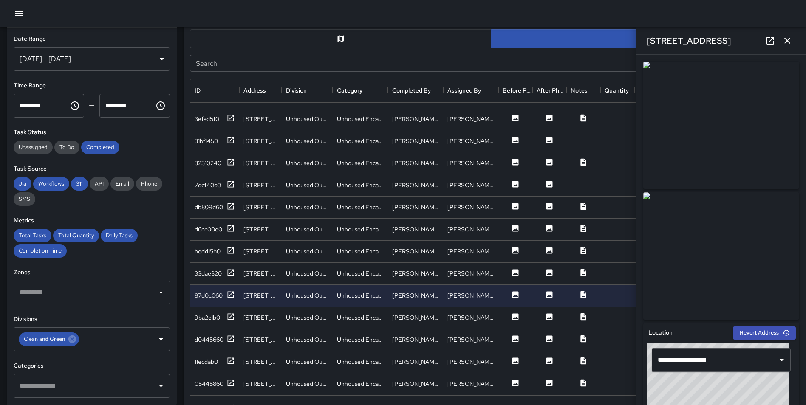
scroll to position [0, 0]
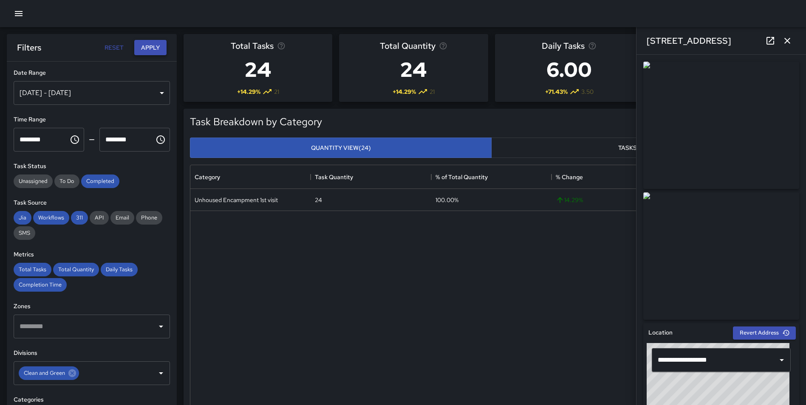
click at [147, 43] on button "Apply" at bounding box center [150, 48] width 32 height 16
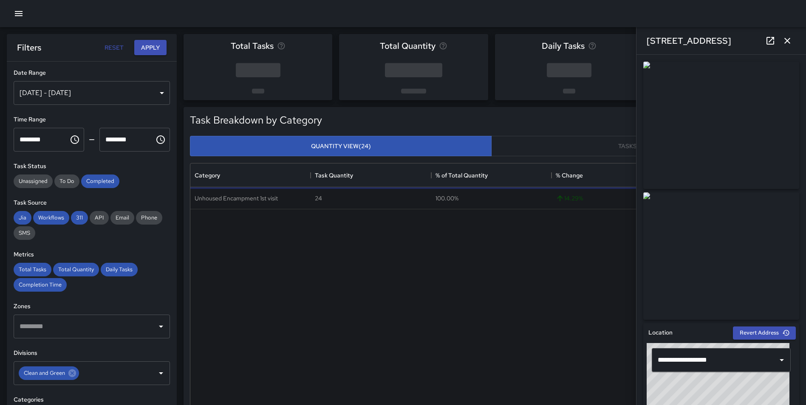
click at [793, 38] on button "button" at bounding box center [787, 40] width 17 height 17
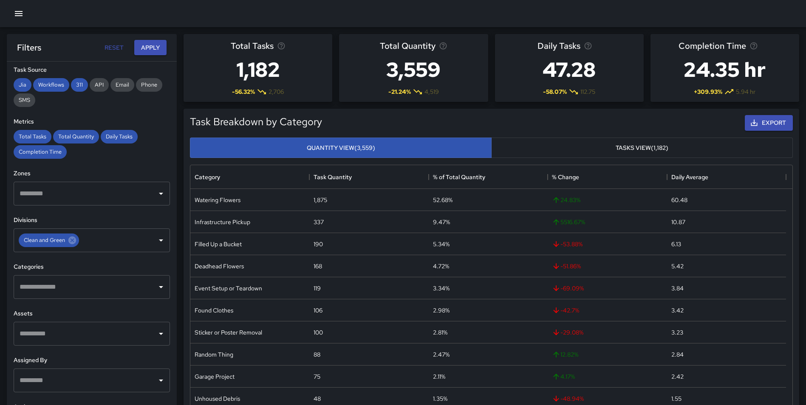
scroll to position [140, 0]
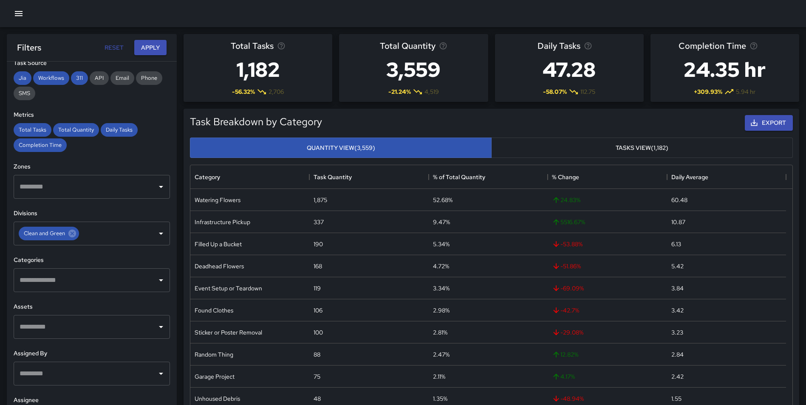
click at [86, 284] on input "text" at bounding box center [85, 280] width 136 height 16
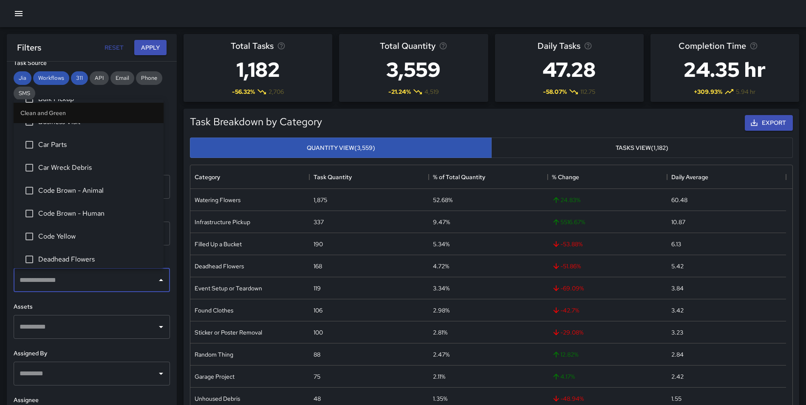
scroll to position [113, 0]
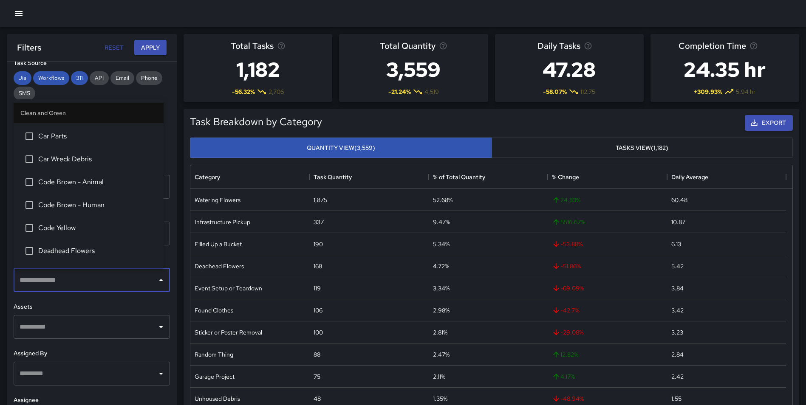
click at [101, 203] on span "Code Brown - Human" at bounding box center [97, 205] width 119 height 10
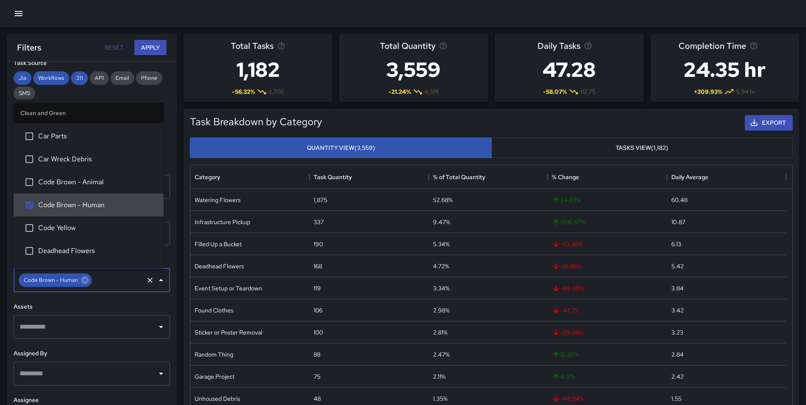
click at [84, 229] on span "Code Yellow" at bounding box center [97, 228] width 119 height 10
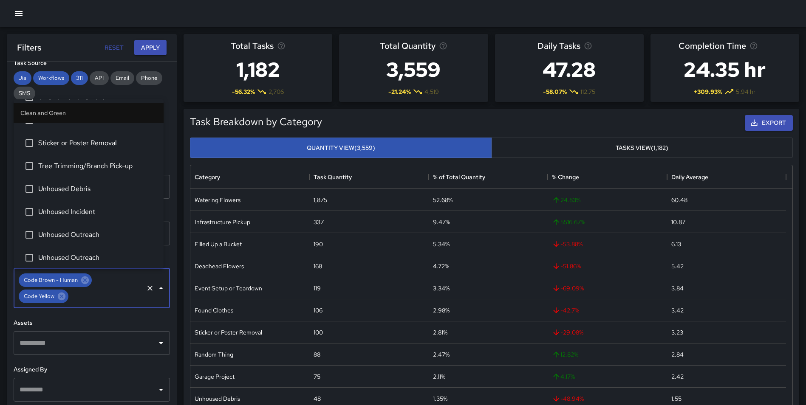
scroll to position [1224, 0]
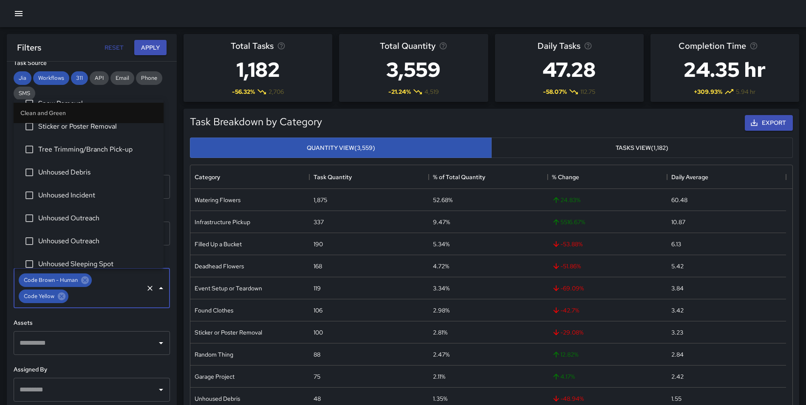
click at [87, 176] on span "Unhoused Debris" at bounding box center [97, 172] width 119 height 10
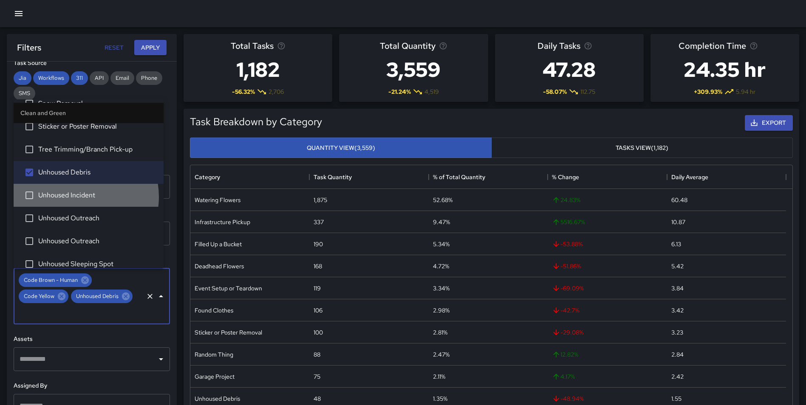
click at [77, 197] on span "Unhoused Incident" at bounding box center [97, 195] width 119 height 10
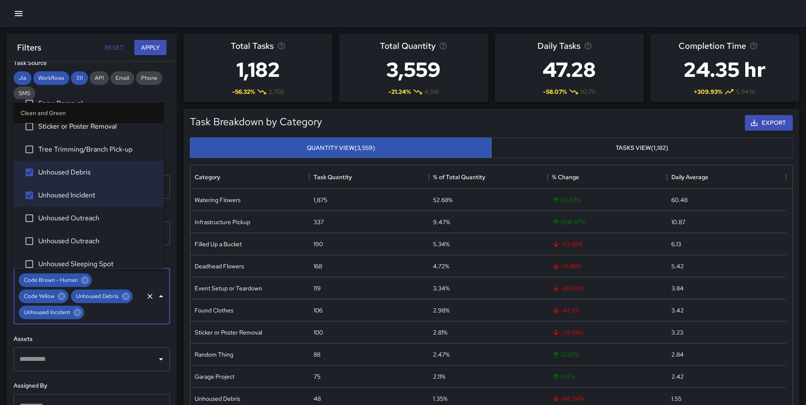
click at [71, 220] on span "Unhoused Outreach" at bounding box center [97, 218] width 119 height 10
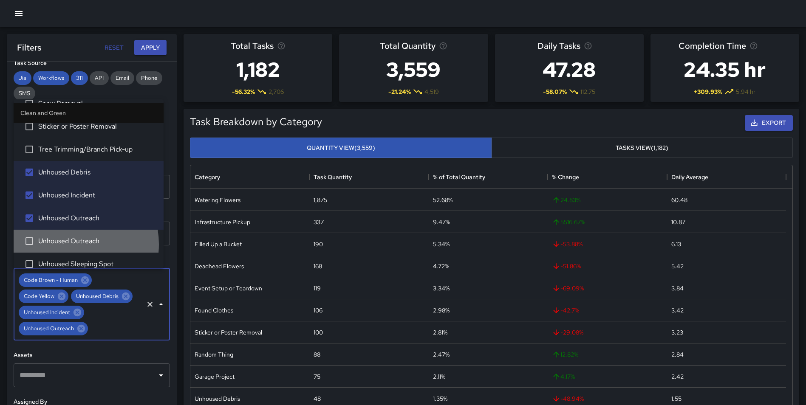
click at [67, 244] on span "Unhoused Outreach" at bounding box center [97, 241] width 119 height 10
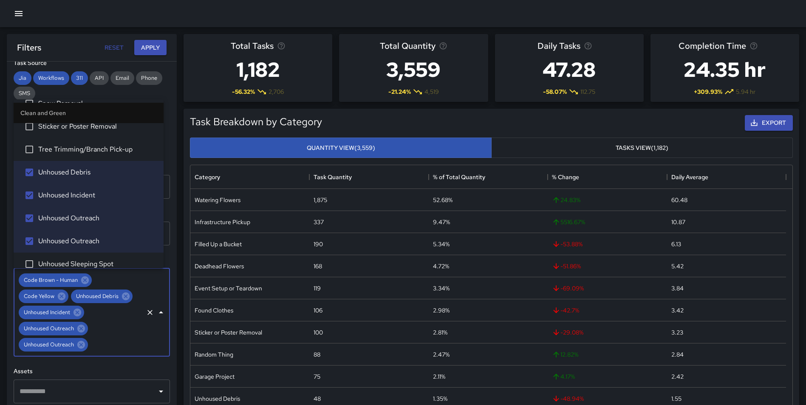
click at [77, 264] on span "Unhoused Sleeping Spot" at bounding box center [97, 264] width 119 height 10
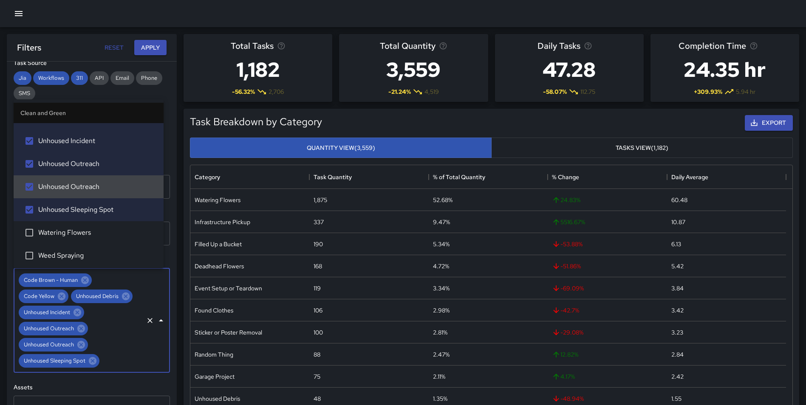
scroll to position [1304, 0]
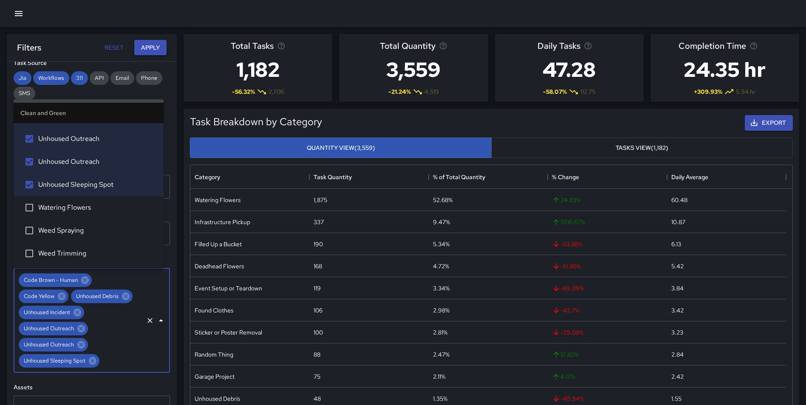
click at [150, 45] on button "Apply" at bounding box center [150, 48] width 32 height 16
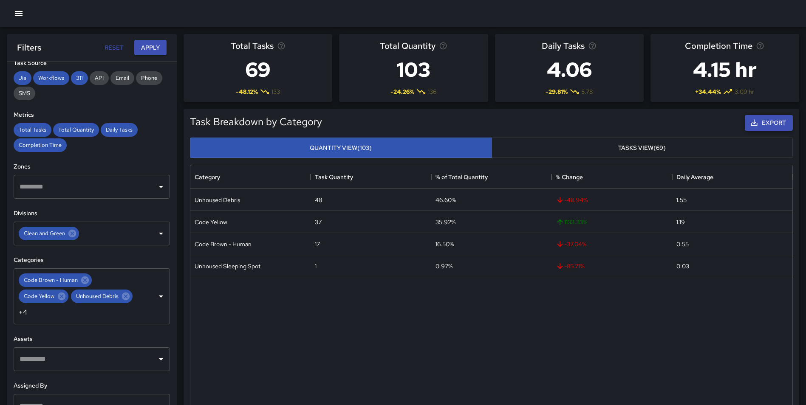
click at [768, 122] on button "Export" at bounding box center [769, 123] width 48 height 16
click at [526, 129] on div "Export" at bounding box center [559, 122] width 471 height 19
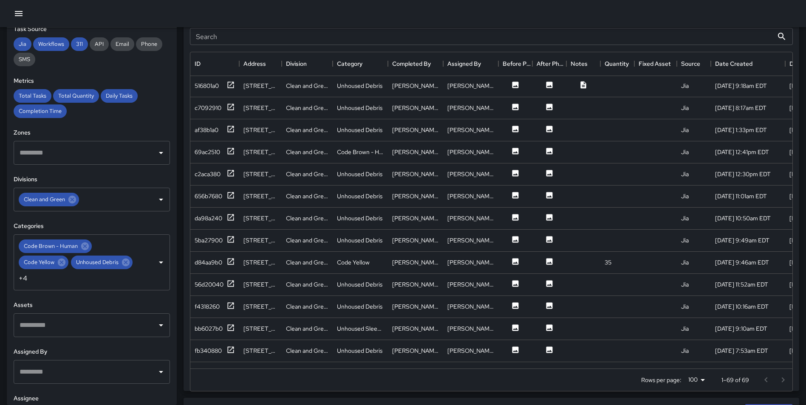
scroll to position [428, 0]
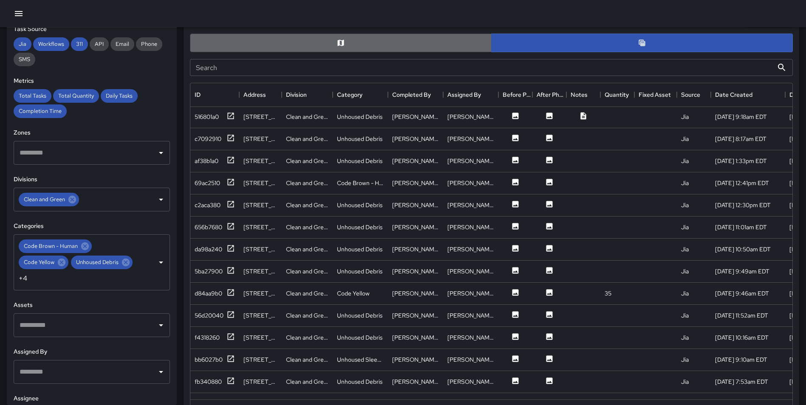
click at [367, 35] on button "button" at bounding box center [341, 43] width 302 height 19
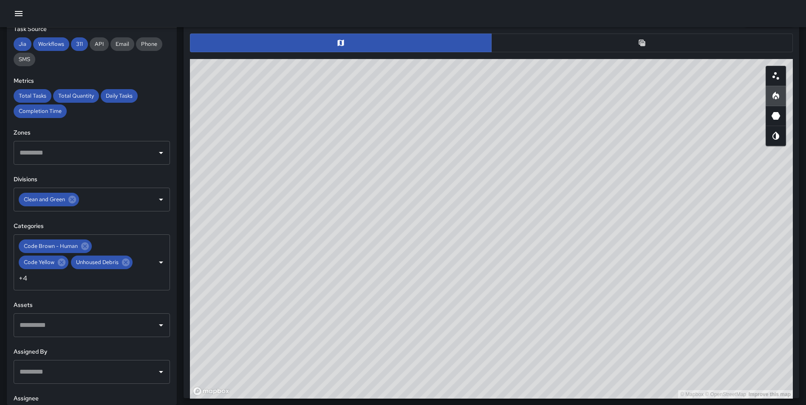
drag, startPoint x: 595, startPoint y: 283, endPoint x: 572, endPoint y: 208, distance: 78.2
click at [572, 208] on div "© Mapbox © OpenStreetMap Improve this map" at bounding box center [491, 229] width 603 height 340
drag, startPoint x: 638, startPoint y: 265, endPoint x: 635, endPoint y: 274, distance: 9.3
click at [635, 274] on div "© Mapbox © OpenStreetMap Improve this map" at bounding box center [491, 229] width 603 height 340
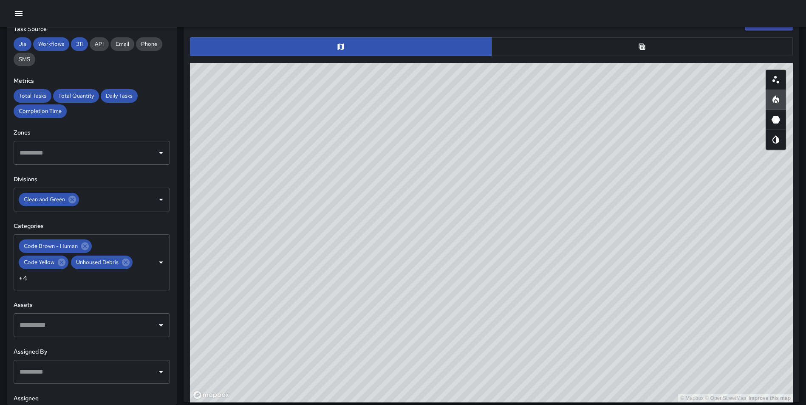
scroll to position [443, 0]
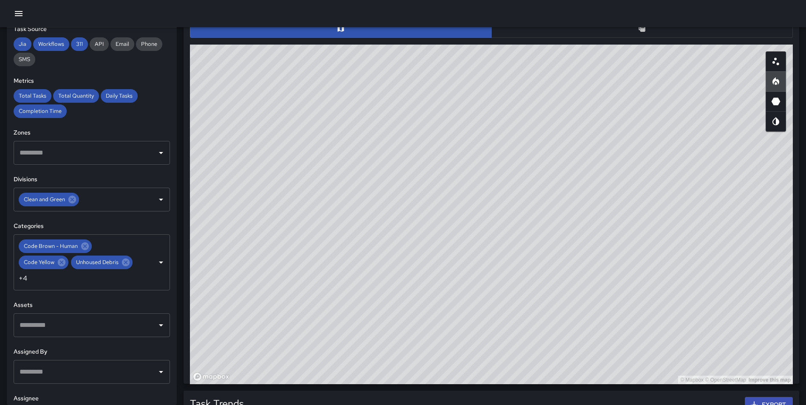
drag, startPoint x: 587, startPoint y: 159, endPoint x: 575, endPoint y: 168, distance: 15.1
click at [575, 168] on div "© Mapbox © OpenStreetMap Improve this map" at bounding box center [491, 215] width 603 height 340
click at [124, 123] on div "**********" at bounding box center [92, 217] width 170 height 378
click at [144, 262] on button "Clear" at bounding box center [150, 263] width 12 height 12
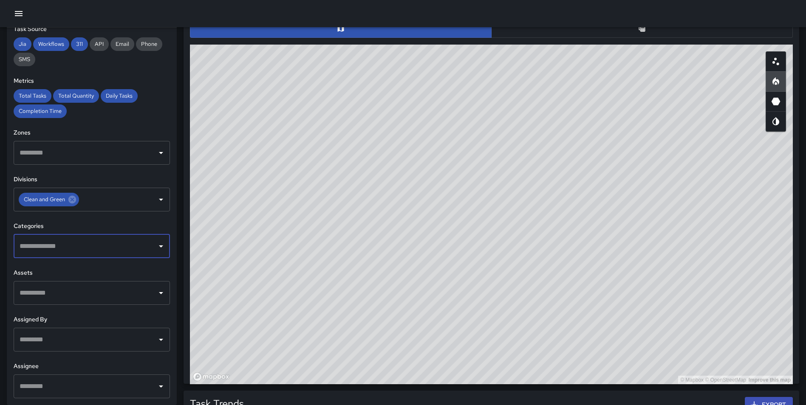
click at [55, 249] on input "text" at bounding box center [85, 246] width 136 height 16
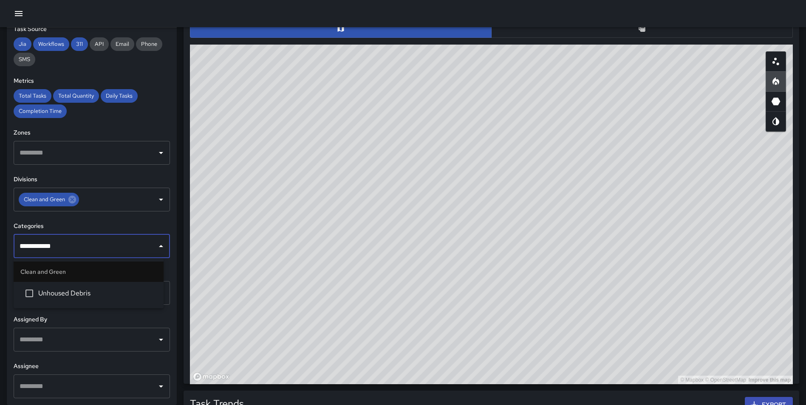
type input "**********"
drag, startPoint x: 69, startPoint y: 289, endPoint x: 75, endPoint y: 285, distance: 7.3
click at [69, 290] on span "Unhoused Debris" at bounding box center [97, 294] width 119 height 10
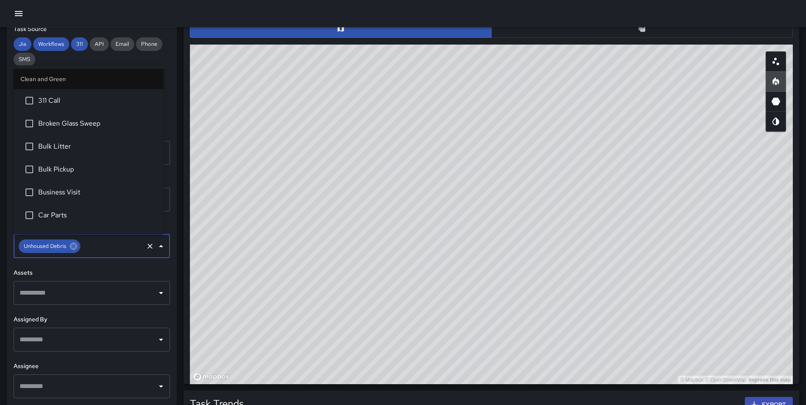
scroll to position [1140, 0]
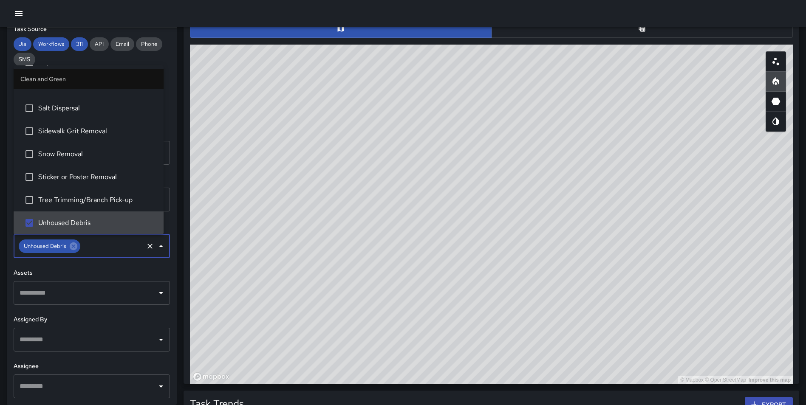
click at [179, 268] on div "Task Map and Details Export ID Address Division Category Completed By Assigned …" at bounding box center [488, 183] width 623 height 401
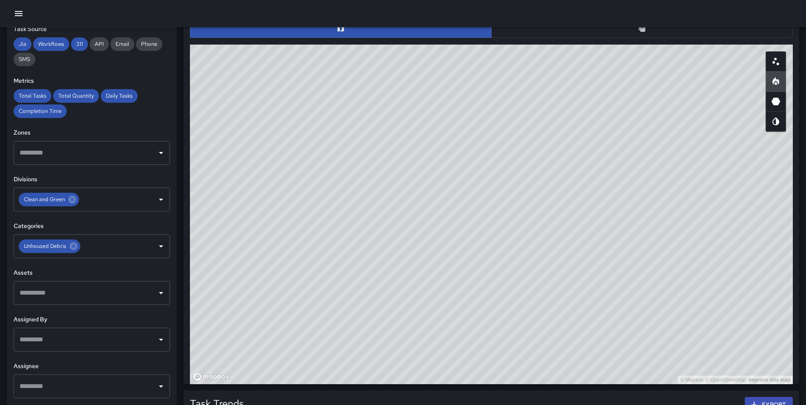
scroll to position [0, 0]
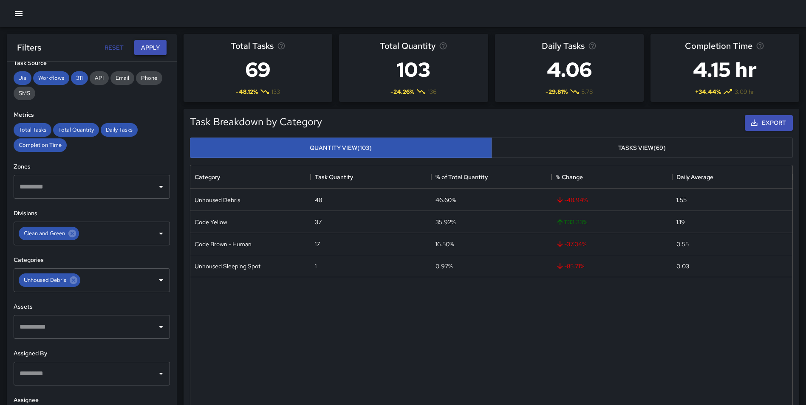
click at [150, 46] on button "Apply" at bounding box center [150, 48] width 32 height 16
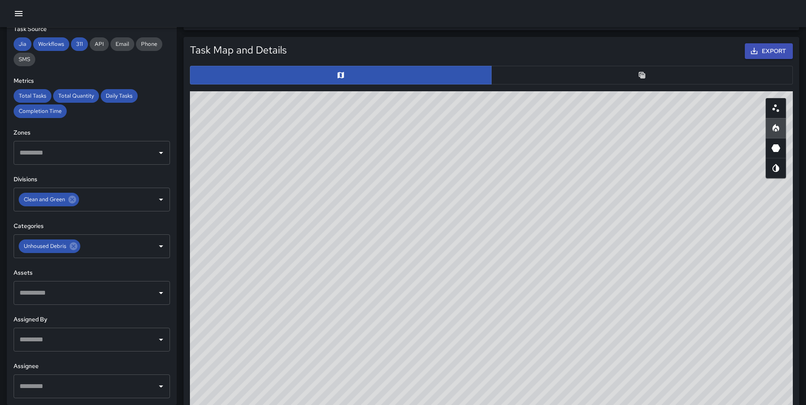
scroll to position [394, 0]
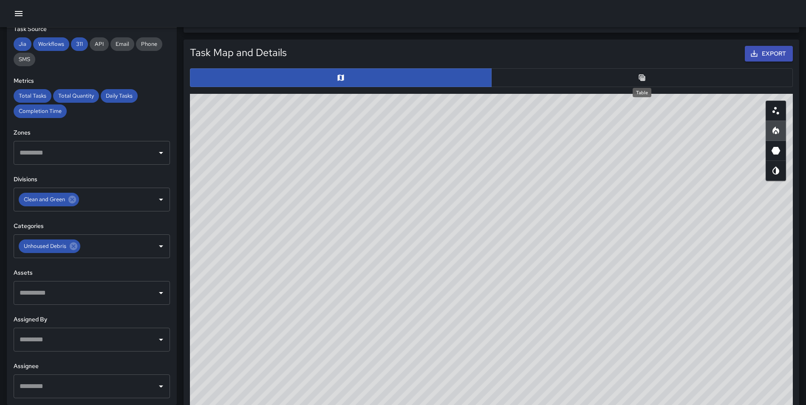
click at [645, 80] on icon "Table" at bounding box center [642, 77] width 6 height 6
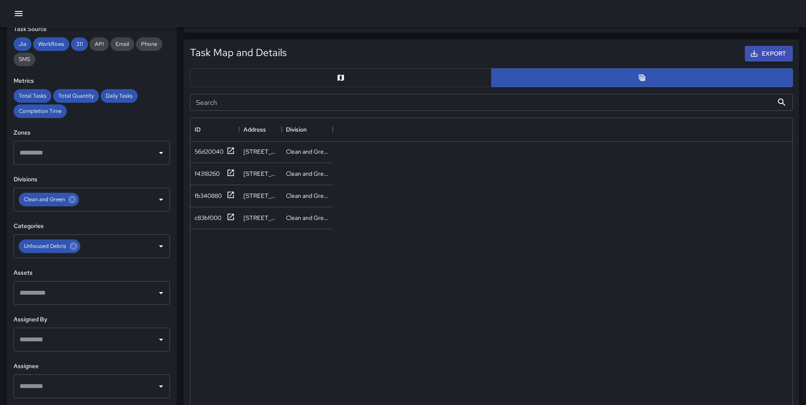
scroll to position [398, 0]
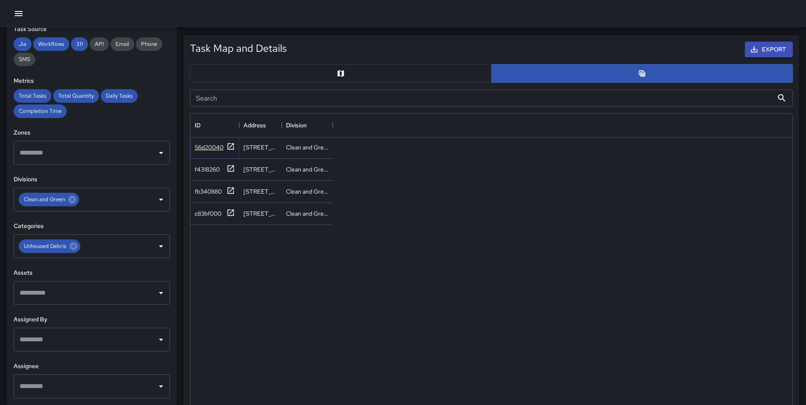
click at [231, 147] on icon at bounding box center [231, 146] width 9 height 9
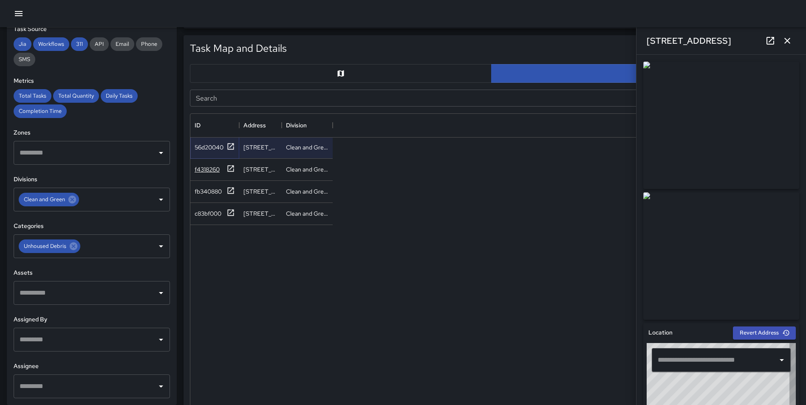
type input "**********"
click at [792, 38] on icon "button" at bounding box center [787, 41] width 10 height 10
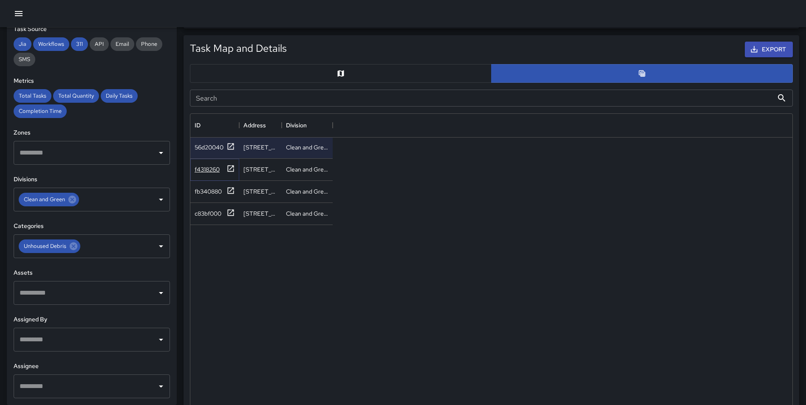
click at [234, 169] on icon at bounding box center [231, 168] width 9 height 9
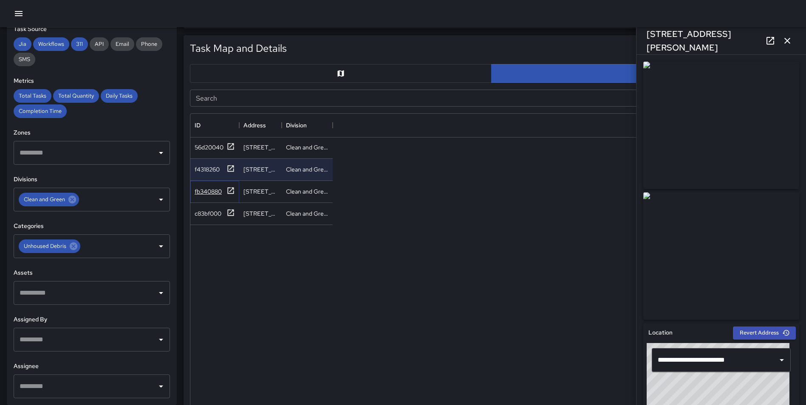
click at [231, 190] on icon at bounding box center [231, 190] width 6 height 6
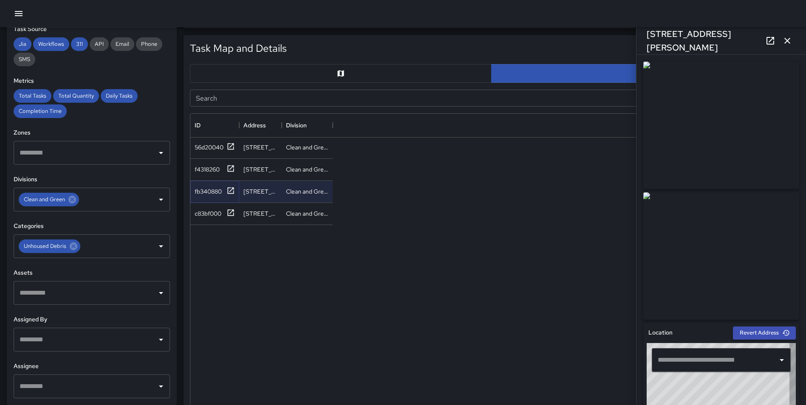
type input "**********"
click at [227, 213] on icon at bounding box center [231, 213] width 9 height 9
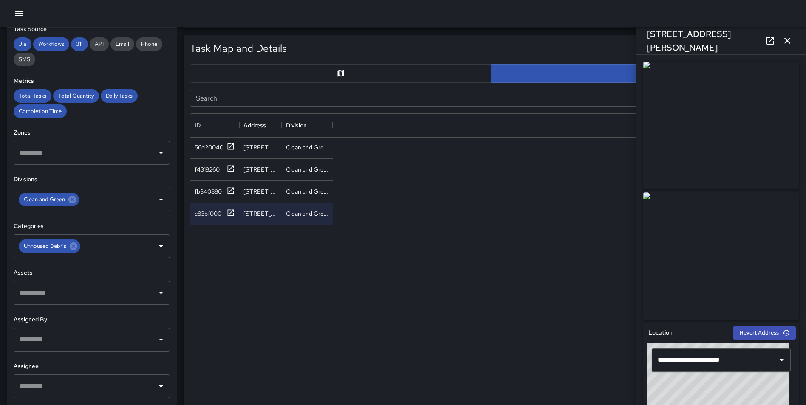
click at [787, 42] on icon "button" at bounding box center [788, 41] width 6 height 6
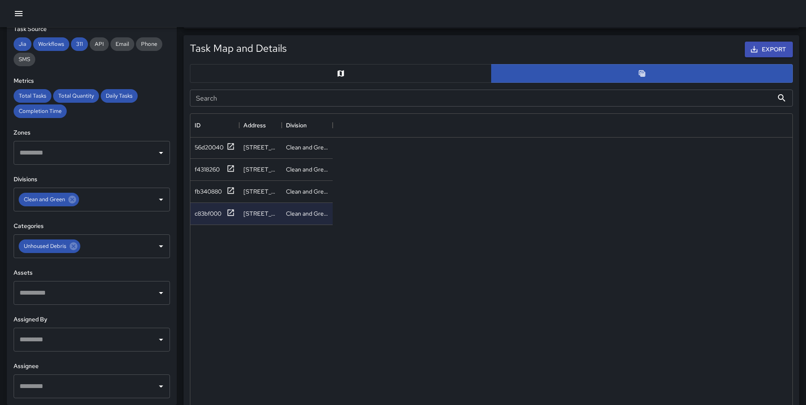
click at [353, 74] on button "button" at bounding box center [341, 73] width 302 height 19
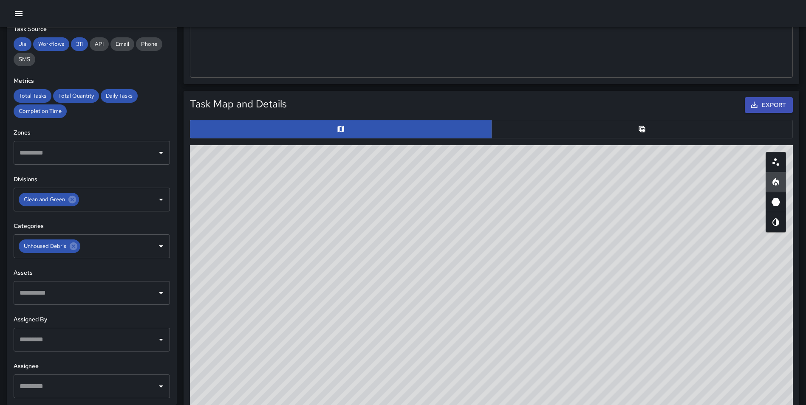
scroll to position [353, 0]
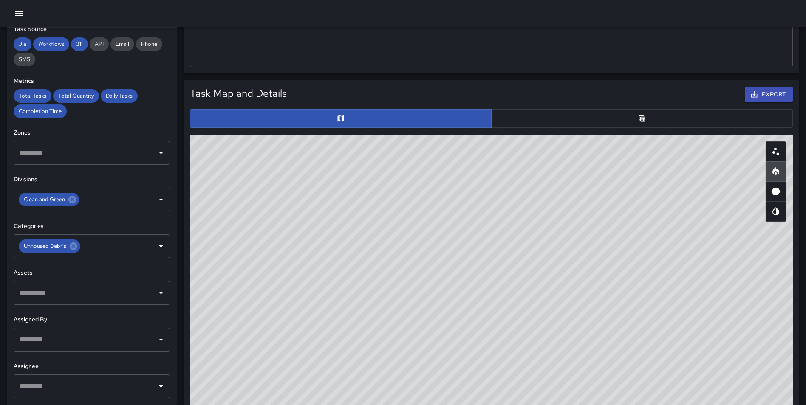
drag, startPoint x: 626, startPoint y: 115, endPoint x: 623, endPoint y: 119, distance: 4.8
click at [627, 115] on button "button" at bounding box center [642, 118] width 302 height 19
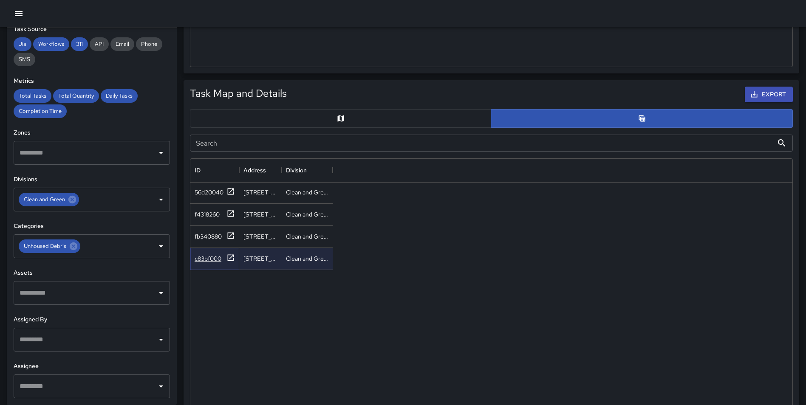
click at [227, 259] on icon at bounding box center [231, 258] width 9 height 9
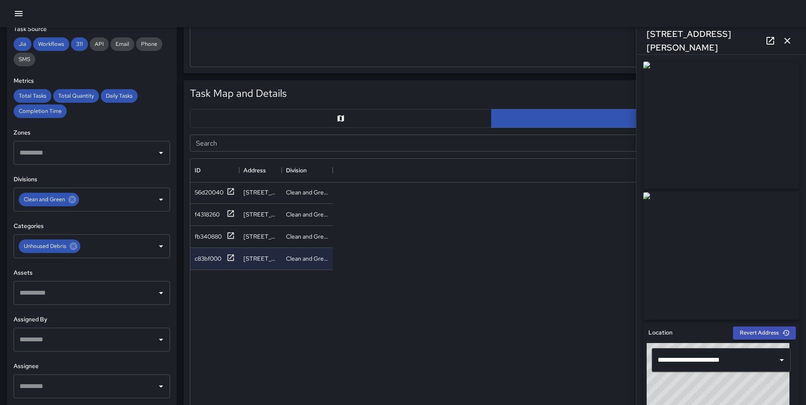
click at [785, 38] on icon "button" at bounding box center [787, 41] width 10 height 10
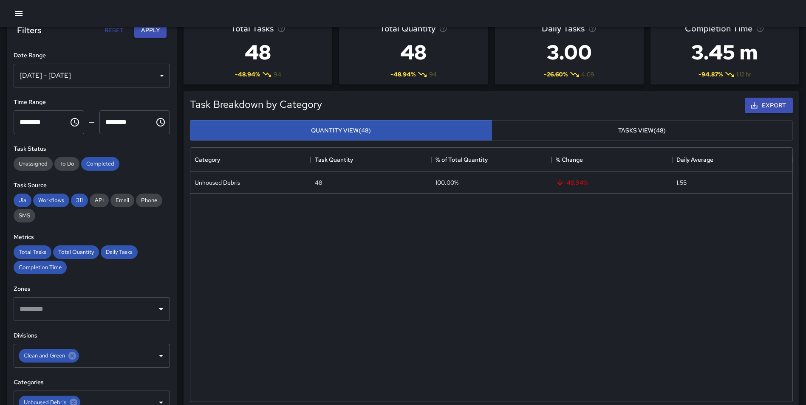
scroll to position [0, 0]
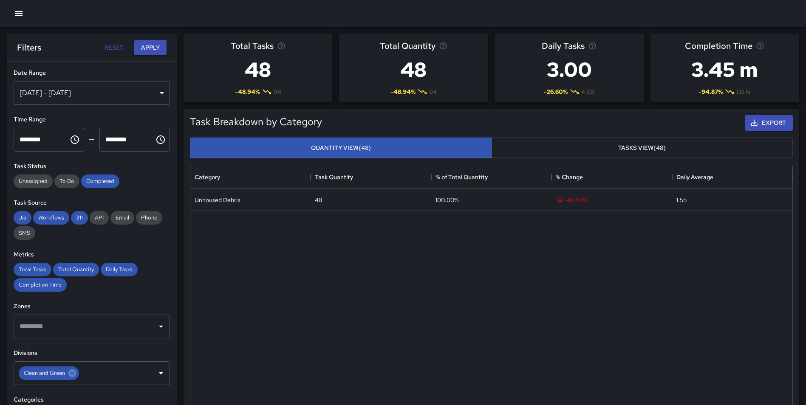
click at [118, 46] on button "Reset" at bounding box center [113, 48] width 27 height 16
type input "**********"
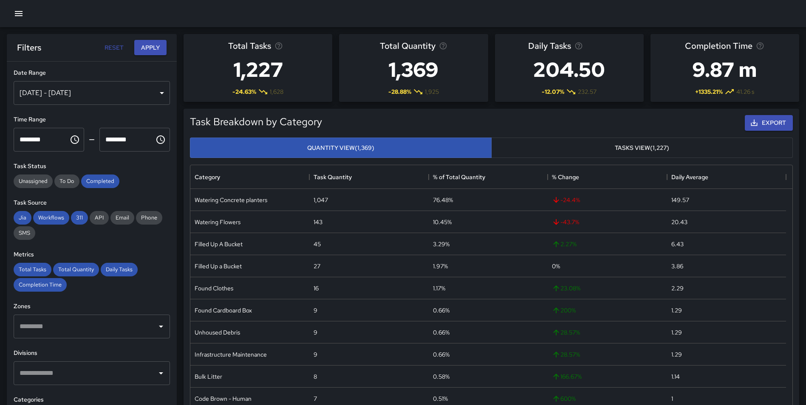
scroll to position [7, 7]
click at [136, 95] on div "[DATE] - [DATE]" at bounding box center [92, 93] width 156 height 24
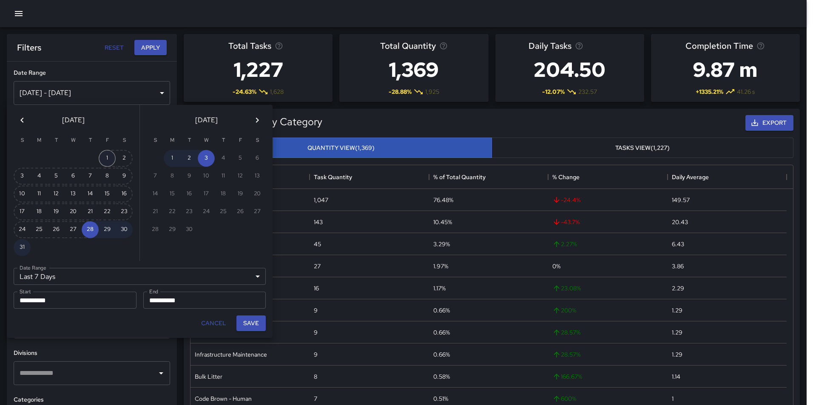
click at [107, 161] on button "1" at bounding box center [107, 158] width 17 height 17
type input "******"
type input "**********"
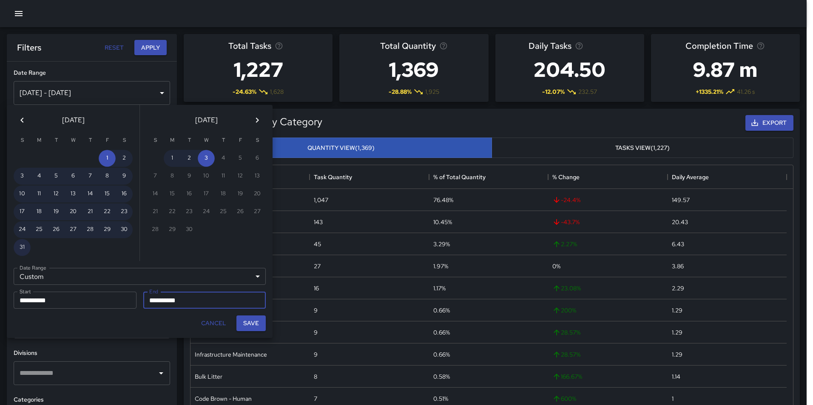
click at [19, 246] on button "31" at bounding box center [22, 247] width 17 height 17
type input "**********"
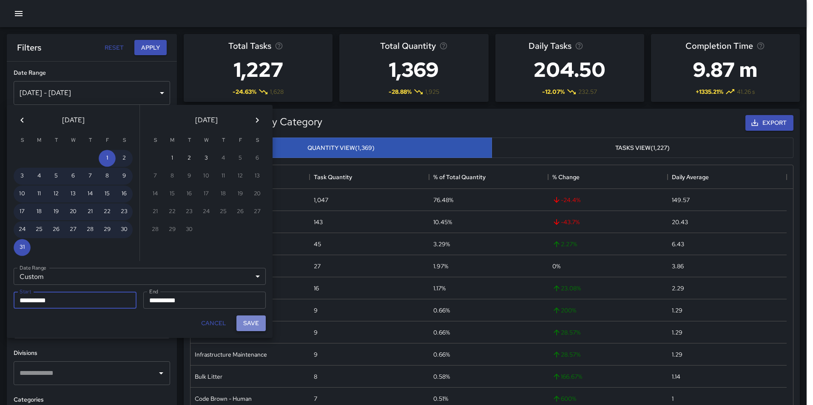
click at [257, 326] on button "Save" at bounding box center [250, 324] width 29 height 16
type input "**********"
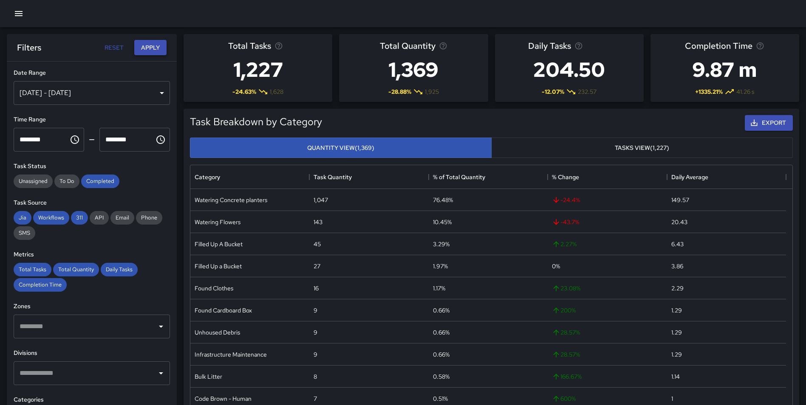
click at [151, 44] on button "Apply" at bounding box center [150, 48] width 32 height 16
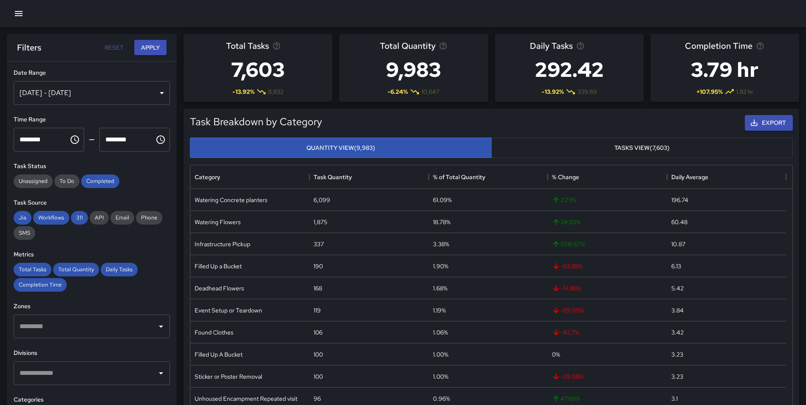
click at [80, 373] on input "text" at bounding box center [85, 374] width 136 height 16
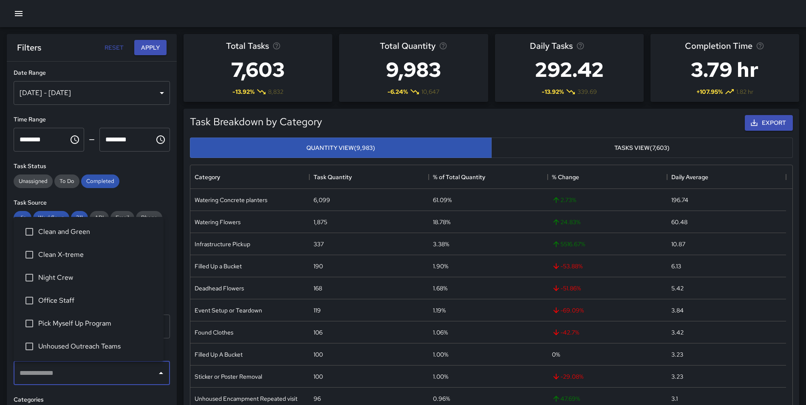
click at [168, 357] on div "**********" at bounding box center [92, 251] width 170 height 378
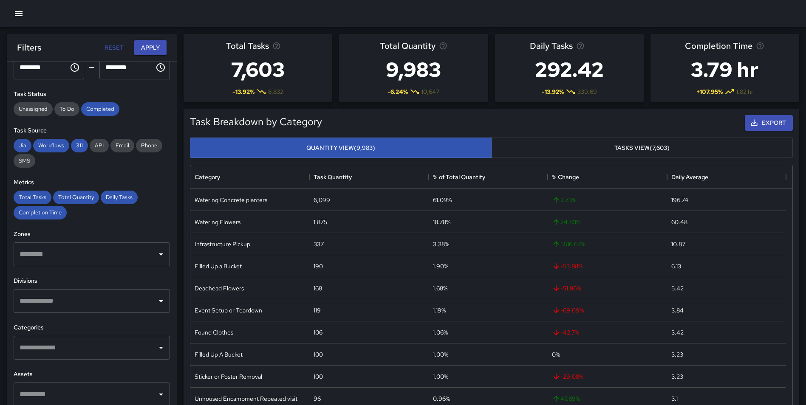
scroll to position [75, 0]
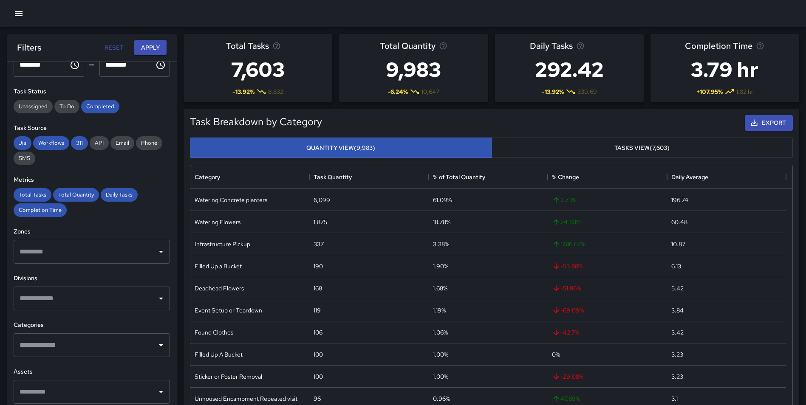
click at [81, 346] on input "text" at bounding box center [85, 345] width 136 height 16
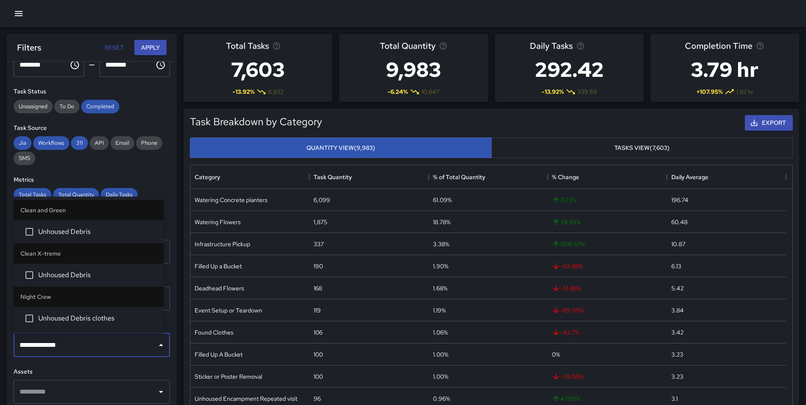
type input "**********"
click at [82, 237] on span "Unhoused Debris" at bounding box center [97, 232] width 119 height 10
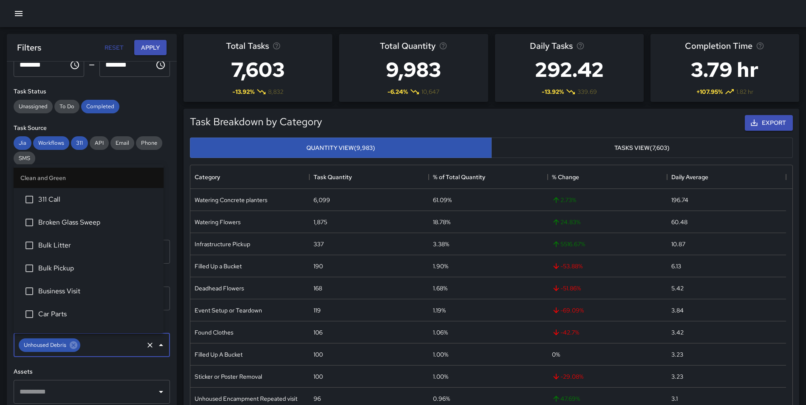
scroll to position [1140, 0]
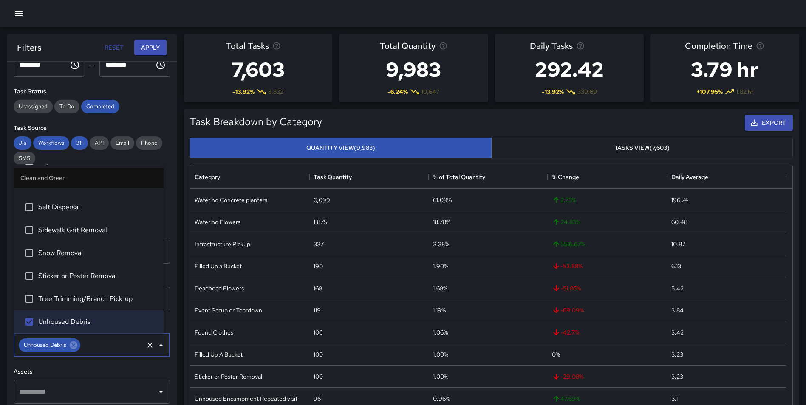
click at [153, 39] on div "Filters Reset Apply" at bounding box center [92, 47] width 170 height 27
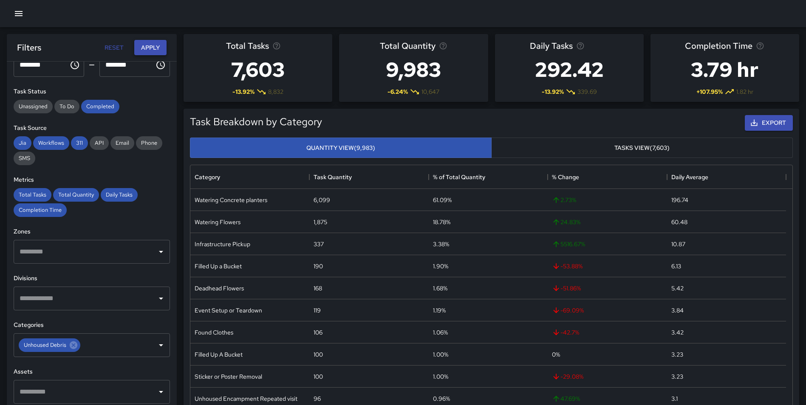
click at [152, 45] on button "Apply" at bounding box center [150, 48] width 32 height 16
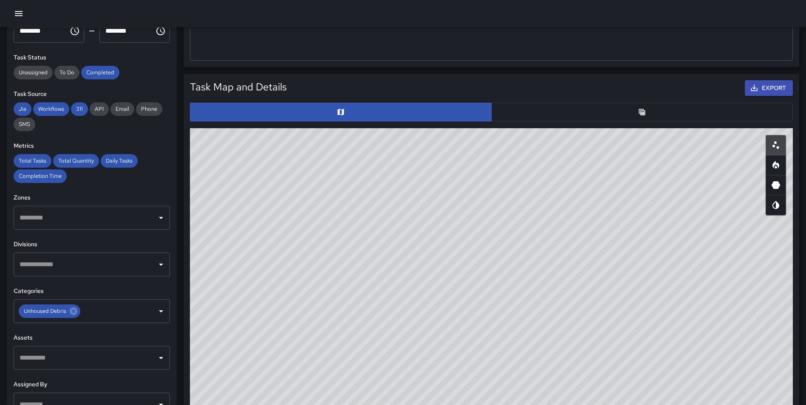
scroll to position [379, 0]
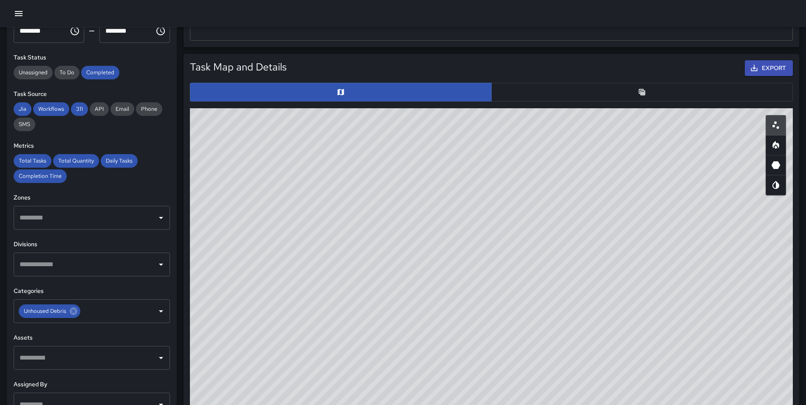
click at [631, 97] on button "button" at bounding box center [642, 92] width 302 height 19
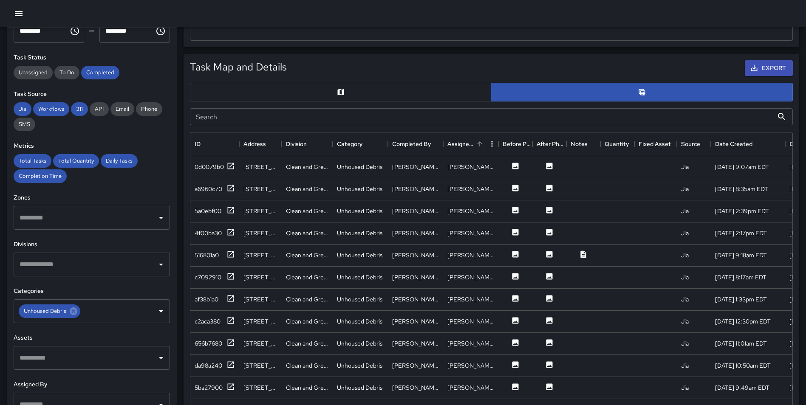
scroll to position [7, 7]
click at [228, 166] on icon at bounding box center [231, 166] width 6 height 6
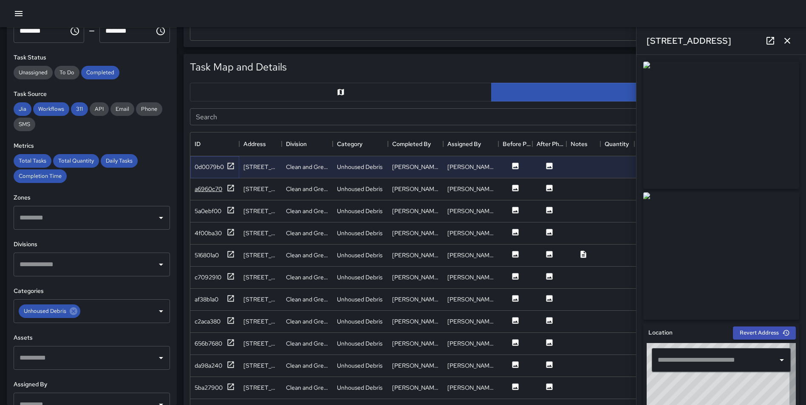
type input "**********"
click at [230, 190] on icon at bounding box center [231, 188] width 9 height 9
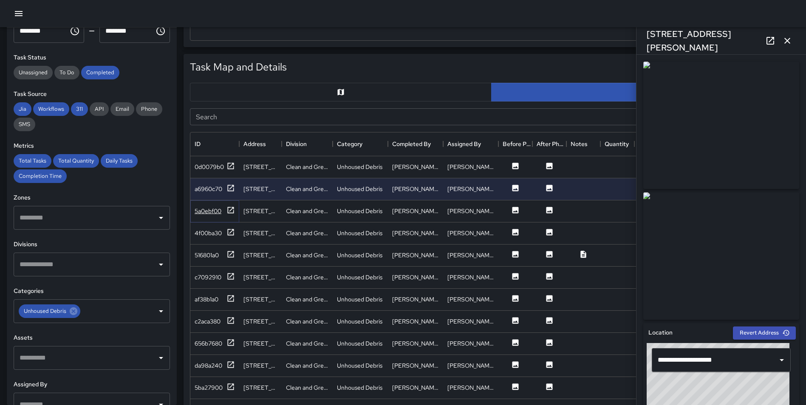
click at [230, 211] on icon at bounding box center [231, 210] width 9 height 9
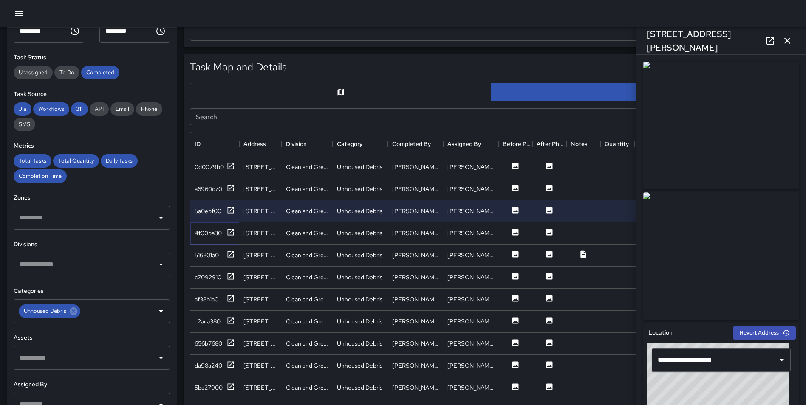
click at [230, 232] on icon at bounding box center [231, 232] width 9 height 9
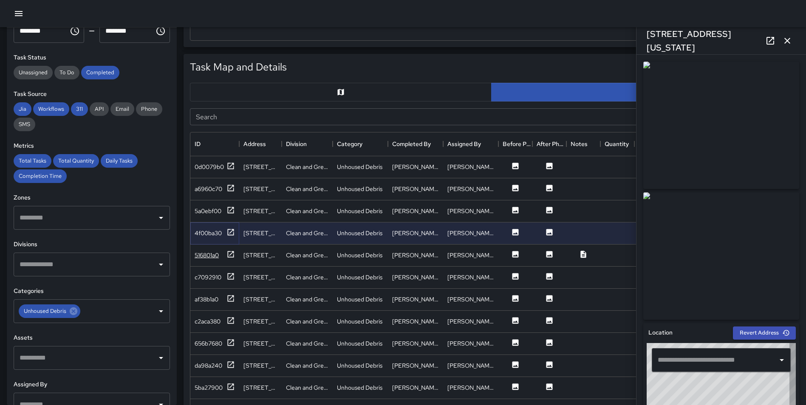
type input "**********"
click at [231, 255] on icon at bounding box center [231, 254] width 9 height 9
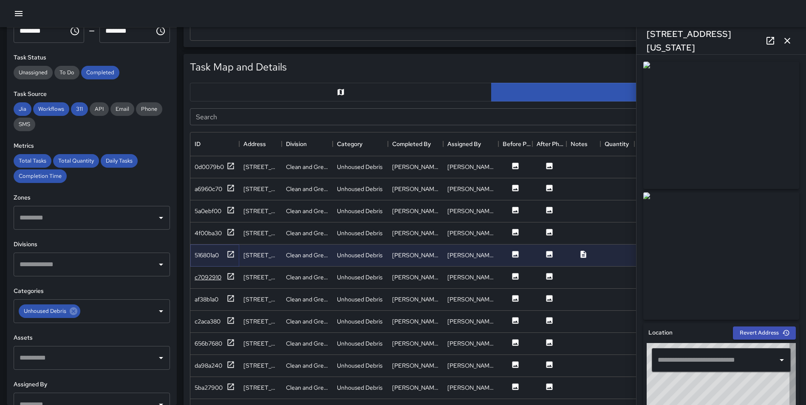
type input "**********"
click at [227, 275] on icon at bounding box center [231, 276] width 9 height 9
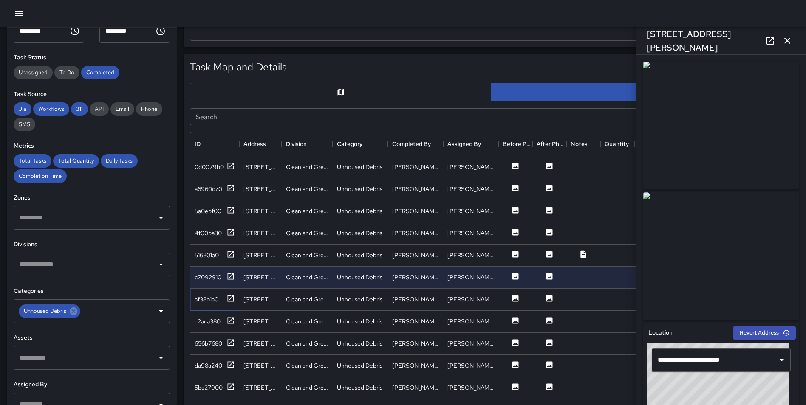
click at [234, 300] on icon at bounding box center [231, 299] width 9 height 9
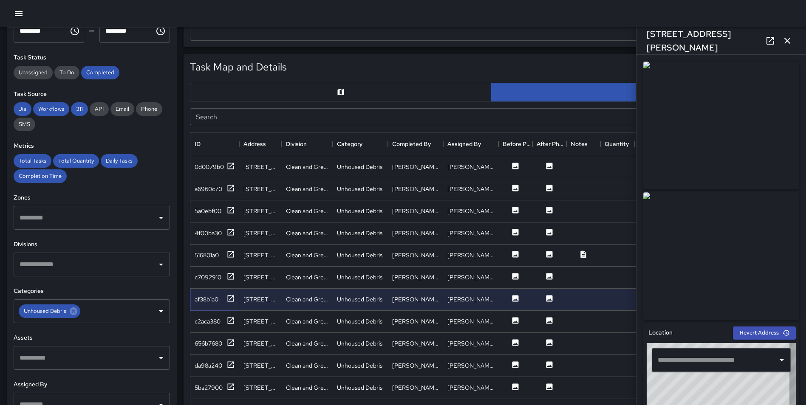
type input "**********"
click at [77, 315] on icon at bounding box center [73, 311] width 9 height 9
click at [82, 312] on input "text" at bounding box center [112, 311] width 61 height 16
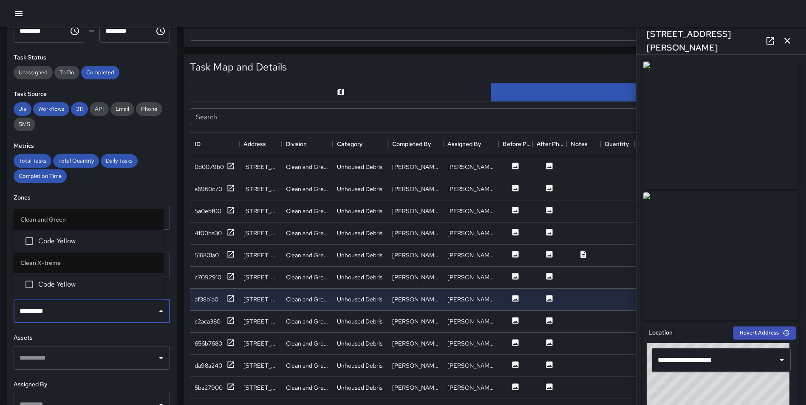
type input "**********"
click at [73, 241] on span "Code Yellow" at bounding box center [97, 241] width 119 height 10
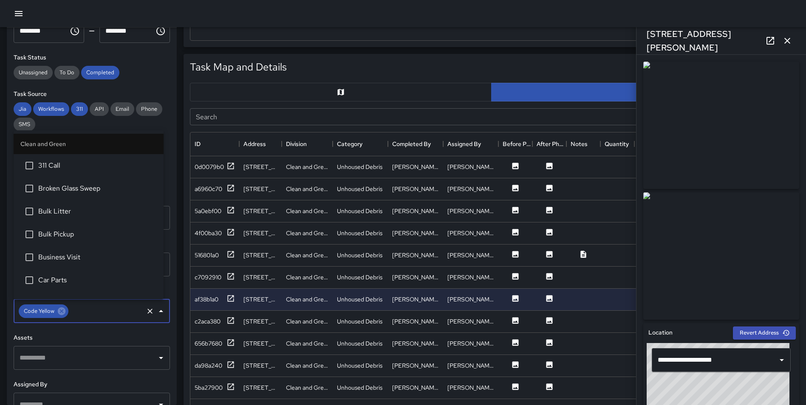
scroll to position [84, 0]
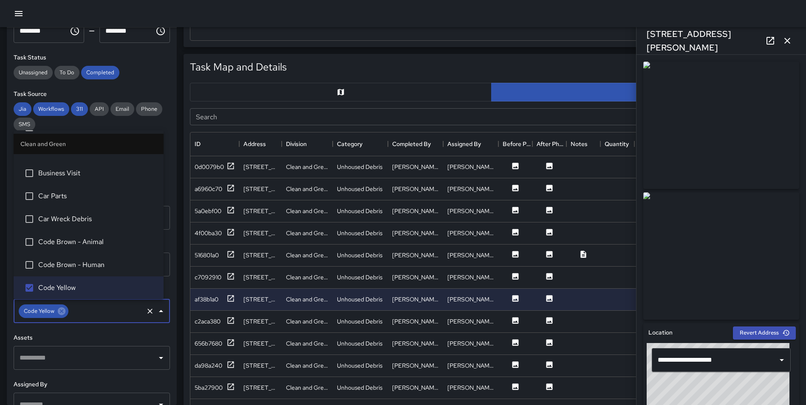
click at [170, 245] on div "**********" at bounding box center [92, 217] width 170 height 378
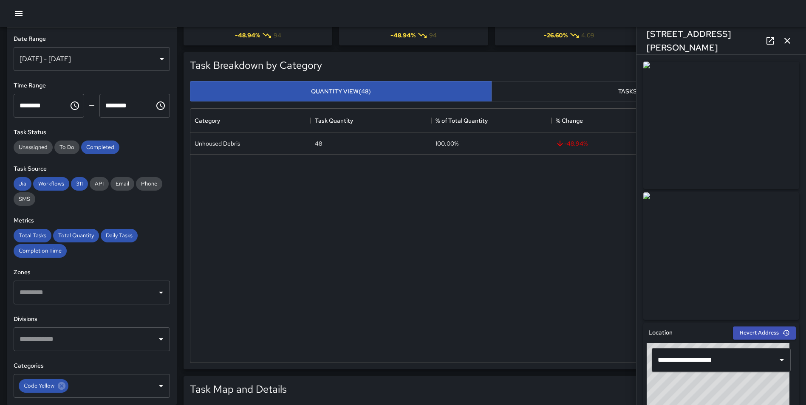
scroll to position [0, 0]
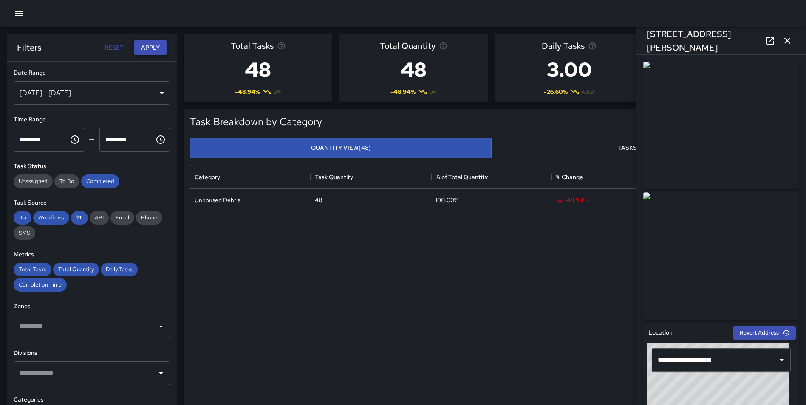
click at [156, 47] on button "Apply" at bounding box center [150, 48] width 32 height 16
click at [788, 42] on icon "button" at bounding box center [788, 41] width 6 height 6
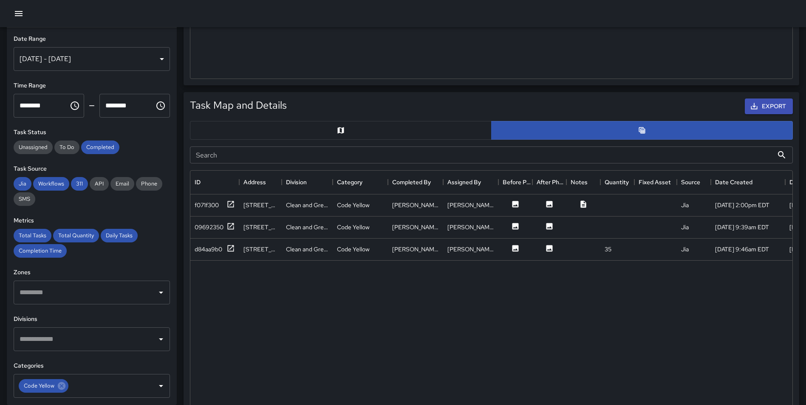
scroll to position [349, 0]
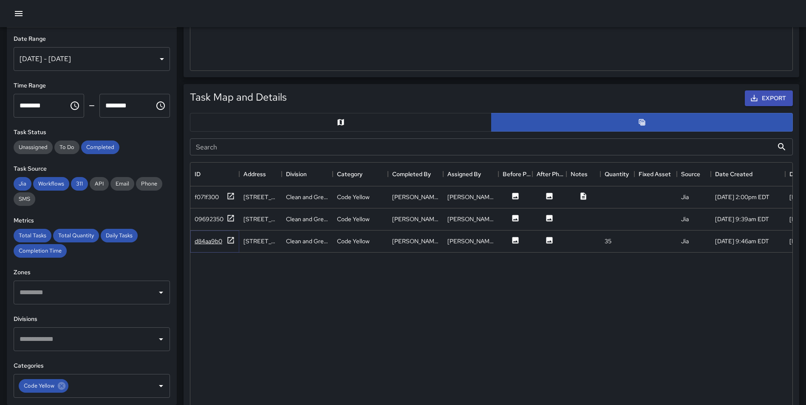
click at [231, 239] on icon at bounding box center [231, 240] width 9 height 9
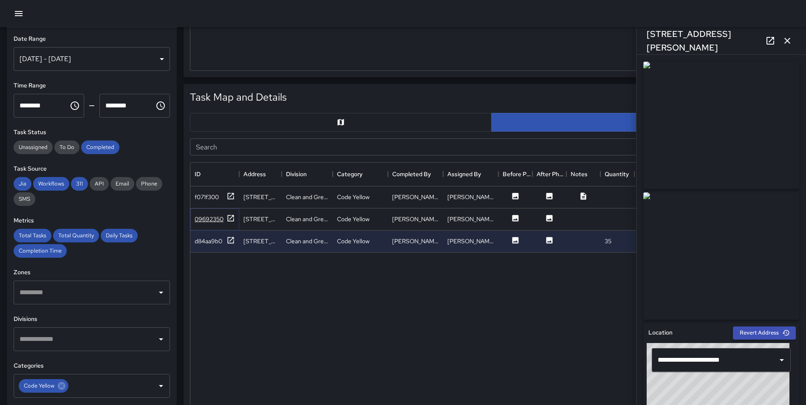
click at [229, 221] on icon at bounding box center [231, 218] width 9 height 9
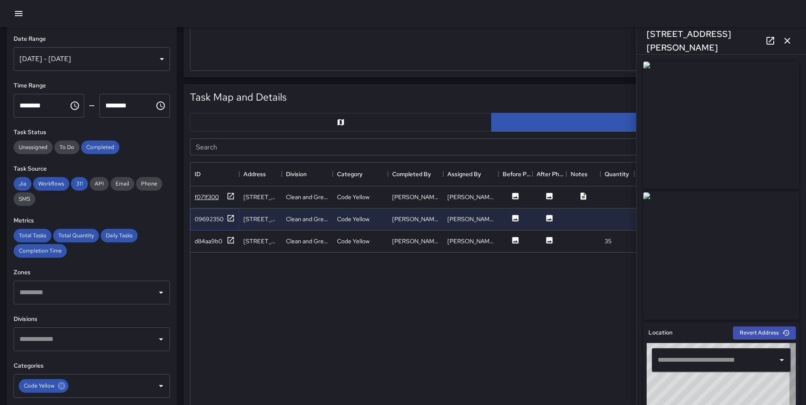
type input "**********"
click at [230, 195] on icon at bounding box center [231, 196] width 9 height 9
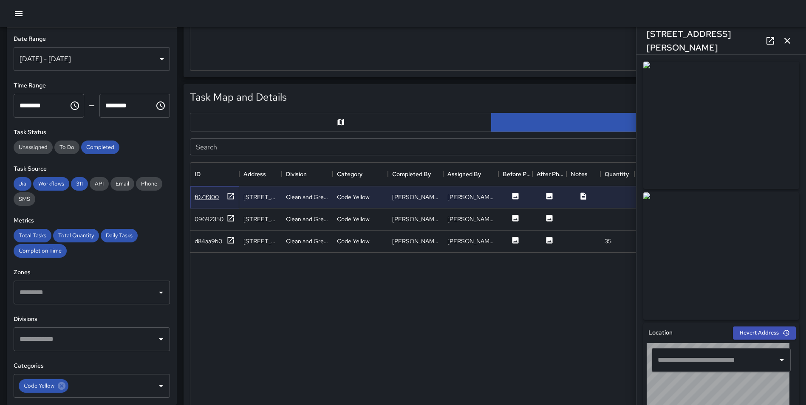
type input "**********"
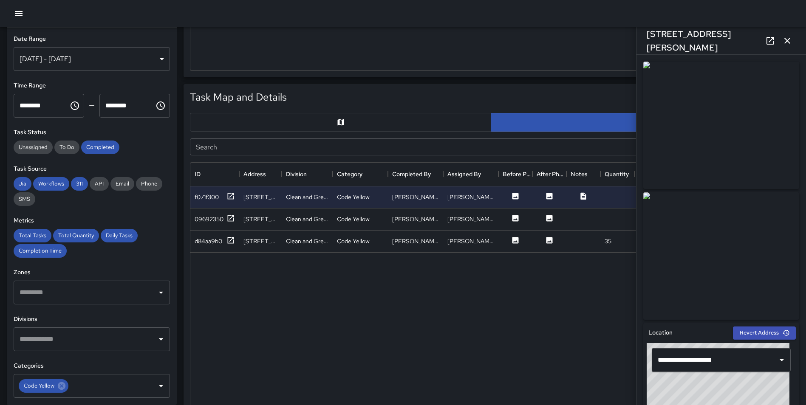
click at [787, 43] on icon "button" at bounding box center [787, 41] width 10 height 10
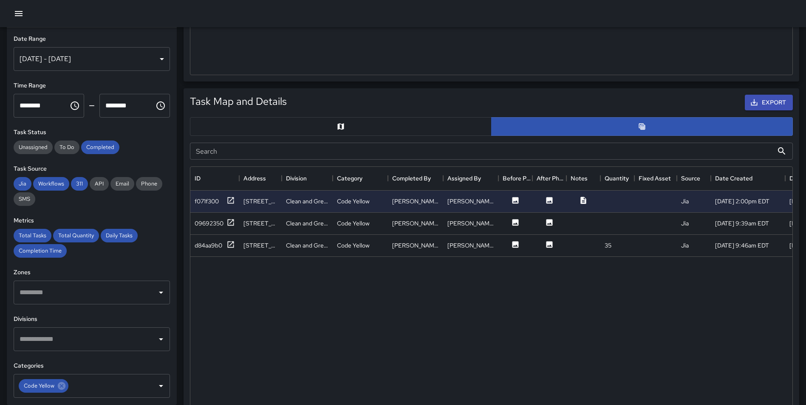
scroll to position [330, 0]
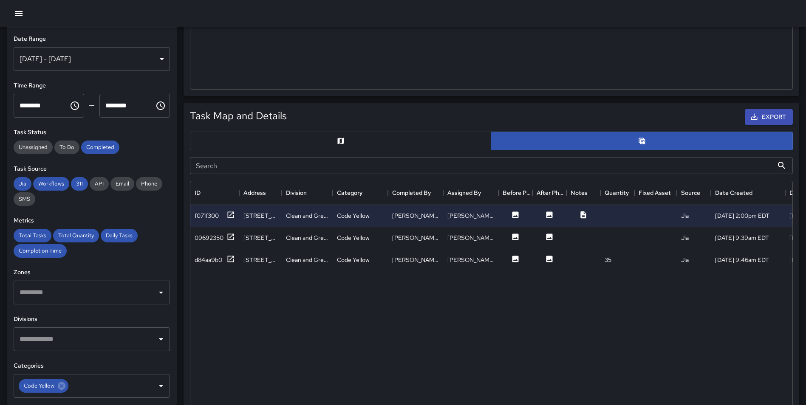
click at [400, 140] on button "button" at bounding box center [341, 141] width 302 height 19
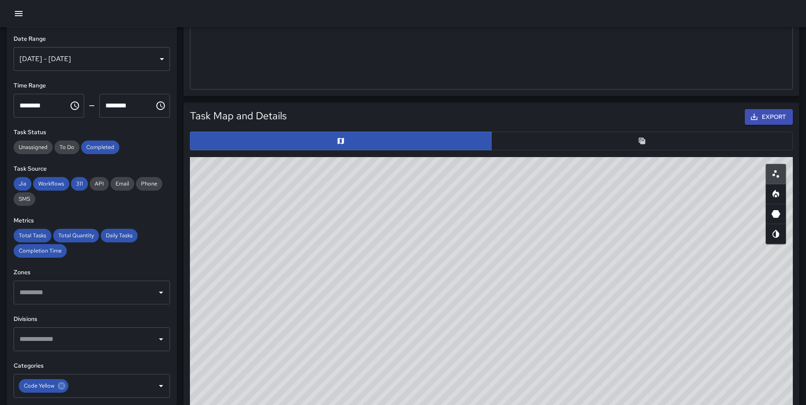
click at [779, 194] on icon "Heatmap" at bounding box center [776, 194] width 7 height 8
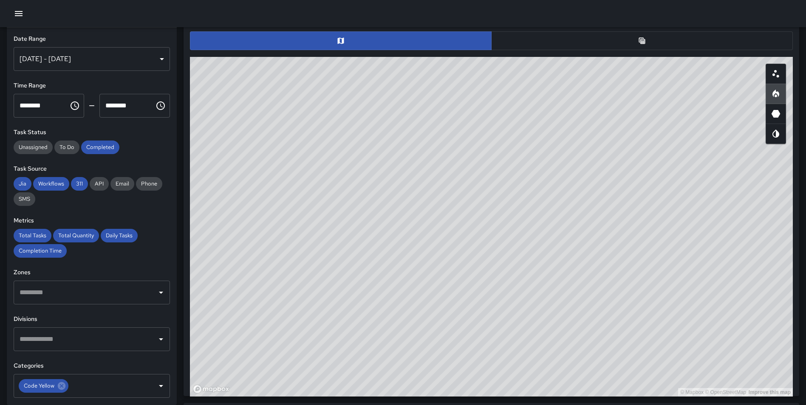
scroll to position [436, 0]
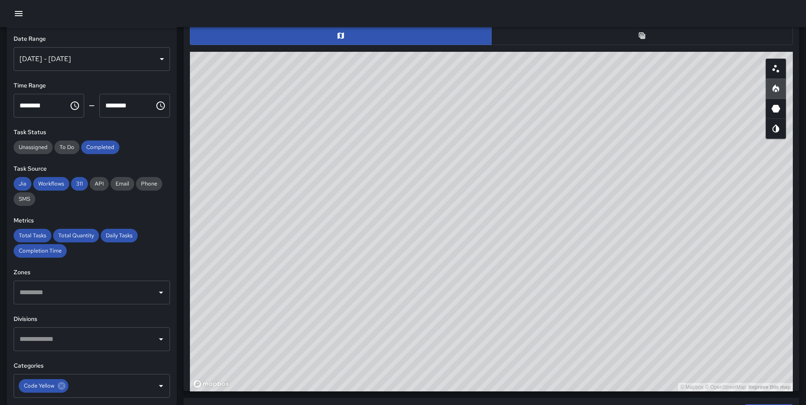
type button "heatmap"
drag, startPoint x: 530, startPoint y: 267, endPoint x: 485, endPoint y: 397, distance: 137.5
click at [477, 405] on html "**********" at bounding box center [403, 163] width 806 height 1199
drag, startPoint x: 576, startPoint y: 235, endPoint x: 538, endPoint y: 298, distance: 73.0
click at [538, 298] on div "© Mapbox © OpenStreetMap Improve this map" at bounding box center [491, 222] width 603 height 340
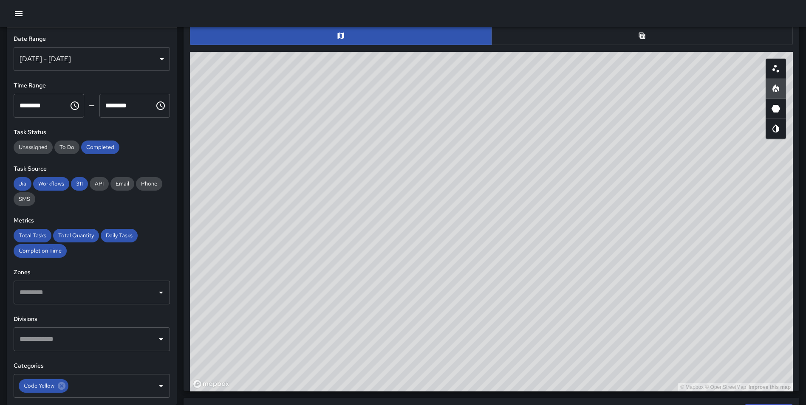
drag, startPoint x: 605, startPoint y: 320, endPoint x: 586, endPoint y: 349, distance: 34.8
click at [586, 349] on div "© Mapbox © OpenStreetMap Improve this map" at bounding box center [491, 222] width 603 height 340
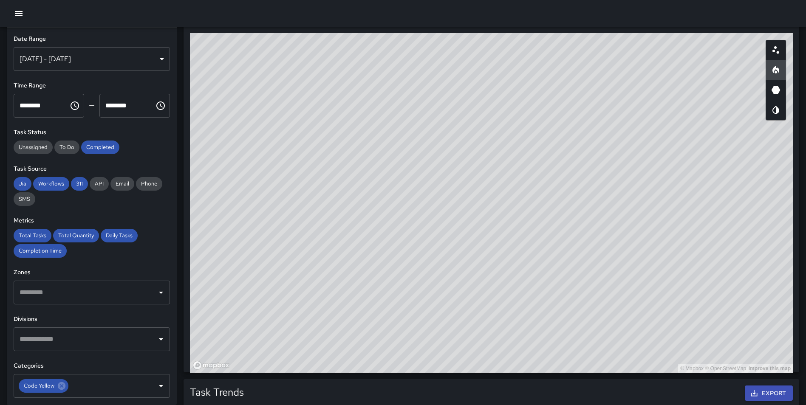
scroll to position [449, 0]
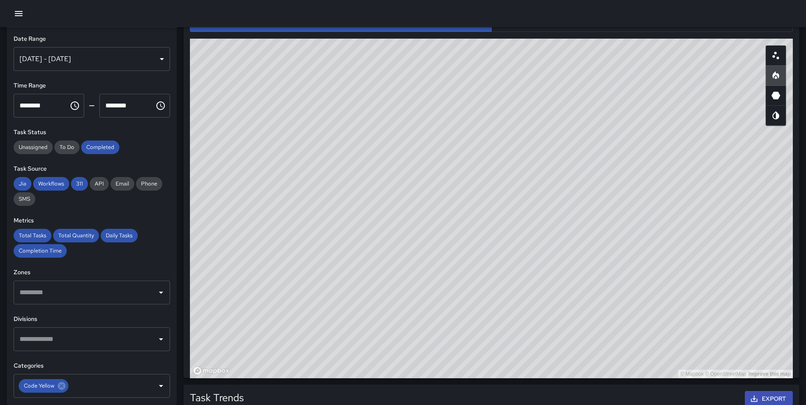
drag, startPoint x: 694, startPoint y: 238, endPoint x: 693, endPoint y: 256, distance: 17.5
click at [693, 256] on div "© Mapbox © OpenStreetMap Improve this map" at bounding box center [491, 209] width 603 height 340
drag, startPoint x: 547, startPoint y: 162, endPoint x: 606, endPoint y: 259, distance: 113.5
click at [606, 259] on div "© Mapbox © OpenStreetMap Improve this map" at bounding box center [491, 209] width 603 height 340
drag, startPoint x: 704, startPoint y: 213, endPoint x: 701, endPoint y: 247, distance: 33.7
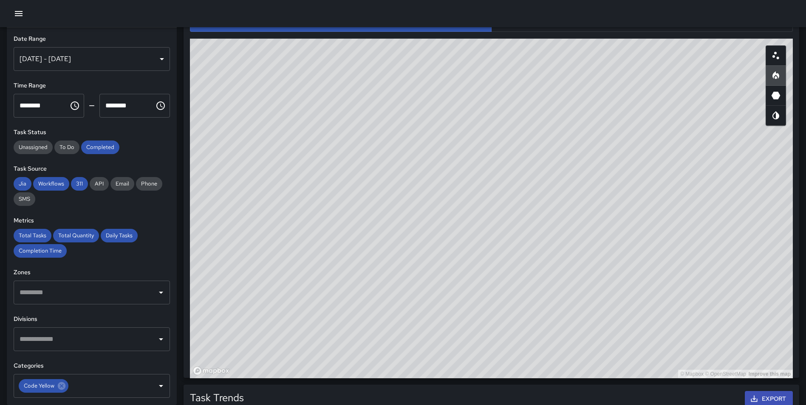
click at [701, 247] on div "© Mapbox © OpenStreetMap Improve this map" at bounding box center [491, 209] width 603 height 340
drag, startPoint x: 673, startPoint y: 145, endPoint x: 682, endPoint y: 167, distance: 23.8
click at [682, 167] on div "© Mapbox © OpenStreetMap Improve this map" at bounding box center [491, 209] width 603 height 340
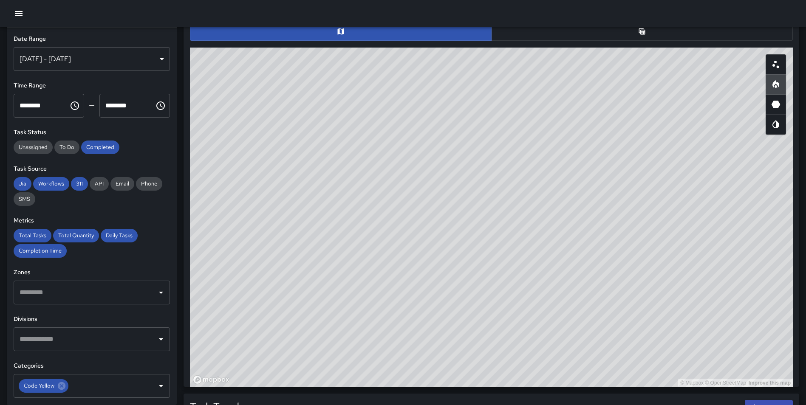
scroll to position [438, 0]
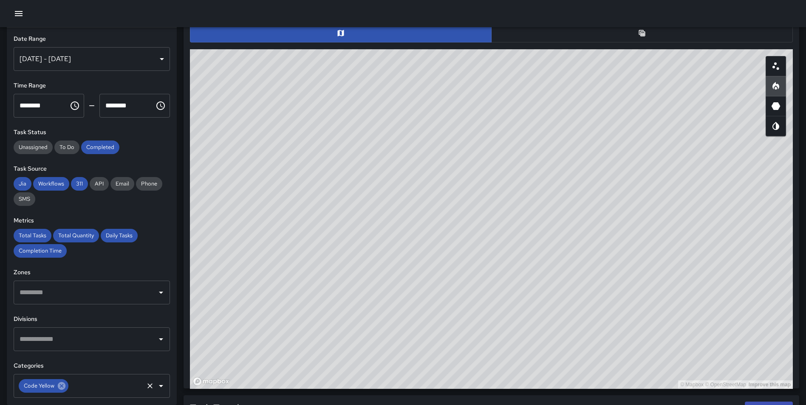
click at [62, 385] on icon at bounding box center [61, 386] width 9 height 9
click at [74, 383] on input "text" at bounding box center [85, 386] width 136 height 16
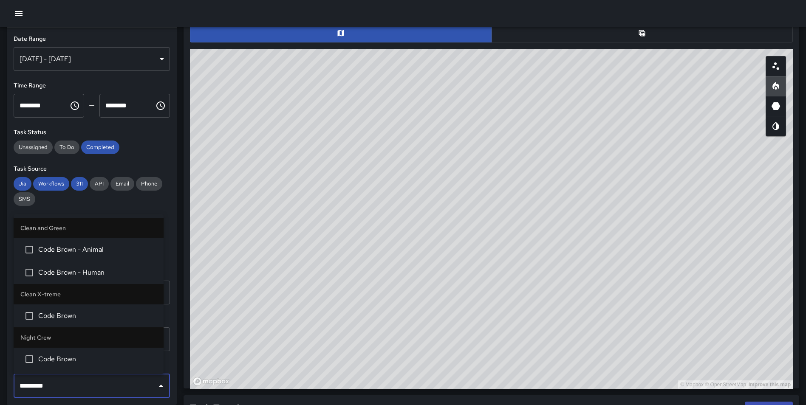
type input "**********"
click at [92, 270] on span "Code Brown - Human" at bounding box center [97, 273] width 119 height 10
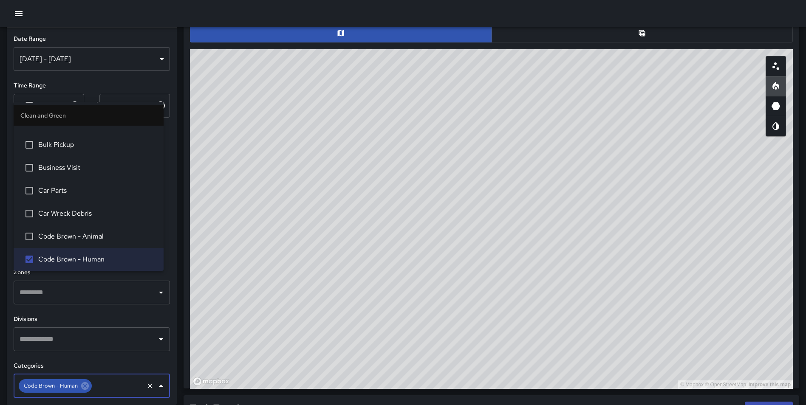
scroll to position [0, 0]
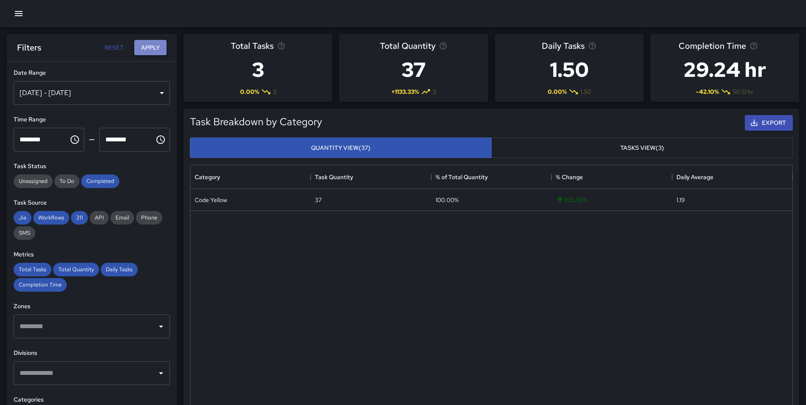
click at [149, 45] on button "Apply" at bounding box center [150, 48] width 32 height 16
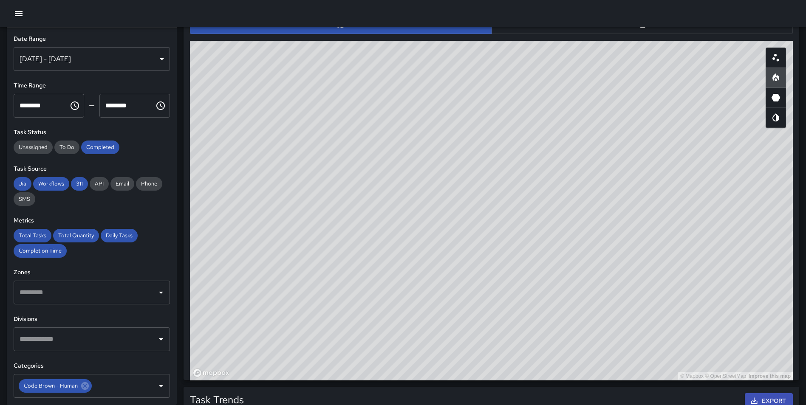
scroll to position [445, 0]
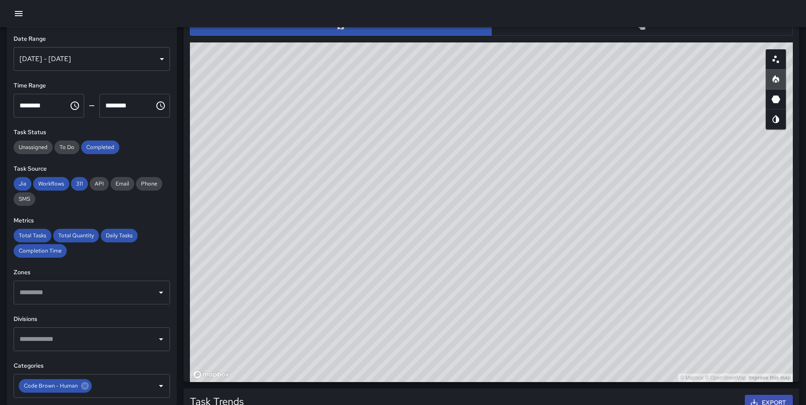
drag, startPoint x: 683, startPoint y: 176, endPoint x: 655, endPoint y: 147, distance: 39.4
click at [655, 147] on div "© Mapbox © OpenStreetMap Improve this map" at bounding box center [491, 213] width 603 height 340
drag, startPoint x: 629, startPoint y: 113, endPoint x: 568, endPoint y: 120, distance: 61.6
click at [568, 120] on div "© Mapbox © OpenStreetMap Improve this map" at bounding box center [491, 213] width 603 height 340
click at [737, 28] on button "button" at bounding box center [642, 26] width 302 height 19
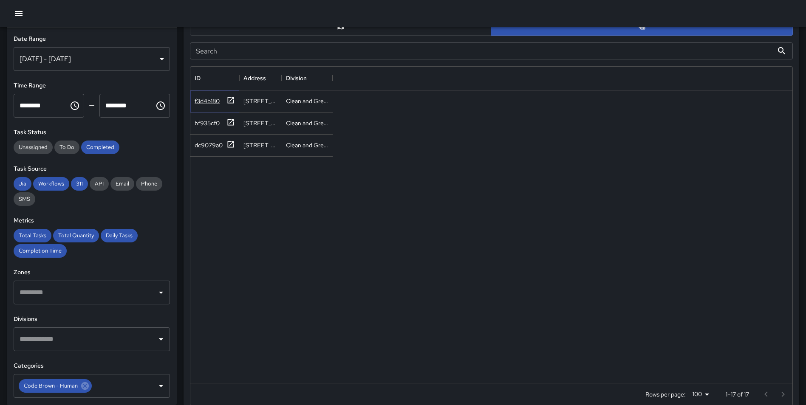
click at [229, 103] on icon at bounding box center [231, 100] width 6 height 6
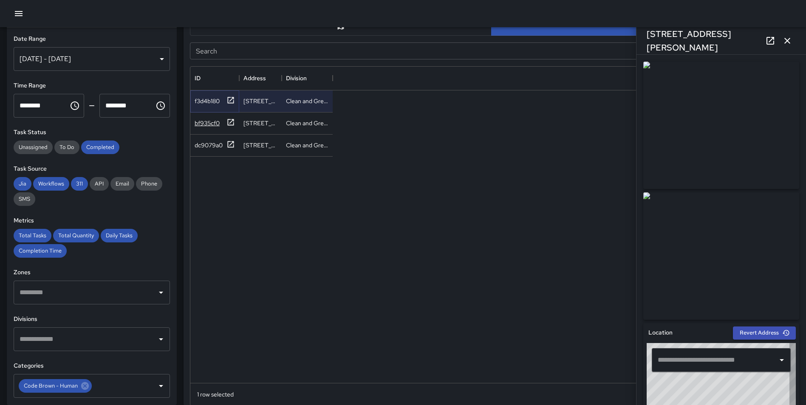
type input "**********"
click at [227, 126] on icon at bounding box center [231, 122] width 9 height 9
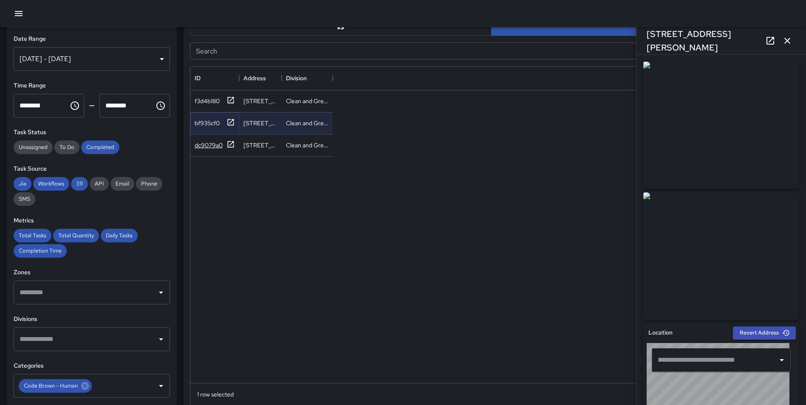
type input "**********"
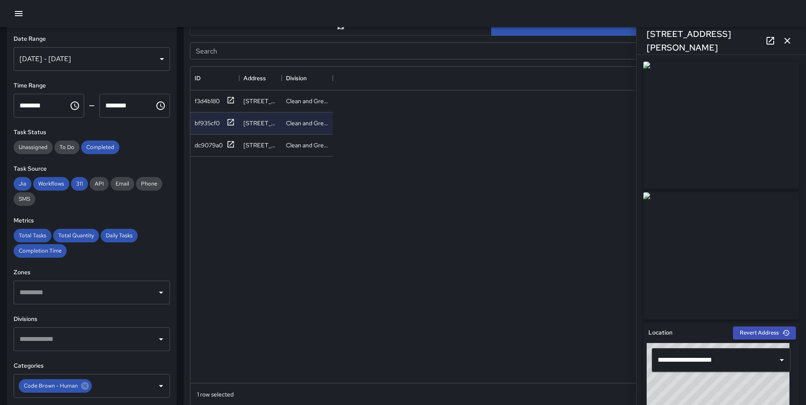
click at [789, 40] on icon "button" at bounding box center [788, 41] width 6 height 6
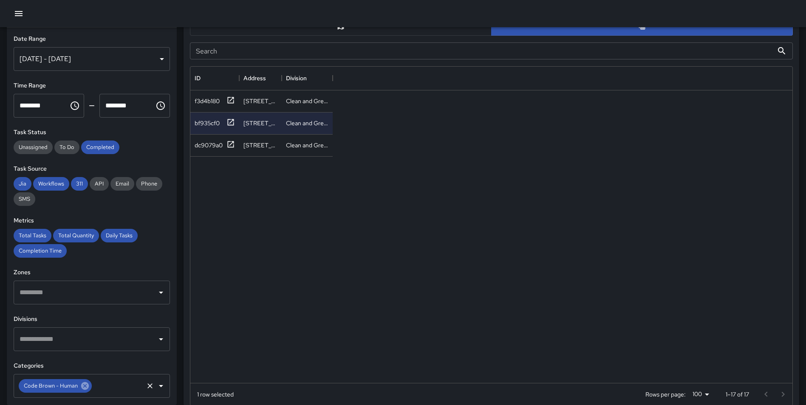
click at [81, 389] on icon at bounding box center [84, 386] width 9 height 9
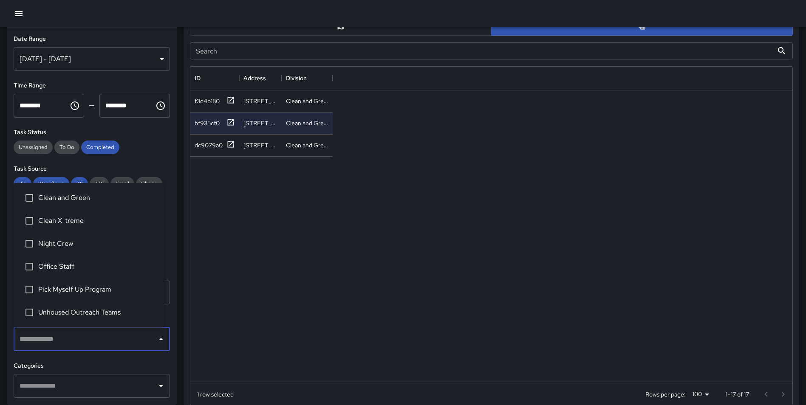
click at [68, 341] on input "text" at bounding box center [85, 340] width 136 height 16
click at [84, 205] on li "Clean and Green" at bounding box center [89, 198] width 150 height 23
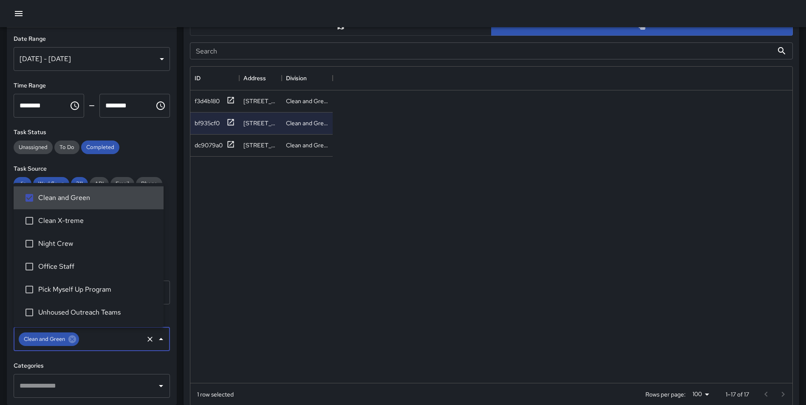
scroll to position [0, 0]
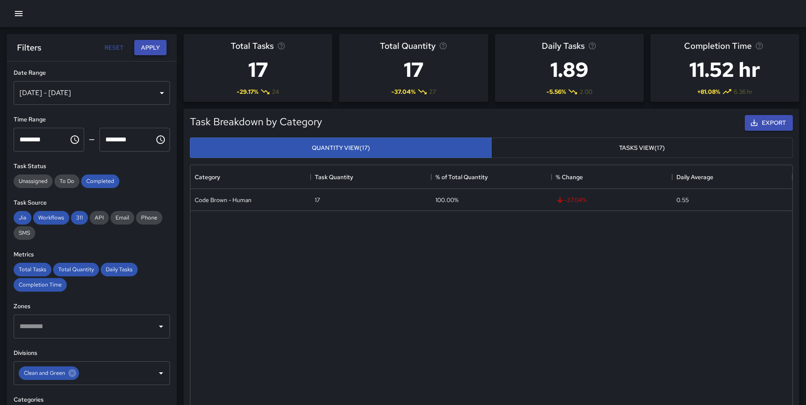
click at [162, 40] on div "Filters Reset Apply" at bounding box center [92, 47] width 170 height 27
click at [161, 46] on button "Apply" at bounding box center [150, 48] width 32 height 16
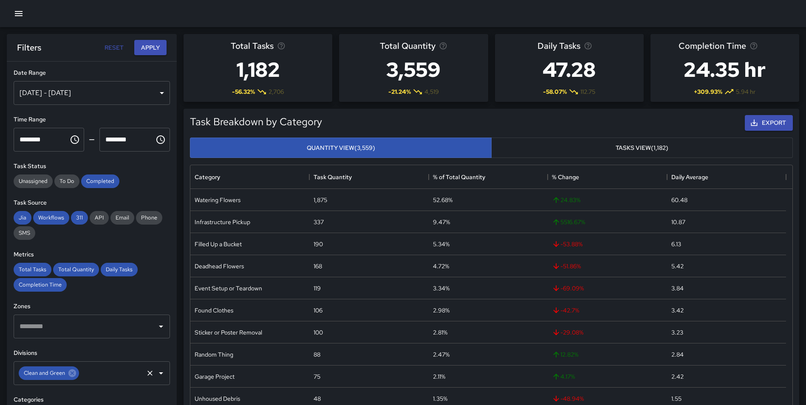
drag, startPoint x: 72, startPoint y: 374, endPoint x: 69, endPoint y: 371, distance: 4.6
click at [72, 374] on icon at bounding box center [72, 373] width 9 height 9
click at [63, 369] on input "text" at bounding box center [85, 374] width 136 height 16
type input "*****"
click at [58, 340] on li "Night Crew" at bounding box center [89, 346] width 150 height 23
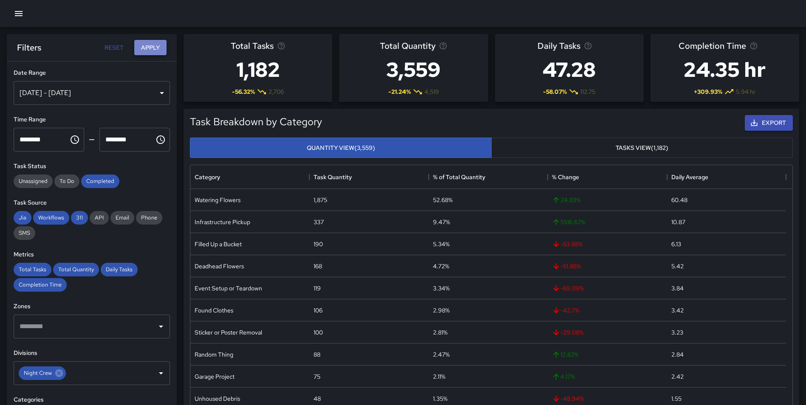
click at [152, 51] on button "Apply" at bounding box center [150, 48] width 32 height 16
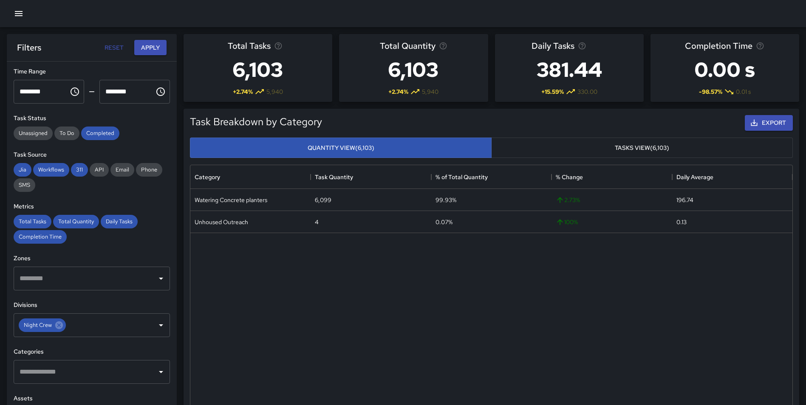
scroll to position [56, 0]
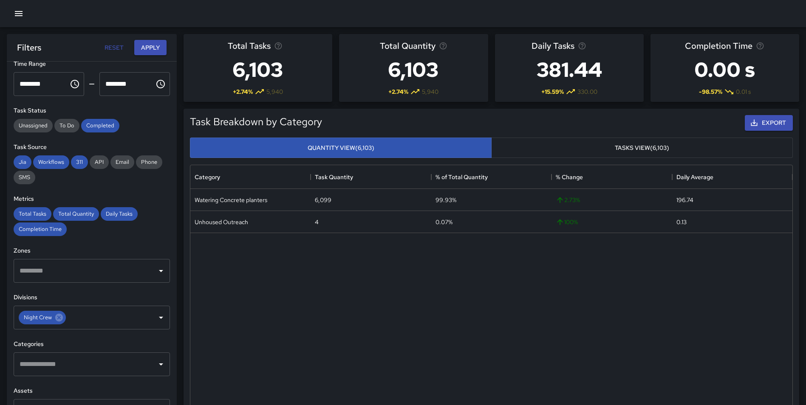
click at [65, 359] on input "text" at bounding box center [85, 365] width 136 height 16
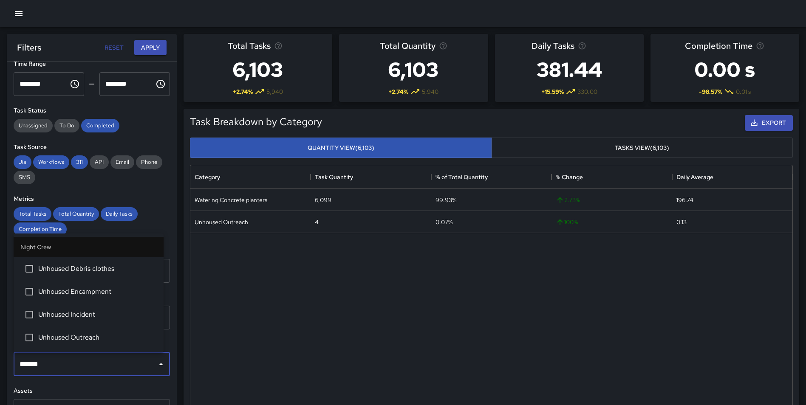
type input "********"
click at [71, 336] on span "Unhoused Outreach" at bounding box center [97, 338] width 119 height 10
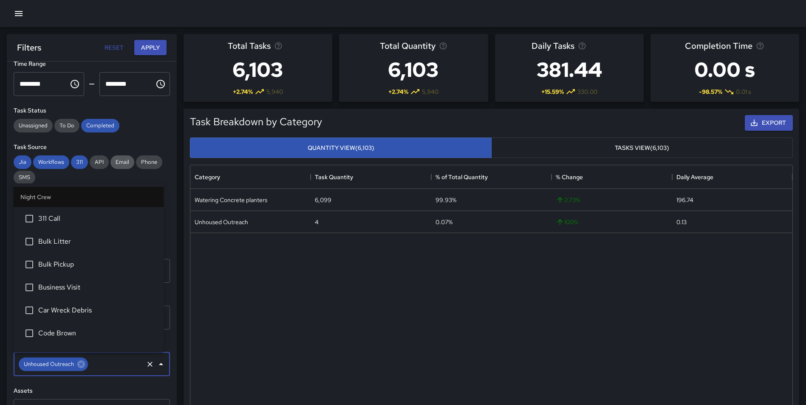
scroll to position [589, 0]
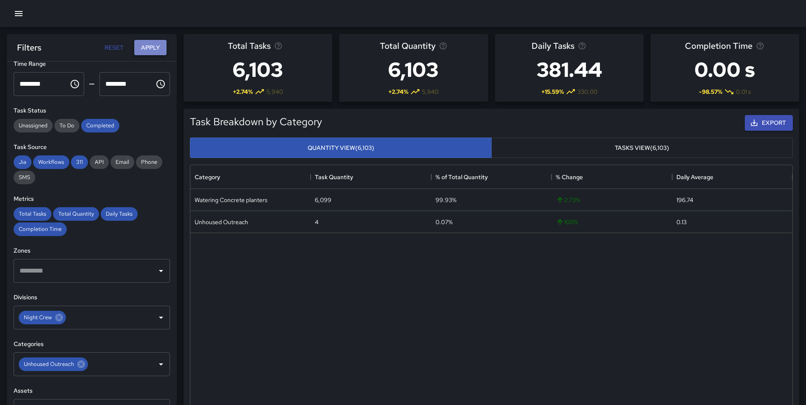
click at [146, 43] on button "Apply" at bounding box center [150, 48] width 32 height 16
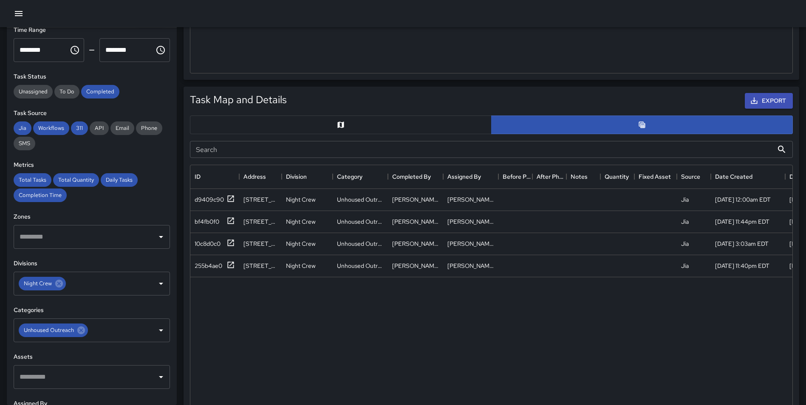
scroll to position [351, 0]
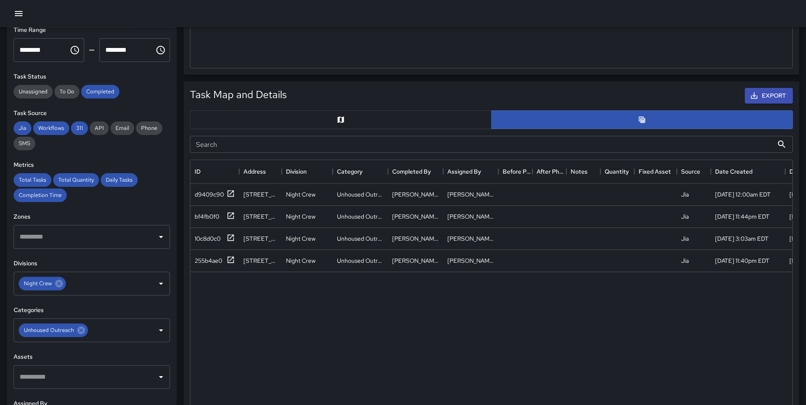
click at [364, 128] on button "button" at bounding box center [341, 120] width 302 height 19
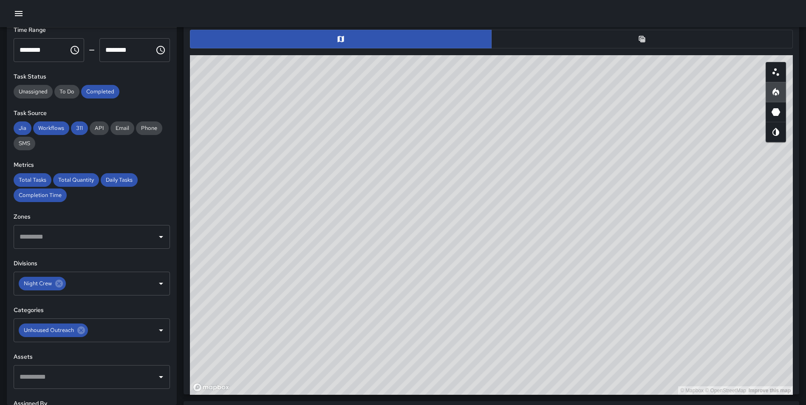
scroll to position [449, 0]
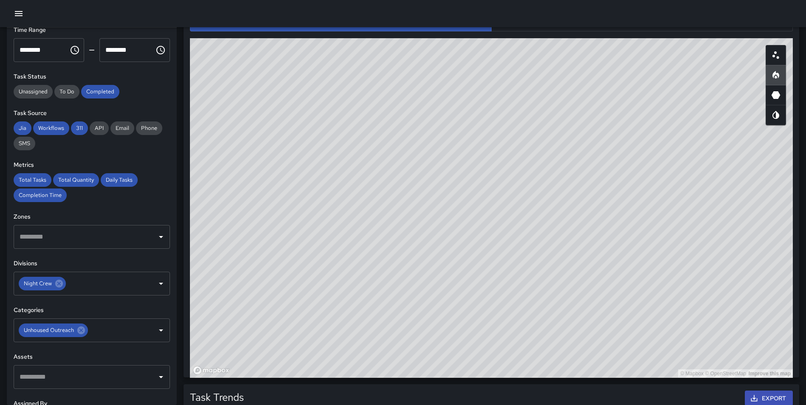
type button "map"
drag, startPoint x: 587, startPoint y: 210, endPoint x: 618, endPoint y: 261, distance: 59.6
click at [618, 261] on div "© Mapbox © OpenStreetMap Improve this map" at bounding box center [491, 208] width 603 height 340
click at [83, 330] on icon at bounding box center [81, 330] width 9 height 9
click at [57, 283] on icon at bounding box center [58, 283] width 9 height 9
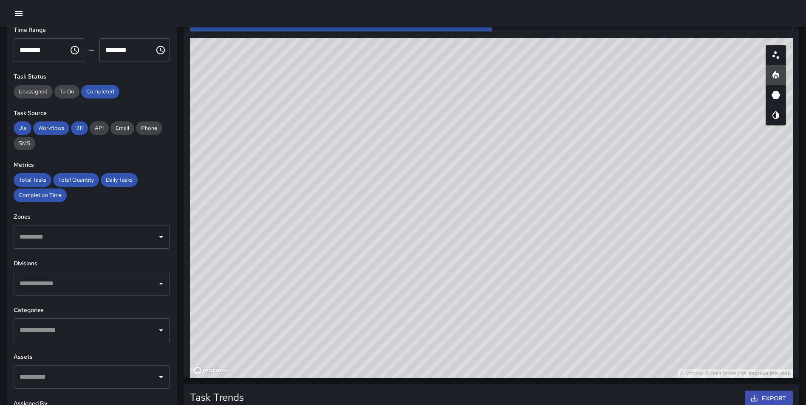
click at [54, 286] on input "text" at bounding box center [85, 284] width 136 height 16
type input "*****"
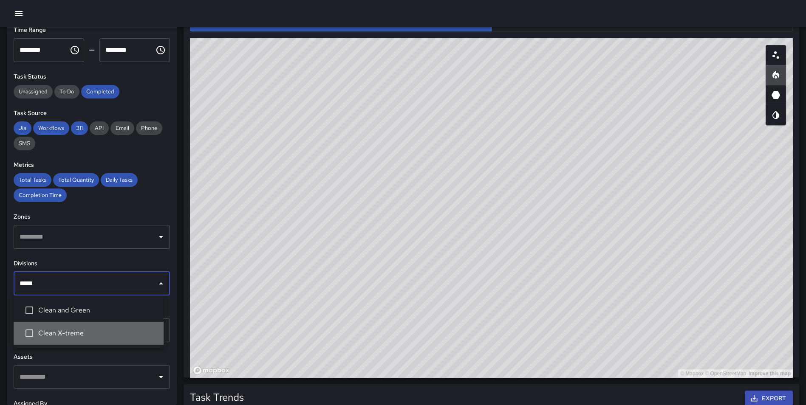
click at [86, 324] on li "Clean X-treme" at bounding box center [89, 333] width 150 height 23
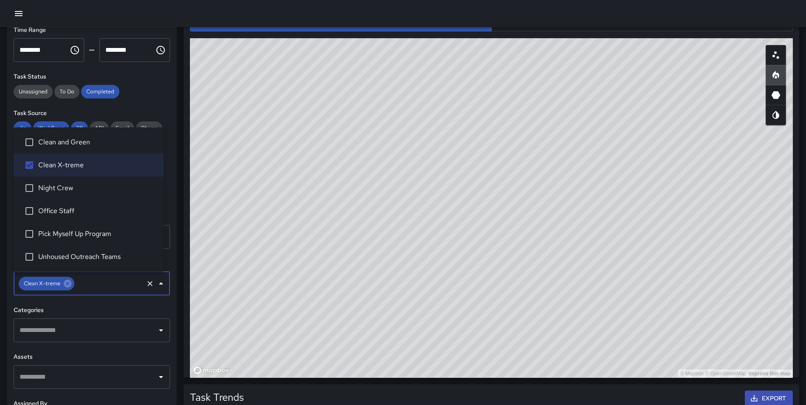
click at [167, 84] on div "**********" at bounding box center [92, 217] width 170 height 378
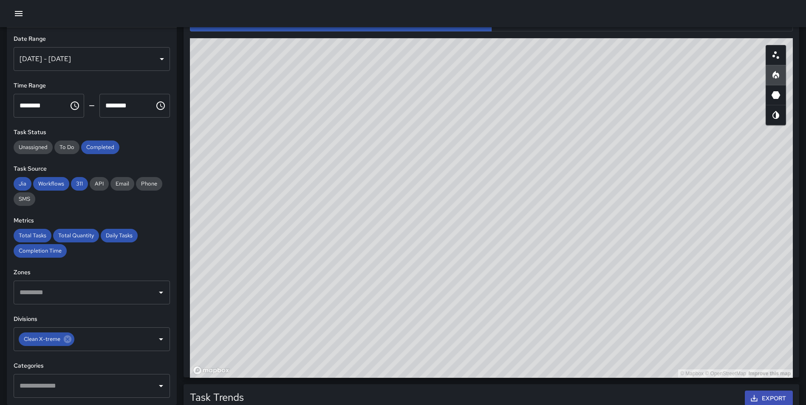
scroll to position [0, 0]
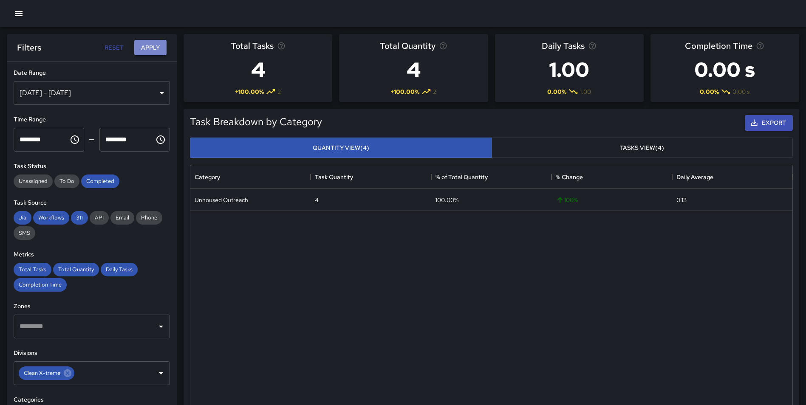
click at [155, 48] on button "Apply" at bounding box center [150, 48] width 32 height 16
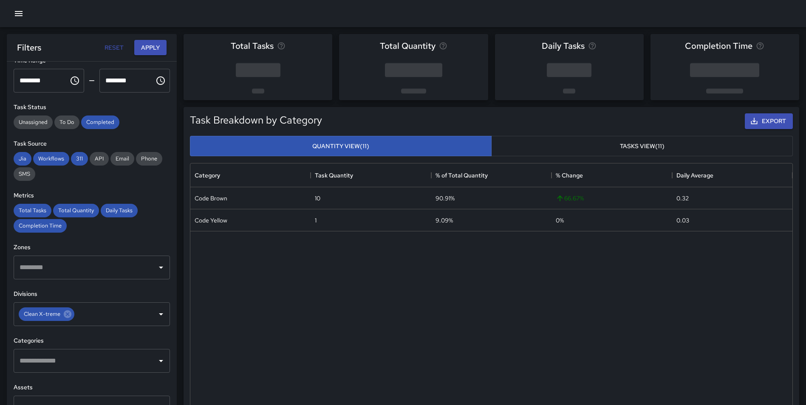
scroll to position [62, 0]
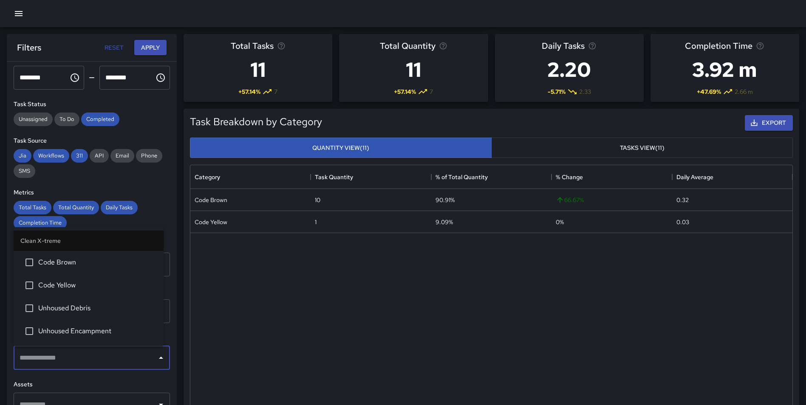
click at [74, 353] on input "text" at bounding box center [85, 358] width 136 height 16
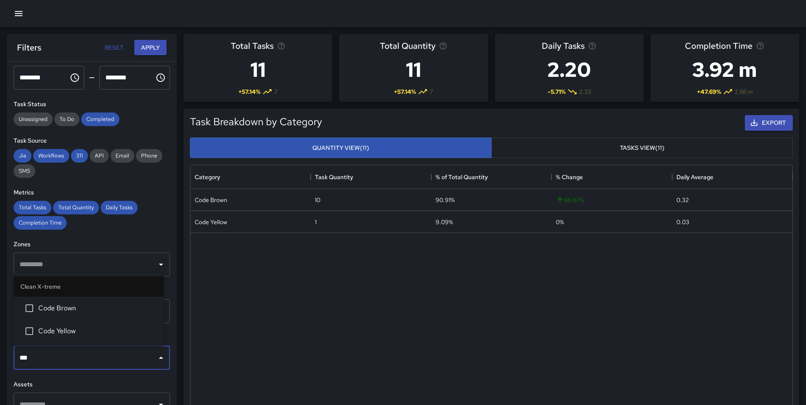
type input "****"
click at [80, 333] on span "Code Yellow" at bounding box center [97, 331] width 119 height 10
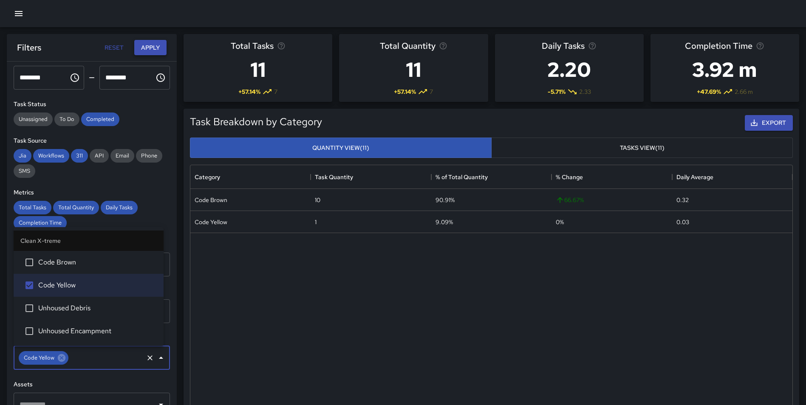
click at [148, 53] on button "Apply" at bounding box center [150, 48] width 32 height 16
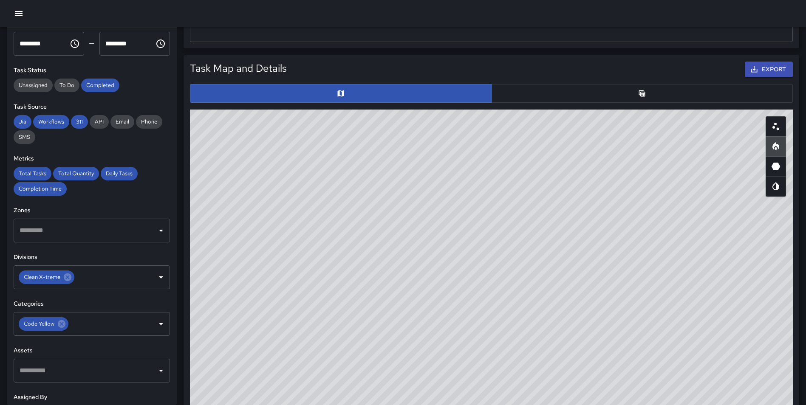
scroll to position [399, 0]
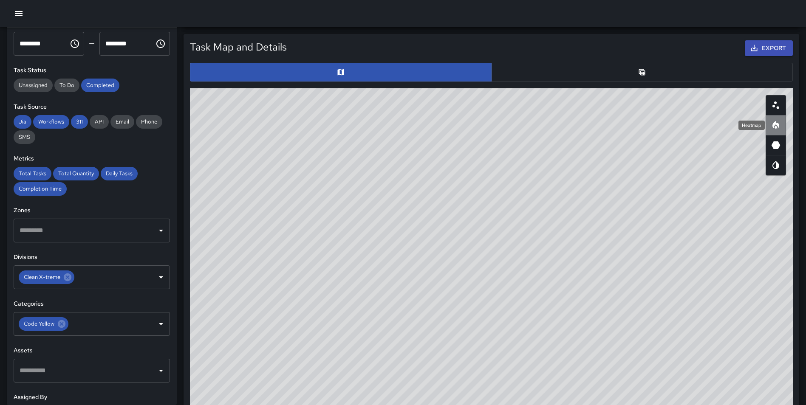
click at [776, 121] on icon "Heatmap" at bounding box center [776, 125] width 10 height 10
click at [780, 105] on icon "Scatterplot" at bounding box center [776, 105] width 10 height 10
click at [780, 125] on icon "Heatmap" at bounding box center [776, 125] width 10 height 10
drag, startPoint x: 680, startPoint y: 208, endPoint x: 389, endPoint y: 218, distance: 291.3
click at [389, 218] on div "© Mapbox © OpenStreetMap Improve this map" at bounding box center [491, 258] width 603 height 340
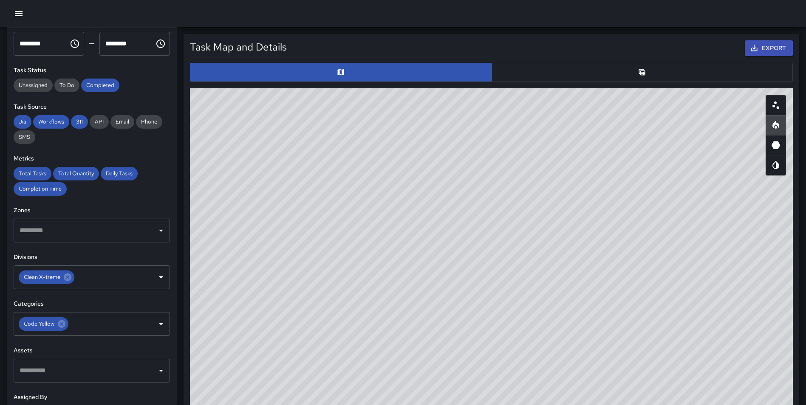
drag, startPoint x: 386, startPoint y: 350, endPoint x: 407, endPoint y: 403, distance: 57.3
click at [407, 403] on div "© Mapbox © OpenStreetMap Improve this map" at bounding box center [491, 258] width 603 height 340
drag, startPoint x: 346, startPoint y: 131, endPoint x: 394, endPoint y: 214, distance: 96.6
click at [351, 274] on div "© Mapbox © OpenStreetMap Improve this map" at bounding box center [491, 258] width 603 height 340
drag, startPoint x: 400, startPoint y: 144, endPoint x: 349, endPoint y: 289, distance: 154.2
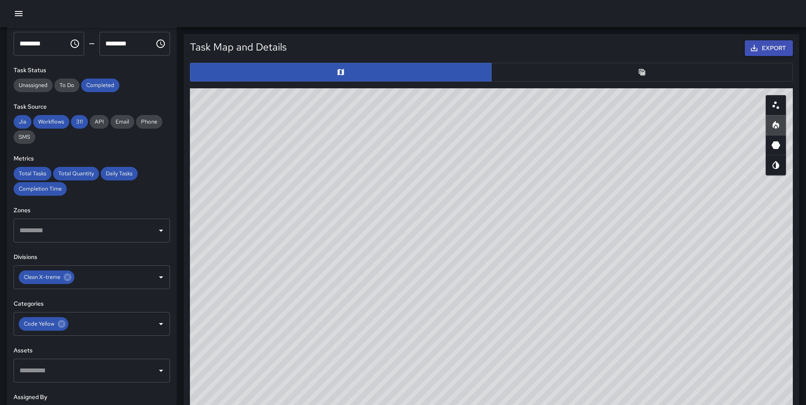
click at [349, 289] on div "© Mapbox © OpenStreetMap Improve this map" at bounding box center [491, 258] width 603 height 340
drag, startPoint x: 357, startPoint y: 332, endPoint x: 390, endPoint y: 376, distance: 55.8
click at [390, 376] on div "© Mapbox © OpenStreetMap Improve this map" at bounding box center [491, 258] width 603 height 340
drag, startPoint x: 575, startPoint y: 262, endPoint x: 489, endPoint y: 377, distance: 143.9
click at [489, 377] on div "© Mapbox © OpenStreetMap Improve this map" at bounding box center [491, 258] width 603 height 340
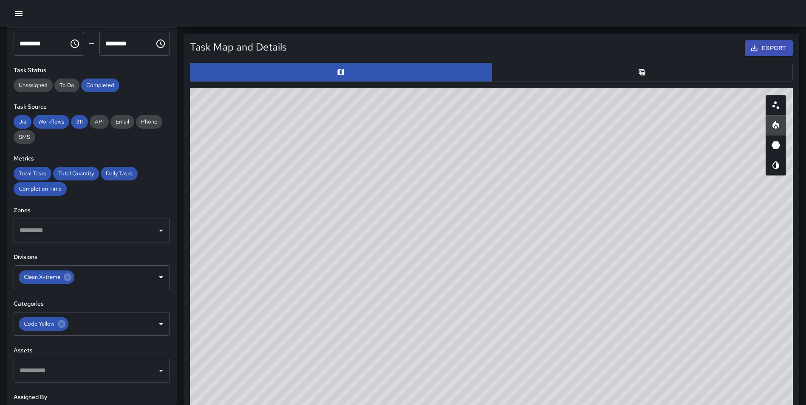
drag, startPoint x: 711, startPoint y: 154, endPoint x: 700, endPoint y: 293, distance: 139.4
click at [700, 293] on div "© Mapbox © OpenStreetMap Improve this map" at bounding box center [491, 258] width 603 height 340
drag, startPoint x: 623, startPoint y: 227, endPoint x: 560, endPoint y: 360, distance: 147.1
click at [560, 360] on div "© Mapbox © OpenStreetMap Improve this map" at bounding box center [491, 258] width 603 height 340
drag, startPoint x: 541, startPoint y: 240, endPoint x: 527, endPoint y: 313, distance: 74.4
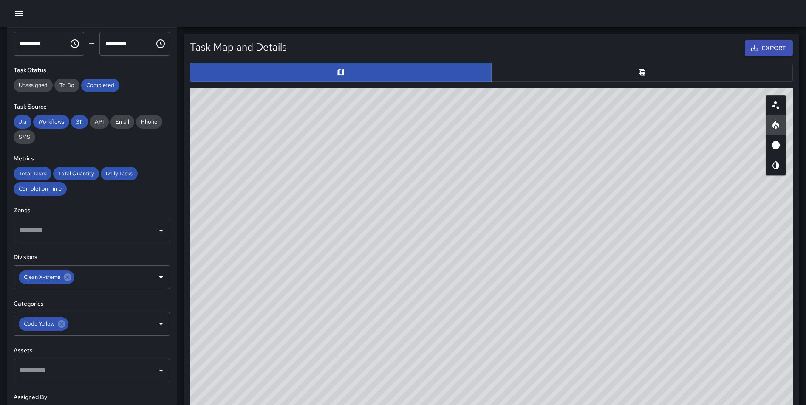
click at [527, 313] on div "© Mapbox © OpenStreetMap Improve this map" at bounding box center [491, 258] width 603 height 340
drag, startPoint x: 479, startPoint y: 277, endPoint x: 649, endPoint y: 256, distance: 170.8
click at [476, 316] on div "© Mapbox © OpenStreetMap Improve this map" at bounding box center [491, 258] width 603 height 340
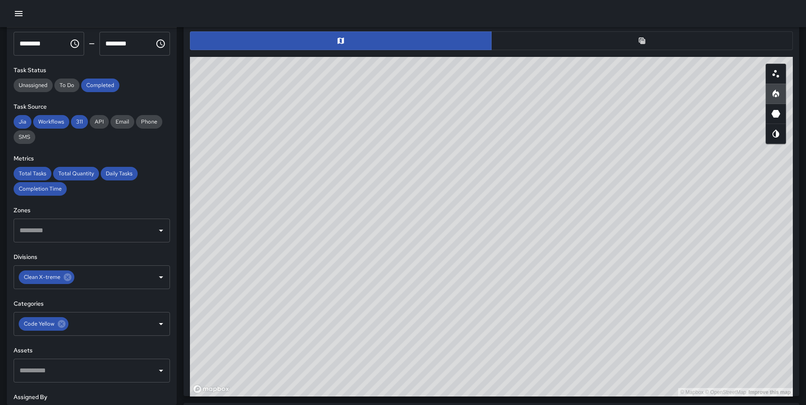
scroll to position [433, 0]
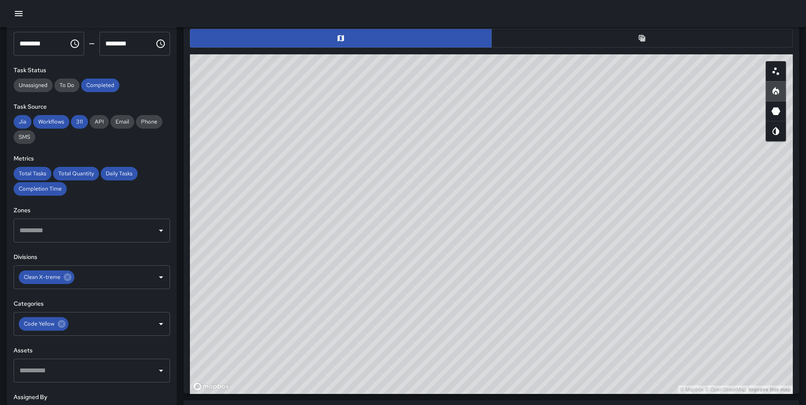
drag, startPoint x: 524, startPoint y: 222, endPoint x: 523, endPoint y: 249, distance: 27.6
click at [523, 249] on div "© Mapbox © OpenStreetMap Improve this map" at bounding box center [491, 224] width 603 height 340
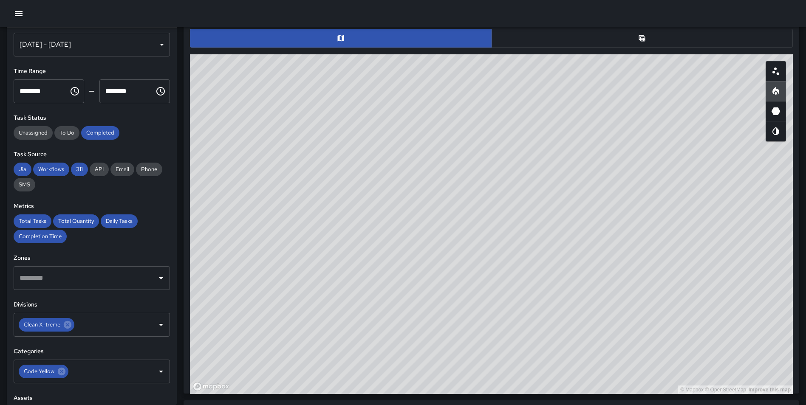
scroll to position [0, 0]
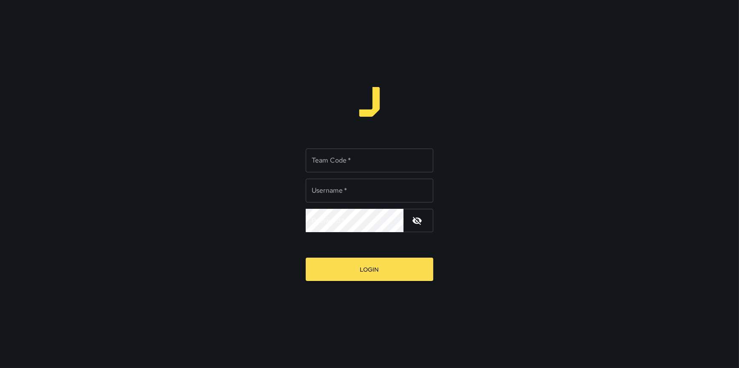
type input "**********"
click at [346, 158] on input "Team Code   *" at bounding box center [370, 161] width 128 height 24
type input "*****"
click at [447, 116] on div "**********" at bounding box center [369, 184] width 739 height 368
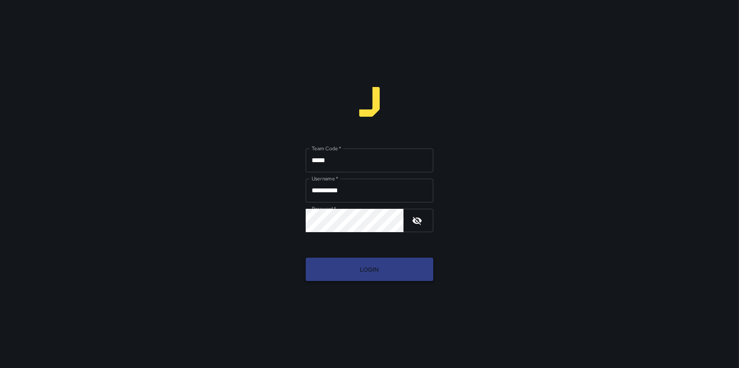
click at [377, 274] on button "Login" at bounding box center [370, 269] width 128 height 23
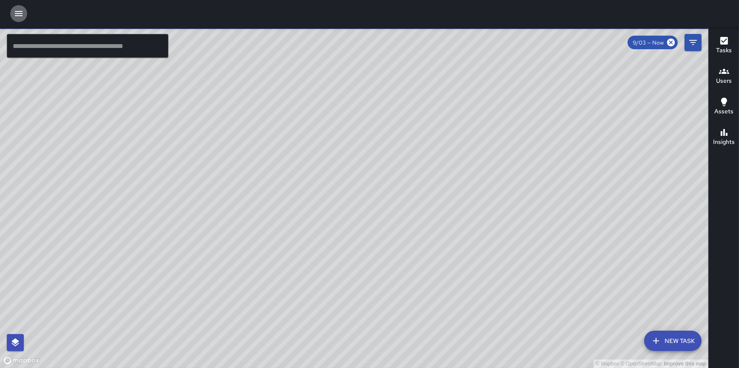
click at [17, 16] on icon "button" at bounding box center [19, 14] width 10 height 10
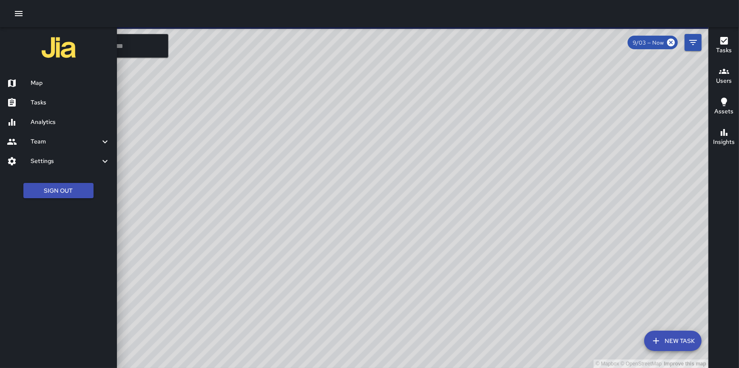
click at [50, 127] on h6 "Analytics" at bounding box center [70, 122] width 79 height 9
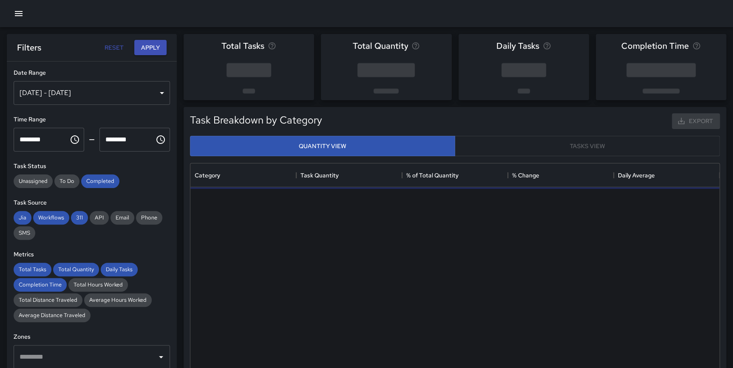
scroll to position [248, 523]
click at [60, 303] on span "Total Distance Traveled" at bounding box center [48, 300] width 69 height 7
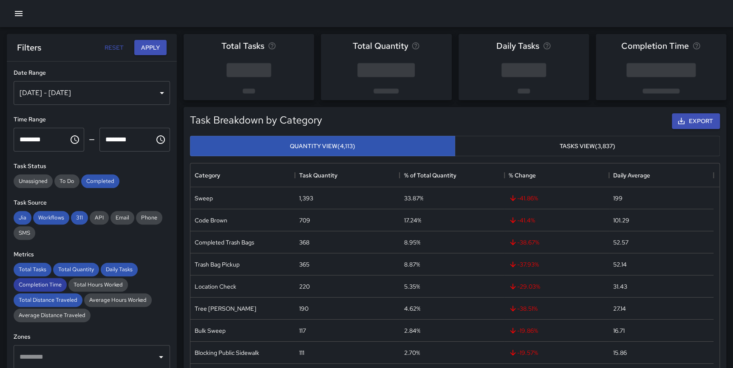
click at [49, 285] on span "Completion Time" at bounding box center [40, 284] width 53 height 7
click at [33, 267] on span "Total Tasks" at bounding box center [33, 269] width 38 height 7
click at [77, 269] on span "Total Quantity" at bounding box center [76, 269] width 46 height 7
click at [119, 272] on span "Daily Tasks" at bounding box center [119, 269] width 37 height 7
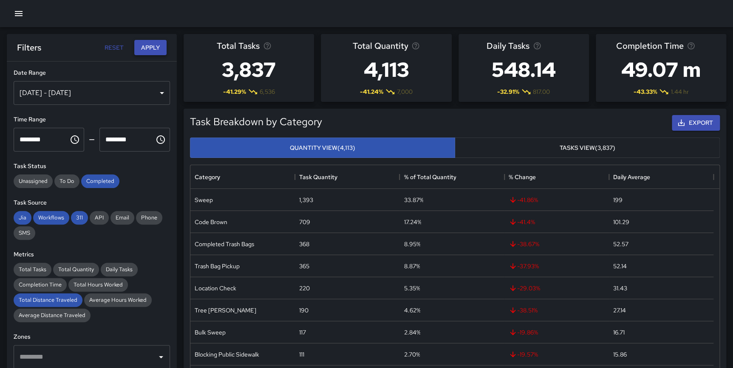
click at [145, 41] on button "Apply" at bounding box center [150, 48] width 32 height 16
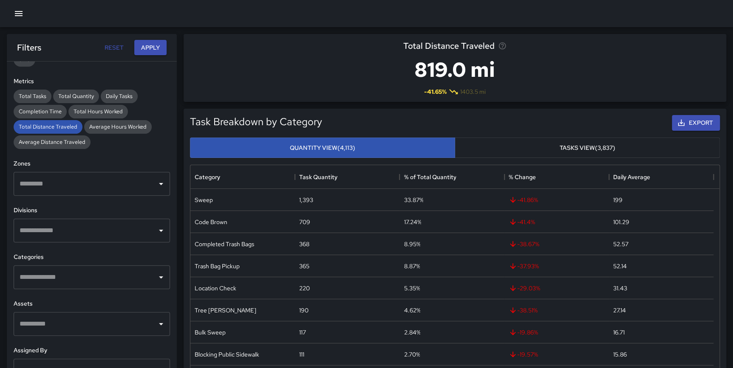
scroll to position [178, 0]
